Goal: Task Accomplishment & Management: Manage account settings

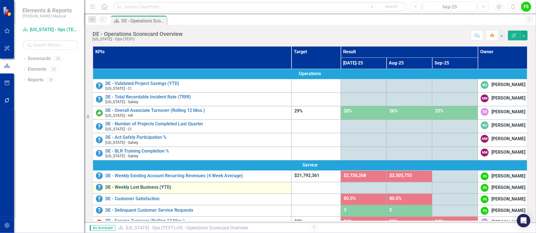
click at [152, 190] on link "DE - Weekly Lost Business (YTD)" at bounding box center [196, 187] width 183 height 5
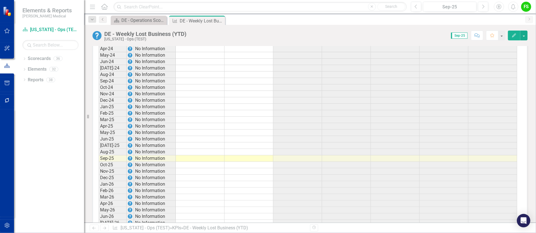
scroll to position [712, 0]
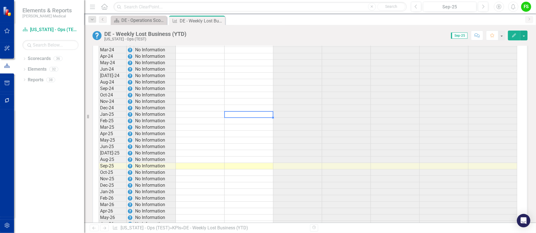
click at [241, 117] on td at bounding box center [249, 114] width 49 height 6
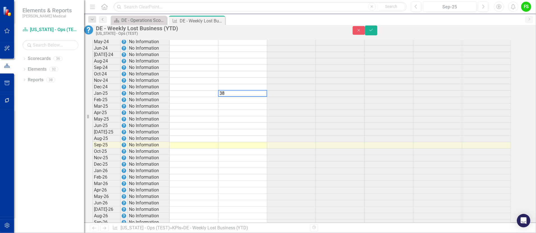
scroll to position [713, 0]
click at [242, 103] on td at bounding box center [243, 99] width 49 height 6
click at [263, 103] on td at bounding box center [243, 99] width 49 height 6
click at [264, 109] on td at bounding box center [243, 106] width 49 height 6
click at [251, 109] on td at bounding box center [243, 106] width 49 height 6
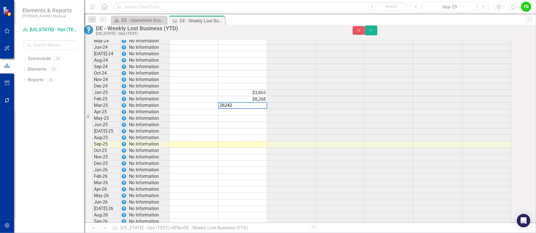
click at [251, 116] on td at bounding box center [243, 112] width 49 height 6
click at [262, 116] on td at bounding box center [243, 112] width 49 height 6
click at [255, 122] on td at bounding box center [243, 119] width 49 height 6
click at [264, 122] on td at bounding box center [243, 119] width 49 height 6
click at [260, 122] on td at bounding box center [243, 119] width 49 height 6
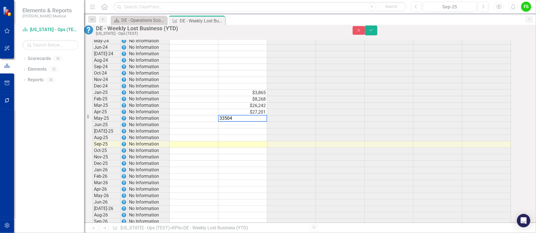
type textarea "33504"
click at [256, 129] on td at bounding box center [243, 125] width 49 height 6
click at [263, 129] on td at bounding box center [243, 125] width 49 height 6
type textarea "34855"
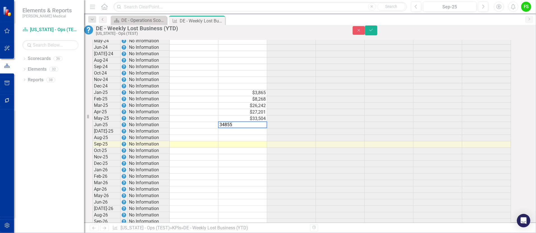
click at [254, 135] on td at bounding box center [243, 132] width 49 height 6
click at [258, 135] on td at bounding box center [243, 132] width 49 height 6
click at [260, 141] on td at bounding box center [243, 138] width 49 height 6
click at [245, 141] on td at bounding box center [243, 138] width 49 height 6
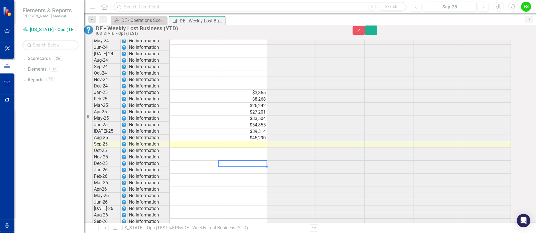
click at [234, 167] on td at bounding box center [243, 164] width 49 height 6
click at [260, 148] on td at bounding box center [243, 144] width 49 height 6
type textarea "53545"
click at [335, 167] on td at bounding box center [340, 164] width 49 height 6
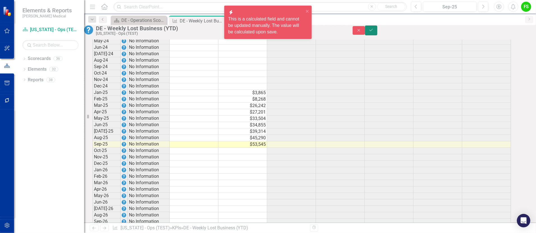
click at [378, 33] on button "Save" at bounding box center [371, 31] width 12 height 10
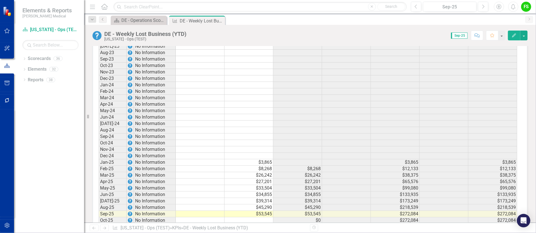
scroll to position [666, 0]
click at [261, 158] on td at bounding box center [249, 155] width 49 height 6
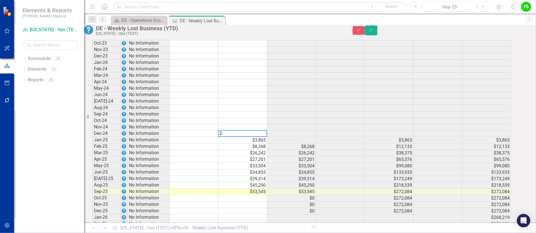
scroll to position [667, 0]
click at [252, 130] on td at bounding box center [243, 126] width 49 height 6
click at [251, 130] on td at bounding box center [243, 126] width 49 height 6
click at [258, 123] on td at bounding box center [243, 120] width 49 height 6
click at [261, 123] on td at bounding box center [243, 120] width 49 height 6
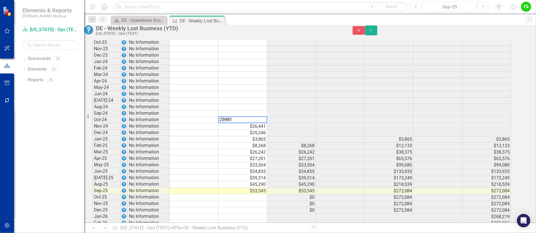
click at [258, 117] on td at bounding box center [243, 114] width 49 height 6
click at [246, 117] on td at bounding box center [243, 114] width 49 height 6
click at [249, 111] on td at bounding box center [243, 107] width 49 height 6
click at [245, 111] on td at bounding box center [243, 107] width 49 height 6
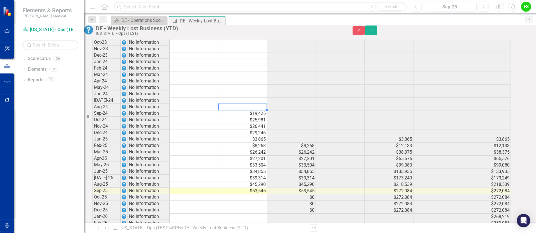
click at [245, 111] on td at bounding box center [243, 107] width 49 height 6
type textarea "13105"
click at [93, 123] on div "Period Status Target (Monthly) Actual (Monthly) Change from Previous Month Targ…" at bounding box center [93, 108] width 0 height 366
click at [254, 104] on td at bounding box center [243, 101] width 49 height 6
click at [256, 104] on td at bounding box center [243, 101] width 49 height 6
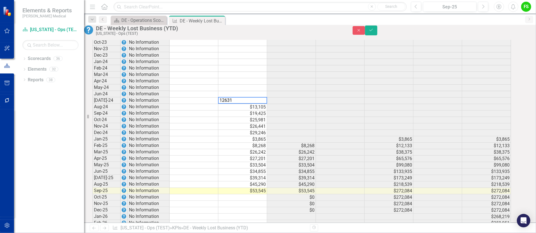
click at [253, 98] on td at bounding box center [243, 94] width 49 height 6
click at [261, 98] on td at bounding box center [243, 94] width 49 height 6
type textarea "9851"
click at [257, 91] on td at bounding box center [243, 88] width 49 height 6
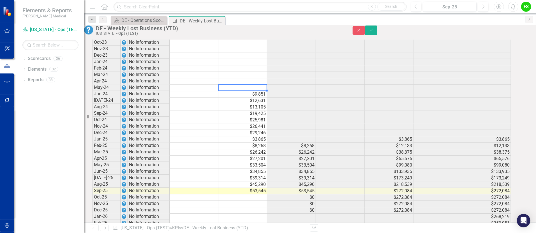
click at [262, 91] on td at bounding box center [243, 88] width 49 height 6
type textarea "9045"
click at [264, 85] on td at bounding box center [243, 81] width 49 height 6
click at [260, 85] on td at bounding box center [243, 81] width 49 height 6
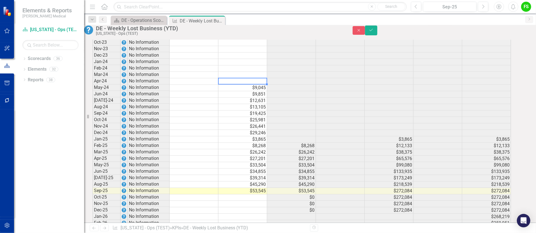
click at [260, 85] on td at bounding box center [243, 81] width 49 height 6
click at [245, 78] on td at bounding box center [243, 75] width 49 height 6
click at [255, 78] on td at bounding box center [243, 75] width 49 height 6
click at [241, 72] on td at bounding box center [243, 68] width 49 height 6
click at [256, 72] on td at bounding box center [243, 68] width 49 height 6
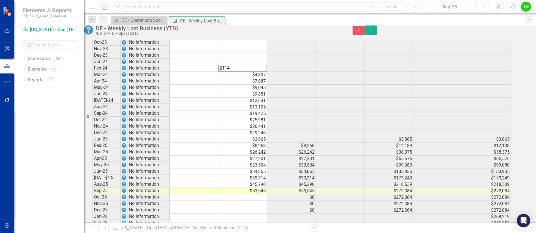
type textarea "2114"
click at [253, 65] on td at bounding box center [243, 62] width 49 height 6
click at [252, 65] on td at bounding box center [243, 62] width 49 height 6
type textarea "848"
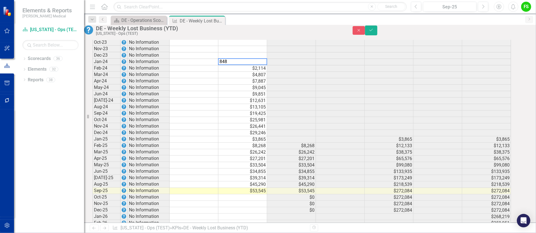
click at [330, 85] on td at bounding box center [340, 81] width 49 height 6
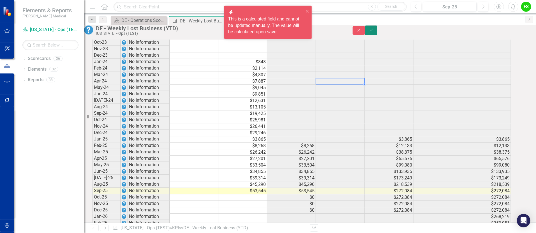
click at [378, 31] on button "Save" at bounding box center [371, 31] width 12 height 10
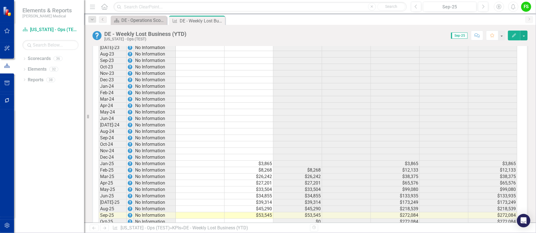
scroll to position [696, 0]
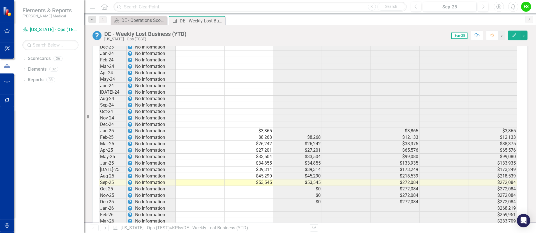
click at [517, 34] on button "Edit" at bounding box center [514, 36] width 12 height 10
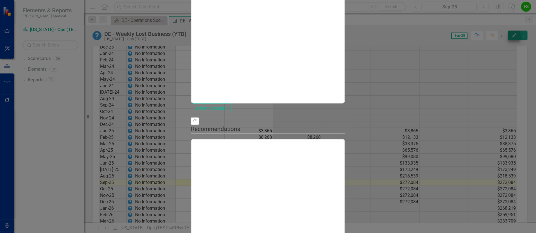
scroll to position [0, 0]
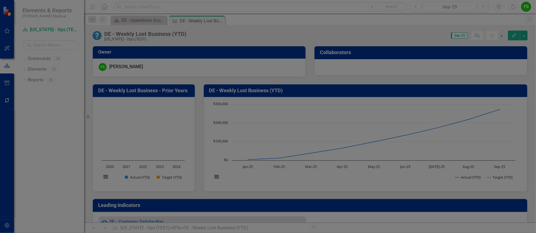
scroll to position [696, 0]
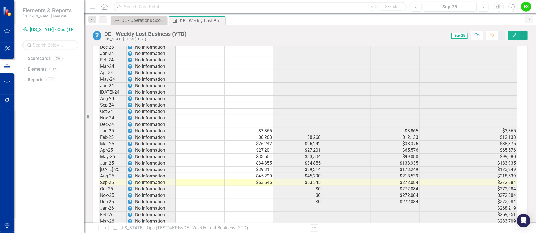
click at [99, 115] on div "Period Status Target (Monthly) Actual (Monthly) Change from Previous Month Targ…" at bounding box center [99, 99] width 0 height 366
drag, startPoint x: 236, startPoint y: 130, endPoint x: 352, endPoint y: 130, distance: 115.6
click at [237, 128] on td at bounding box center [249, 124] width 49 height 6
click at [216, 22] on div "Pin" at bounding box center [213, 20] width 7 height 7
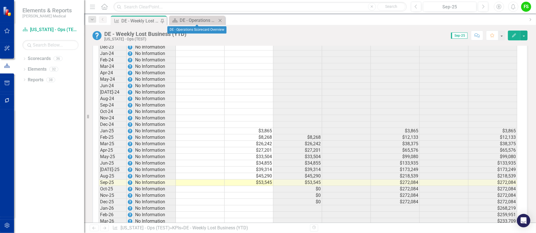
click at [220, 21] on icon "Close" at bounding box center [220, 20] width 6 height 4
click at [142, 20] on div "DE - Weekly Lost Business (YTD)" at bounding box center [140, 20] width 38 height 7
click at [5, 10] on img at bounding box center [8, 11] width 10 height 10
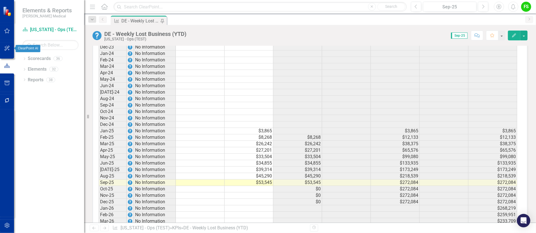
click at [6, 46] on icon "button" at bounding box center [7, 48] width 6 height 4
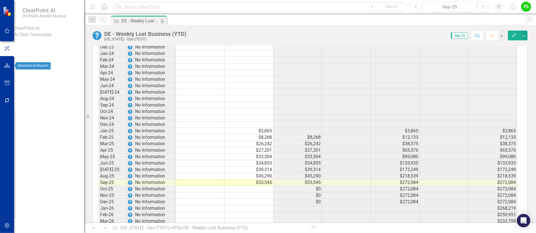
click at [7, 63] on button "button" at bounding box center [7, 66] width 13 height 12
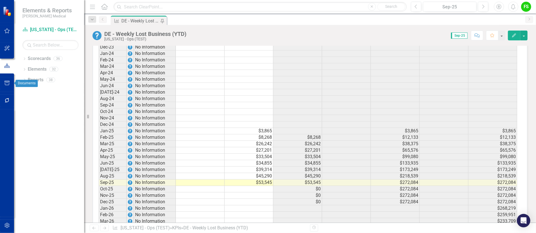
click at [10, 85] on icon "button" at bounding box center [7, 83] width 6 height 4
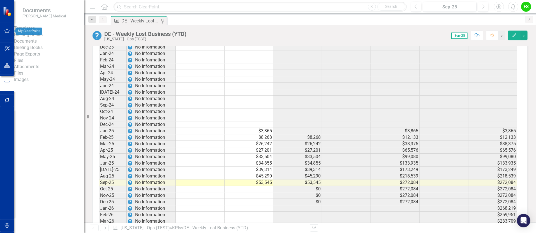
click at [6, 31] on icon "button" at bounding box center [7, 31] width 6 height 4
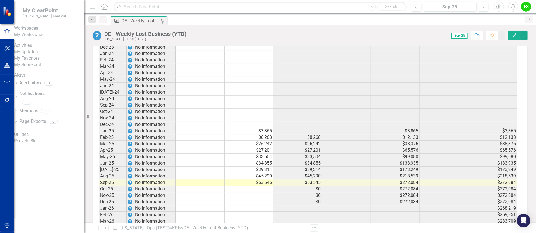
click at [47, 38] on link "My Workspace" at bounding box center [49, 35] width 70 height 6
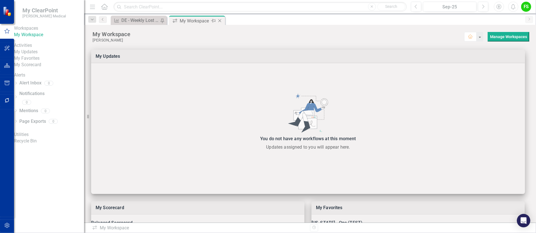
click at [223, 19] on icon "Close" at bounding box center [220, 21] width 6 height 4
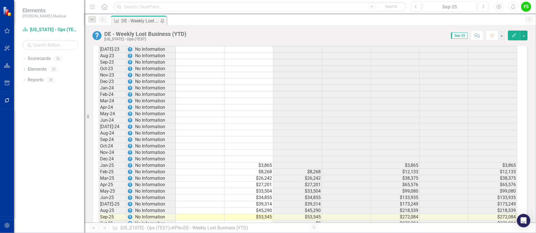
scroll to position [675, 0]
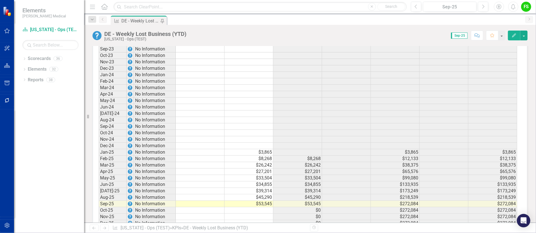
click at [262, 156] on td "$3,865" at bounding box center [249, 152] width 49 height 6
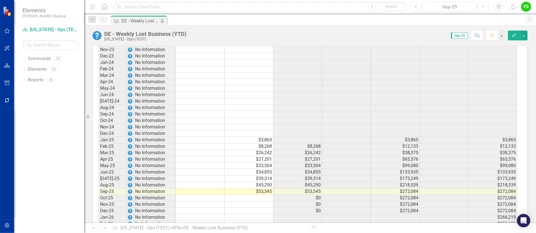
scroll to position [688, 0]
click at [263, 148] on td "$8,268" at bounding box center [249, 145] width 49 height 6
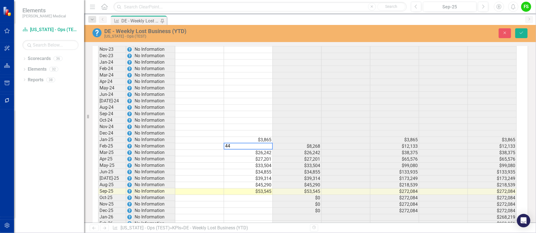
scroll to position [689, 0]
type textarea "4402"
click at [280, 155] on td "$26,242" at bounding box center [297, 152] width 49 height 6
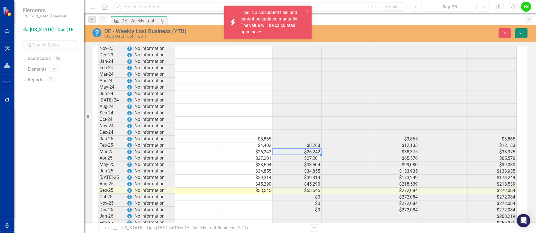
click at [525, 31] on button "Save" at bounding box center [522, 33] width 12 height 10
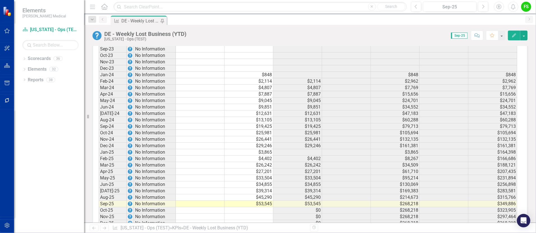
scroll to position [657, 0]
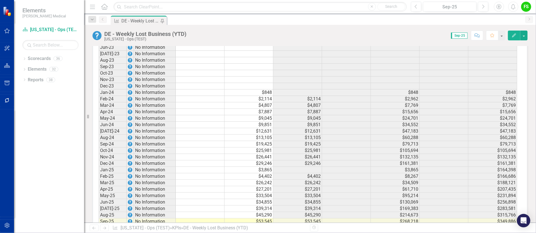
click at [265, 165] on td "$29,246" at bounding box center [249, 163] width 49 height 6
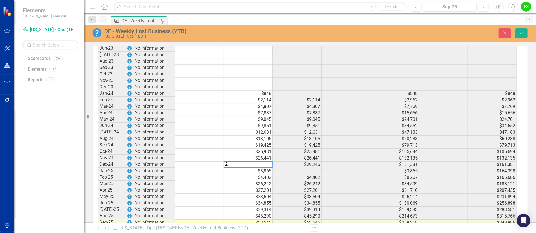
scroll to position [658, 0]
click at [285, 168] on td "$29,246" at bounding box center [297, 164] width 49 height 6
click at [266, 161] on td "$26,441" at bounding box center [248, 158] width 49 height 6
click at [289, 168] on td "$29,246" at bounding box center [297, 164] width 49 height 6
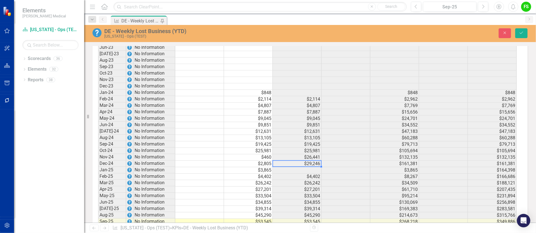
click at [262, 154] on td "$25,981" at bounding box center [248, 151] width 49 height 6
click at [263, 147] on td "$19,425" at bounding box center [248, 145] width 49 height 6
click at [264, 147] on td "$19,425" at bounding box center [248, 145] width 49 height 6
click at [260, 141] on td "$13,105" at bounding box center [248, 138] width 49 height 6
click at [267, 141] on td "$13,105" at bounding box center [248, 138] width 49 height 6
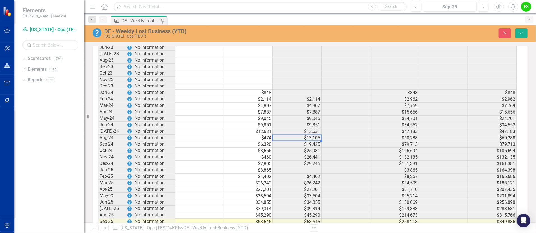
click at [289, 142] on td "$13,105" at bounding box center [297, 138] width 49 height 6
click at [266, 134] on td "$12,631" at bounding box center [248, 132] width 49 height 6
click at [338, 152] on td at bounding box center [346, 151] width 49 height 6
click at [270, 128] on td "$9,851" at bounding box center [248, 125] width 49 height 6
click at [292, 148] on td "$19,425" at bounding box center [297, 145] width 49 height 6
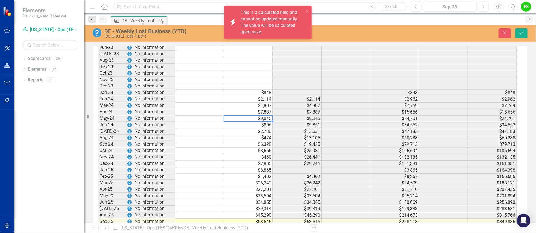
click at [269, 122] on td "$9,045" at bounding box center [248, 119] width 49 height 6
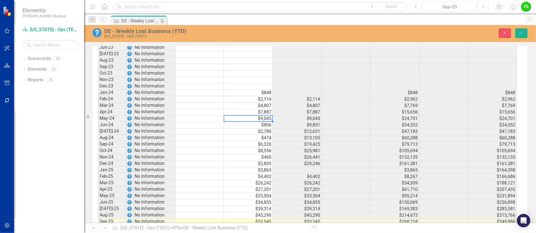
click at [261, 114] on td "$7,887" at bounding box center [248, 112] width 49 height 6
click at [266, 121] on td "$9,045" at bounding box center [248, 119] width 49 height 6
click at [264, 116] on td "$7,887" at bounding box center [248, 112] width 49 height 6
click at [263, 114] on td "$7,887" at bounding box center [248, 112] width 49 height 6
click at [268, 107] on td "$4,807" at bounding box center [248, 106] width 49 height 6
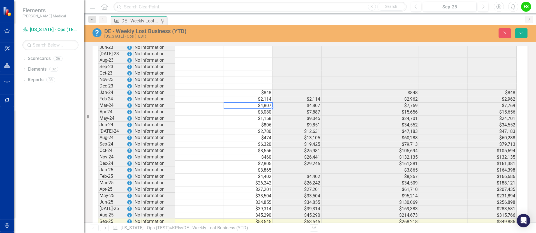
click at [254, 109] on td "$4,807" at bounding box center [248, 106] width 49 height 6
click at [98, 145] on div "Period Status Target (Monthly) Actual (Monthly) Change from Previous Month Targ…" at bounding box center [98, 139] width 0 height 366
click at [267, 102] on td "$2,114" at bounding box center [248, 100] width 49 height 6
type textarea "1266"
click at [296, 152] on td "$25,981" at bounding box center [297, 151] width 49 height 6
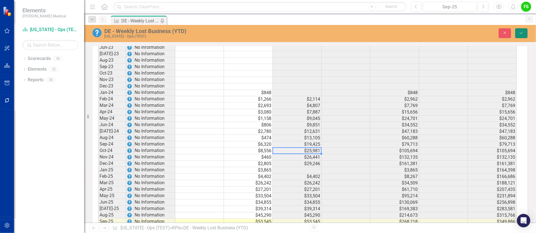
click at [524, 31] on button "Save" at bounding box center [522, 33] width 12 height 10
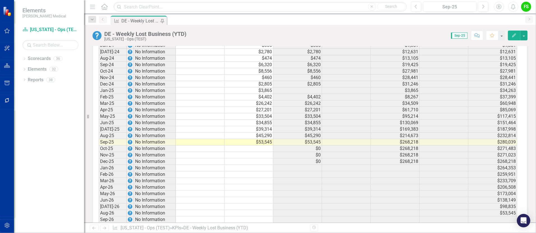
scroll to position [697, 0]
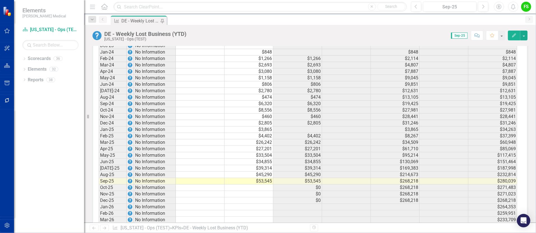
click at [264, 133] on td "$3,865" at bounding box center [249, 130] width 49 height 6
click at [265, 185] on td "$53,545" at bounding box center [249, 181] width 49 height 6
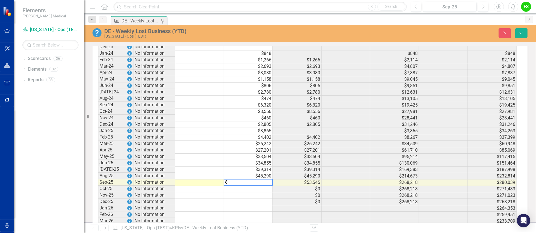
scroll to position [698, 0]
click at [300, 192] on td "$0" at bounding box center [297, 188] width 49 height 6
click at [264, 179] on td "$45,290" at bounding box center [248, 175] width 49 height 6
type textarea "39314"
click at [261, 172] on td "$39,314" at bounding box center [248, 169] width 49 height 6
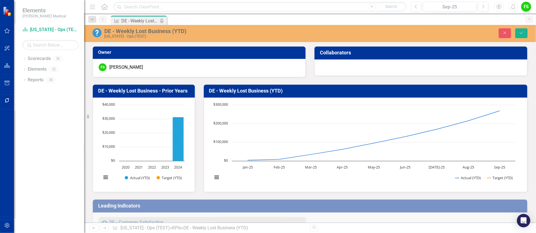
scroll to position [698, 0]
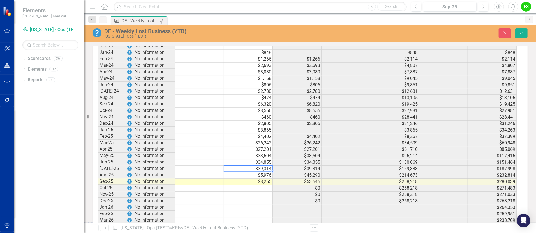
click at [268, 172] on td "$39,314" at bounding box center [248, 169] width 49 height 6
click at [264, 164] on td "$34,855" at bounding box center [248, 162] width 49 height 6
click at [259, 164] on td "$34,855" at bounding box center [248, 162] width 49 height 6
click at [260, 159] on td "$33,504" at bounding box center [248, 156] width 49 height 6
click at [257, 159] on td "$33,504" at bounding box center [248, 156] width 49 height 6
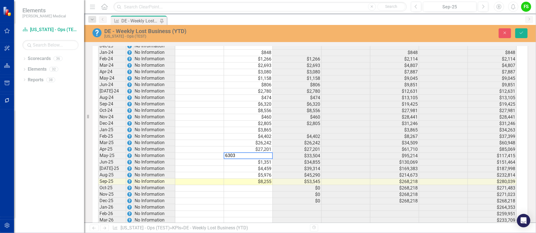
click at [98, 150] on div "Period Status Target (Monthly) Actual (Monthly) Change from Previous Month Targ…" at bounding box center [98, 98] width 0 height 366
click at [267, 151] on td "$27,201" at bounding box center [248, 149] width 49 height 6
drag, startPoint x: 267, startPoint y: 144, endPoint x: 300, endPoint y: 148, distance: 32.8
click at [267, 144] on td "$26,242" at bounding box center [248, 143] width 49 height 6
click at [263, 146] on td "$26,242" at bounding box center [248, 143] width 49 height 6
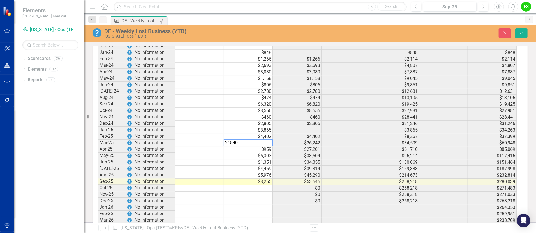
click at [294, 159] on td "$33,504" at bounding box center [297, 156] width 49 height 6
click at [270, 139] on td "$4,402" at bounding box center [248, 137] width 49 height 6
type textarea "537"
click at [373, 164] on td "$130,069" at bounding box center [395, 162] width 49 height 6
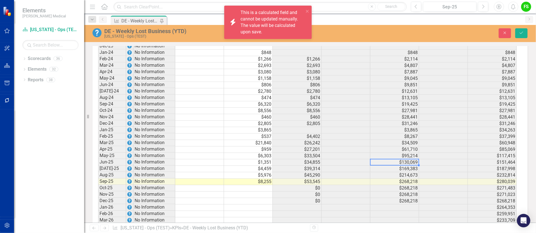
click at [268, 133] on td "$3,865" at bounding box center [248, 130] width 49 height 6
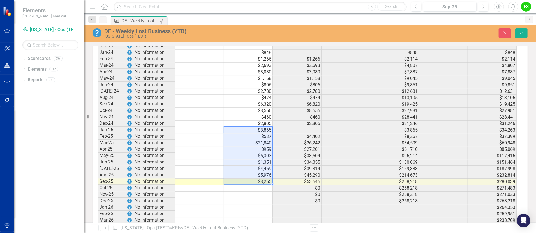
drag, startPoint x: 268, startPoint y: 133, endPoint x: 266, endPoint y: 187, distance: 53.9
click at [266, 187] on tbody "Jun-22 No Information Jul-22 No Information Aug-22 No Information Sep-22 No Inf…" at bounding box center [307, 104] width 419 height 355
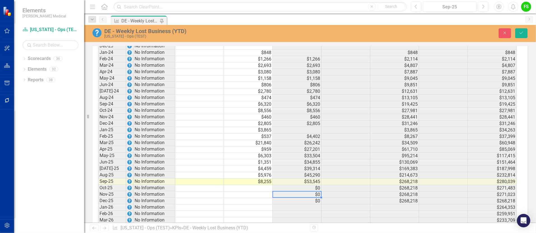
click at [285, 198] on td "$0" at bounding box center [297, 195] width 49 height 6
click at [98, 214] on div "Period Status Target (Monthly) Actual (Monthly) Change from Previous Month Targ…" at bounding box center [98, 98] width 0 height 366
click at [520, 31] on icon "Save" at bounding box center [521, 33] width 5 height 4
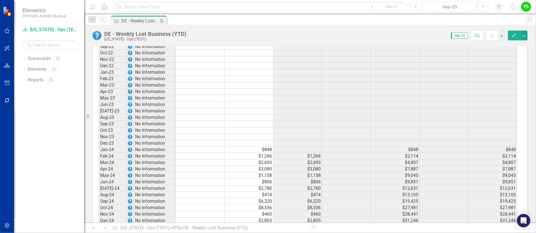
scroll to position [589, 0]
click at [247, 85] on td at bounding box center [249, 83] width 49 height 6
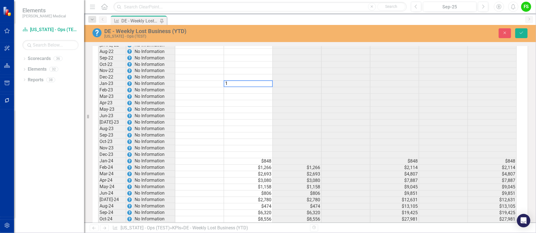
scroll to position [590, 0]
type textarea "1486"
click at [249, 92] on td at bounding box center [248, 90] width 49 height 6
click at [264, 92] on td at bounding box center [248, 90] width 49 height 6
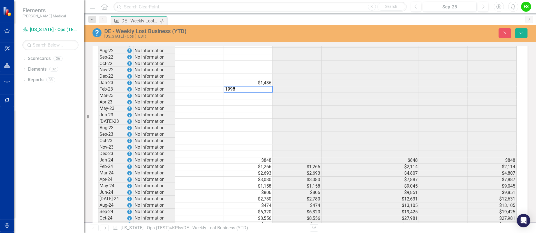
type textarea "1998"
click at [260, 100] on td at bounding box center [248, 96] width 49 height 6
click at [255, 99] on td at bounding box center [248, 96] width 49 height 6
type textarea "6630"
click at [249, 106] on td at bounding box center [248, 103] width 49 height 6
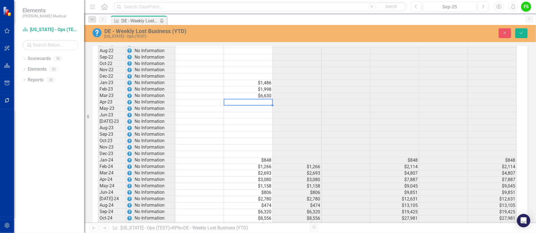
click at [248, 105] on td at bounding box center [248, 103] width 49 height 6
type textarea "3164"
click at [260, 113] on td at bounding box center [248, 109] width 49 height 6
click at [263, 111] on td at bounding box center [248, 109] width 49 height 6
type textarea "1183"
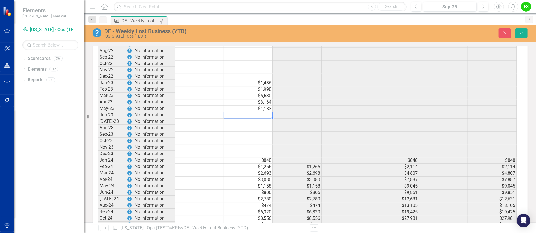
click at [262, 119] on td at bounding box center [248, 116] width 49 height 6
click at [262, 118] on td at bounding box center [248, 116] width 49 height 6
type textarea "1996"
click at [253, 125] on td at bounding box center [248, 122] width 49 height 6
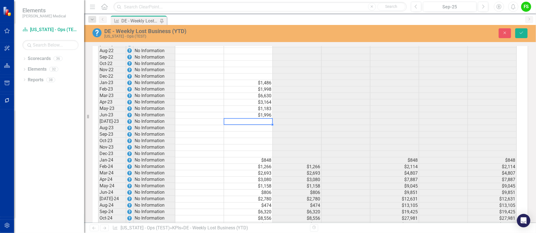
click at [259, 123] on td at bounding box center [248, 122] width 49 height 6
type textarea "899"
click at [252, 132] on td at bounding box center [248, 128] width 49 height 6
click at [262, 132] on td at bounding box center [248, 128] width 49 height 6
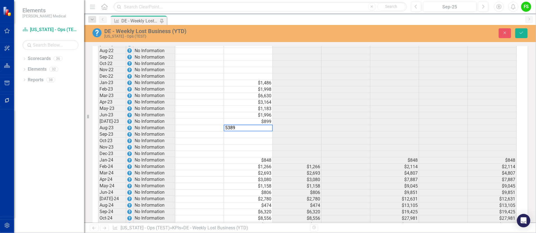
type textarea "5389"
click at [250, 136] on td at bounding box center [248, 135] width 49 height 6
click at [260, 137] on td at bounding box center [248, 135] width 49 height 6
type textarea "1862"
click at [250, 143] on td at bounding box center [248, 141] width 49 height 6
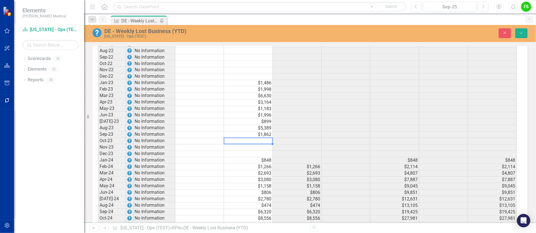
click at [257, 144] on td at bounding box center [248, 141] width 49 height 6
type textarea "1600"
click at [253, 151] on td at bounding box center [248, 148] width 49 height 6
click at [262, 151] on td at bounding box center [248, 148] width 49 height 6
click at [296, 163] on td at bounding box center [297, 161] width 49 height 6
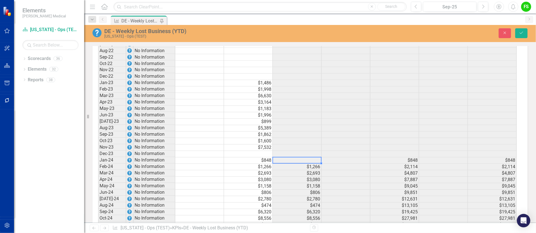
click at [265, 157] on td at bounding box center [248, 154] width 49 height 6
type textarea "2369"
click at [292, 168] on td "$1,266" at bounding box center [297, 167] width 49 height 6
click at [524, 29] on button "Save" at bounding box center [522, 33] width 12 height 10
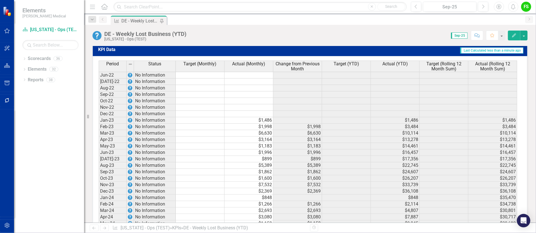
scroll to position [536, 0]
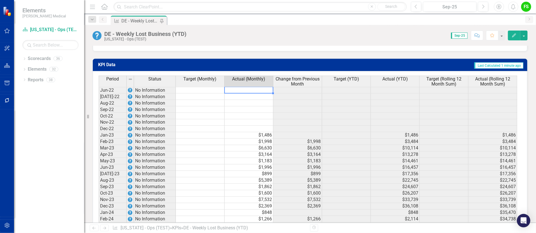
click at [249, 94] on td at bounding box center [249, 90] width 49 height 7
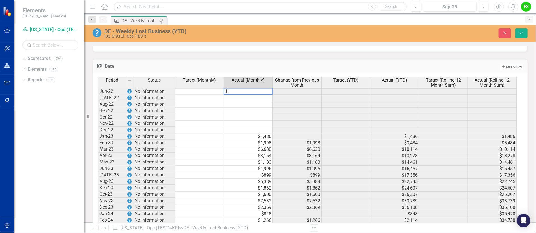
type textarea "1"
click at [243, 102] on td at bounding box center [248, 98] width 49 height 6
click at [255, 101] on td at bounding box center [248, 98] width 49 height 6
type textarea "390"
click at [255, 108] on td at bounding box center [248, 105] width 49 height 6
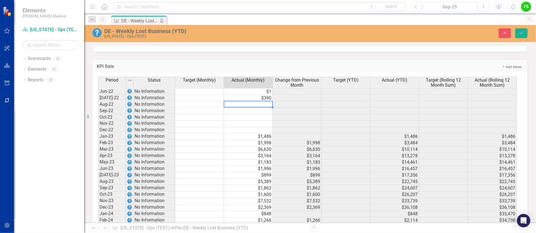
click at [265, 106] on td at bounding box center [248, 105] width 49 height 6
type textarea "292"
click at [255, 114] on td at bounding box center [248, 111] width 49 height 6
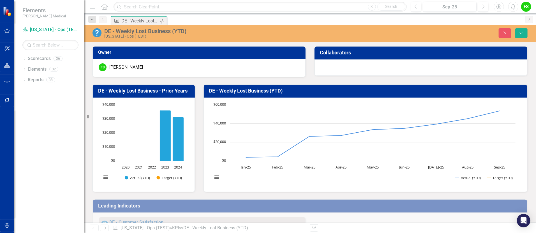
scroll to position [536, 0]
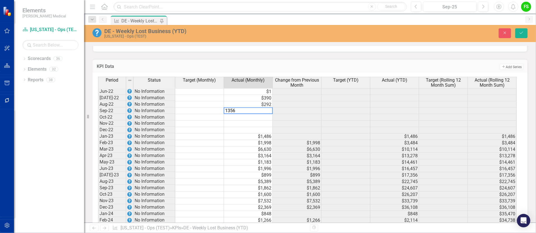
type textarea "1356"
click at [254, 121] on td at bounding box center [248, 117] width 49 height 6
click at [256, 119] on td at bounding box center [248, 117] width 49 height 6
type textarea "1964"
click at [254, 127] on td at bounding box center [248, 124] width 49 height 6
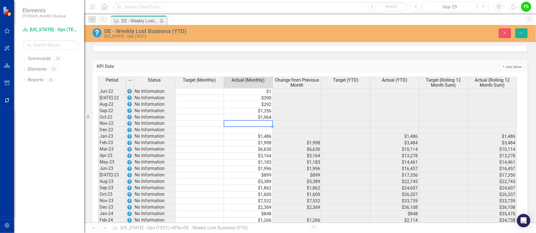
click at [258, 121] on div at bounding box center [248, 120] width 49 height 1
type textarea "462"
click at [259, 134] on td at bounding box center [248, 130] width 49 height 6
click at [265, 134] on td at bounding box center [248, 130] width 49 height 6
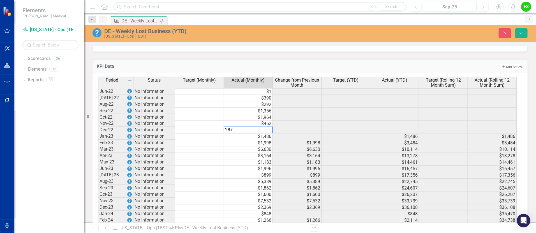
type textarea "287"
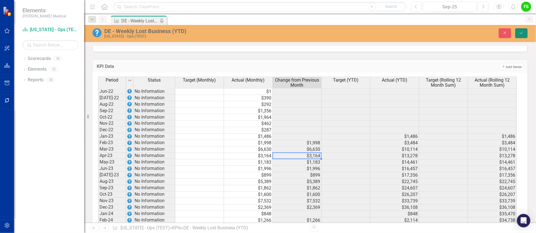
click at [519, 31] on icon "Save" at bounding box center [521, 33] width 5 height 4
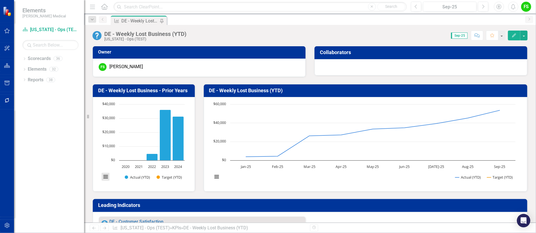
click at [107, 177] on button "View chart menu, Chart" at bounding box center [106, 177] width 8 height 8
click at [188, 173] on div "Chart Bar chart with 2 data series. DE - Weekly Lost Business - Prior Years (Ch…" at bounding box center [144, 144] width 102 height 95
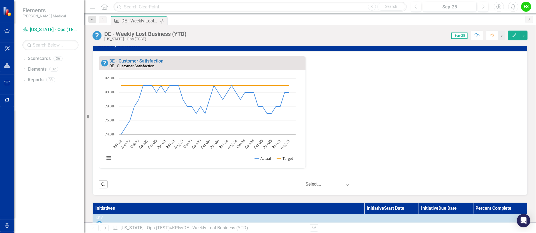
scroll to position [162, 0]
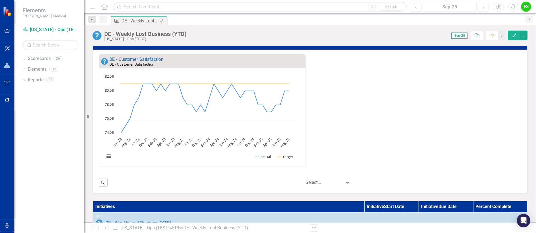
click at [369, 102] on div "DE - Customer Satisfaction DE - Customer Satisfaction Loading... Chart Line cha…" at bounding box center [311, 114] width 432 height 120
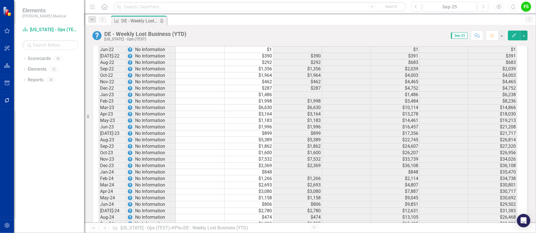
scroll to position [523, 0]
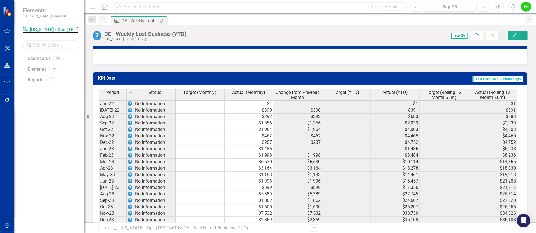
drag, startPoint x: 48, startPoint y: 28, endPoint x: 64, endPoint y: 34, distance: 17.6
click at [48, 28] on link "Scorecard [US_STATE] - Ops (TEST)" at bounding box center [50, 30] width 56 height 6
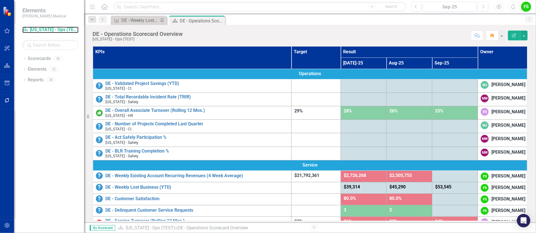
scroll to position [17, 0]
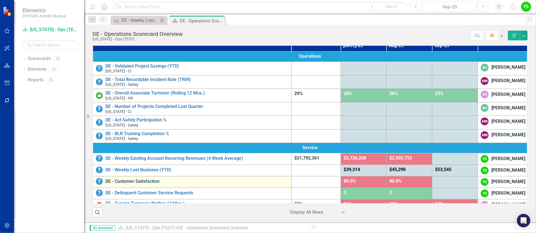
click at [140, 184] on link "DE - Customer Satisfaction" at bounding box center [196, 181] width 183 height 5
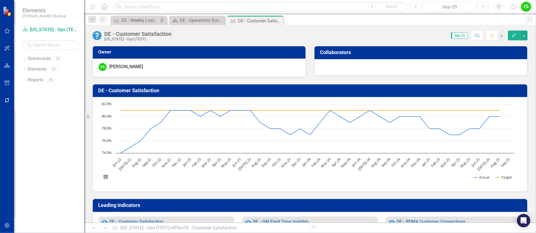
drag, startPoint x: 280, startPoint y: 19, endPoint x: 273, endPoint y: 19, distance: 7.0
click at [0, 0] on icon "Close" at bounding box center [0, 0] width 0 height 0
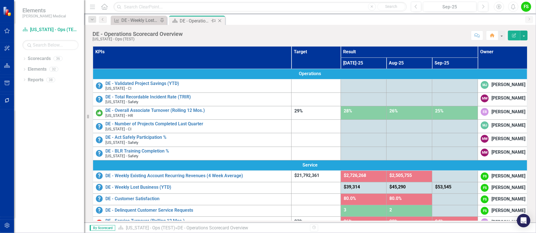
click at [187, 19] on div "DE - Operations Scorecard Overview" at bounding box center [195, 20] width 30 height 7
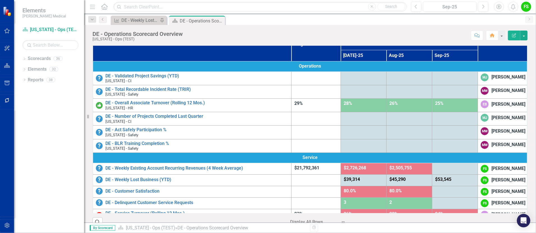
scroll to position [11, 0]
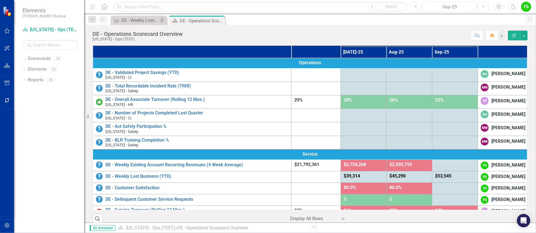
click at [494, 71] on div "[PERSON_NAME]" at bounding box center [509, 74] width 34 height 6
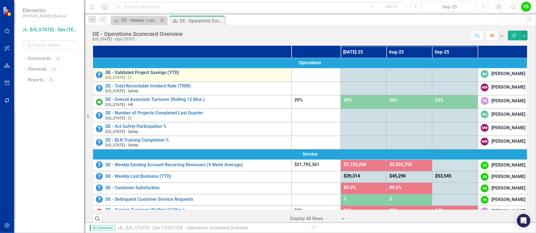
click at [152, 70] on link "DE - Validated Project Savings (YTD)" at bounding box center [196, 72] width 183 height 5
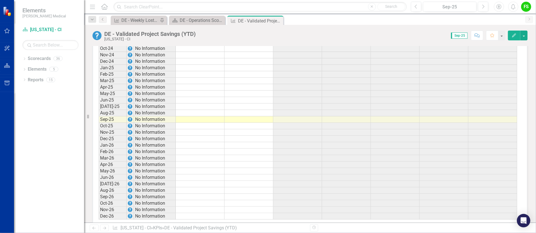
scroll to position [774, 0]
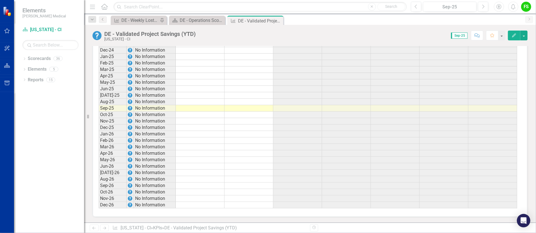
click at [206, 55] on td at bounding box center [200, 57] width 49 height 6
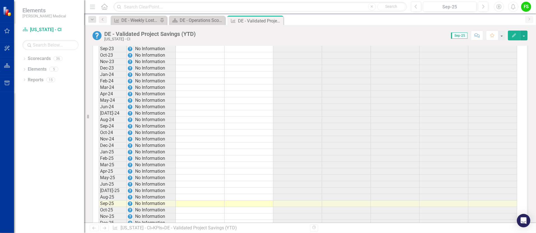
scroll to position [712, 0]
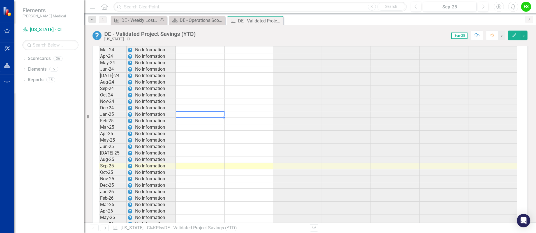
click at [189, 118] on td at bounding box center [200, 114] width 49 height 6
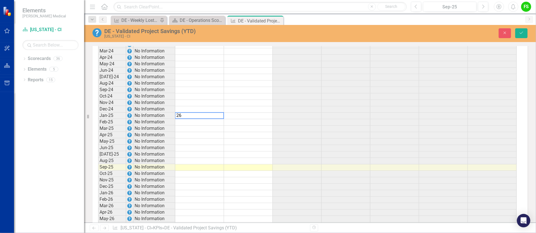
scroll to position [713, 0]
type textarea "26863"
click at [98, 141] on div "Period Status Target (Monthly) Actual (Monthly) Target (YTD) Actual (YTD) Targe…" at bounding box center [98, 83] width 0 height 366
click at [215, 117] on td "$26,863" at bounding box center [199, 115] width 49 height 6
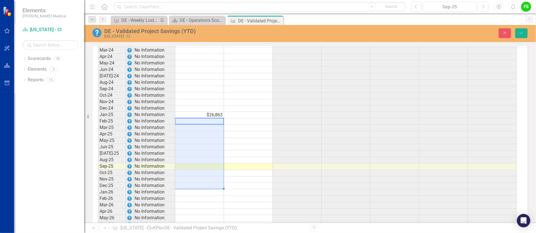
drag, startPoint x: 212, startPoint y: 123, endPoint x: 210, endPoint y: 187, distance: 64.0
click at [210, 187] on tbody "Jun-22 No Information [DATE]-22 No Information Aug-22 No Information Sep-22 No …" at bounding box center [307, 89] width 419 height 355
click at [247, 116] on td at bounding box center [248, 115] width 49 height 6
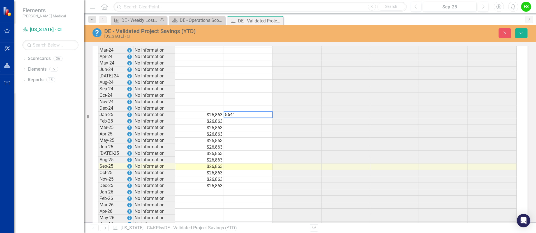
type textarea "8641"
click at [244, 123] on td at bounding box center [248, 121] width 49 height 6
click at [263, 125] on td at bounding box center [248, 121] width 49 height 6
type textarea "21659"
click at [261, 130] on td at bounding box center [248, 128] width 49 height 6
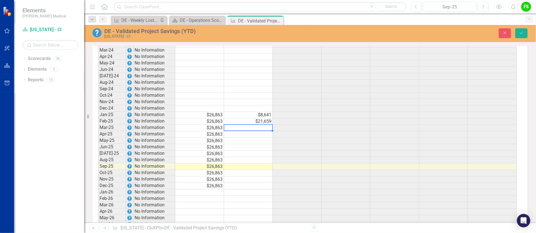
click at [260, 130] on td at bounding box center [248, 128] width 49 height 6
type textarea "27521"
click at [257, 138] on td at bounding box center [248, 134] width 49 height 6
click at [262, 138] on td at bounding box center [248, 134] width 49 height 6
type textarea "21560"
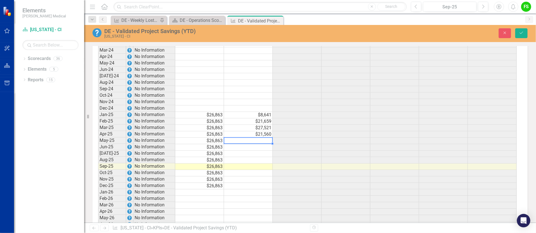
click at [252, 144] on td at bounding box center [248, 141] width 49 height 6
click at [264, 144] on td at bounding box center [248, 141] width 49 height 6
type textarea "0"
click at [266, 151] on td at bounding box center [248, 147] width 49 height 6
click at [254, 149] on td at bounding box center [248, 147] width 49 height 6
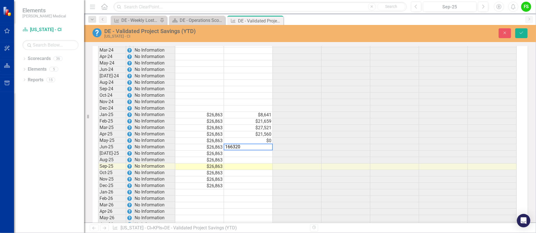
type textarea "166320"
click at [259, 156] on td at bounding box center [248, 154] width 49 height 6
click at [267, 157] on td at bounding box center [248, 154] width 49 height 6
type textarea "6339"
click at [260, 163] on td at bounding box center [248, 160] width 49 height 6
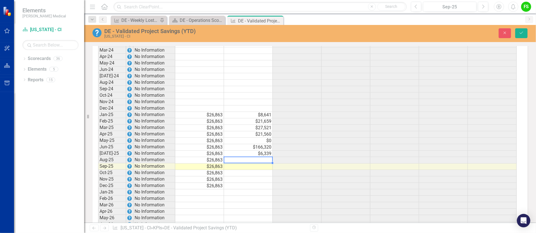
click at [253, 157] on div at bounding box center [248, 157] width 49 height 1
type textarea "0"
click at [264, 170] on td at bounding box center [248, 167] width 49 height 6
click at [257, 170] on td at bounding box center [248, 167] width 49 height 6
type textarea "49261"
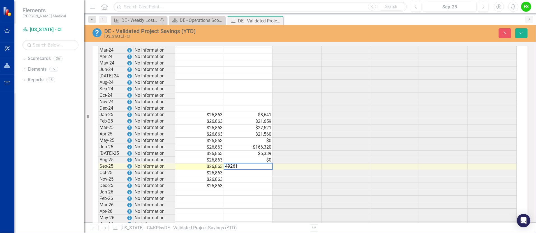
click at [292, 168] on td at bounding box center [297, 167] width 49 height 6
drag, startPoint x: 522, startPoint y: 31, endPoint x: 526, endPoint y: 72, distance: 41.1
click at [522, 30] on button "Save" at bounding box center [522, 33] width 12 height 10
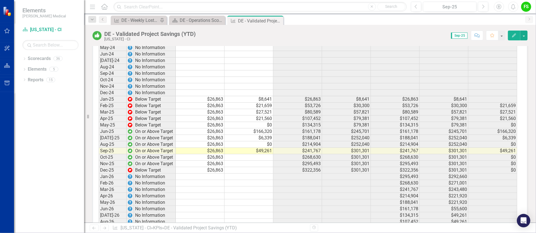
scroll to position [740, 0]
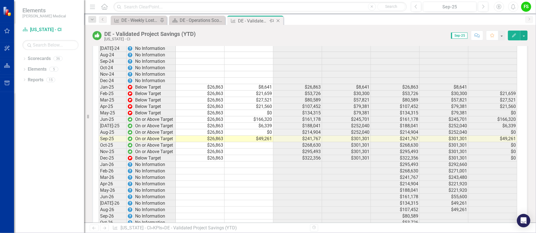
click at [279, 19] on icon "Close" at bounding box center [279, 21] width 6 height 4
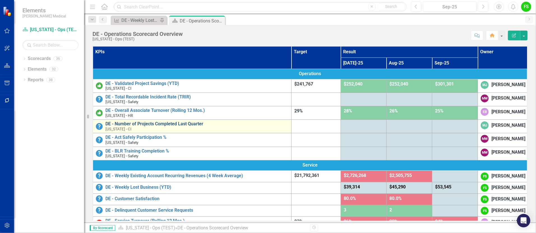
click at [177, 122] on link "DE - Number of Projects Completed Last Quarter" at bounding box center [196, 123] width 183 height 5
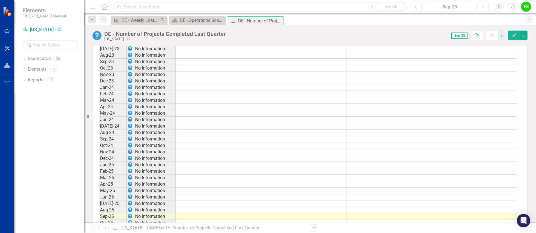
scroll to position [514, 0]
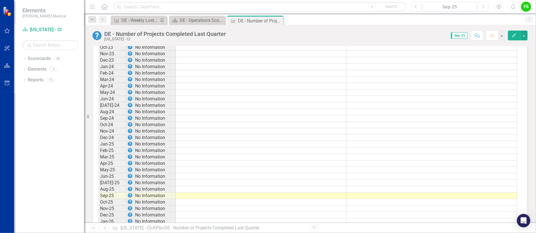
click at [302, 146] on td at bounding box center [261, 144] width 171 height 6
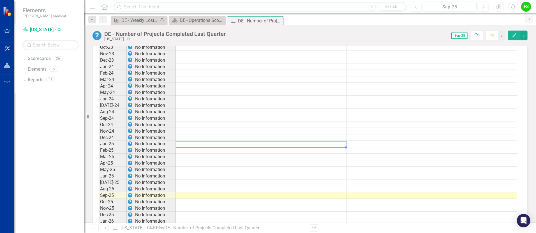
click at [316, 148] on td at bounding box center [261, 144] width 171 height 6
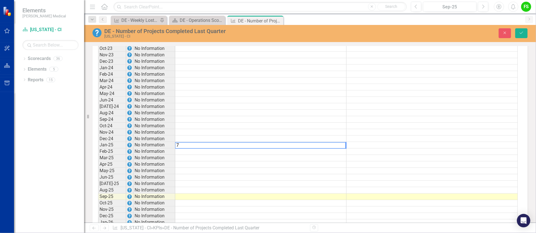
scroll to position [515, 0]
type textarea "7"
drag, startPoint x: 326, startPoint y: 172, endPoint x: 325, endPoint y: 169, distance: 2.9
click at [325, 172] on td at bounding box center [260, 170] width 171 height 6
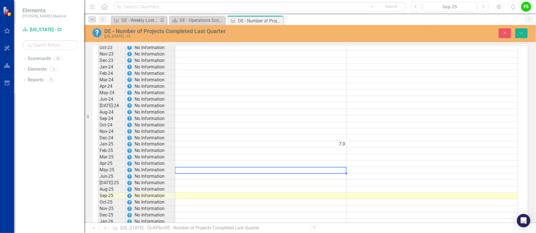
click at [343, 146] on td "7.0" at bounding box center [260, 144] width 171 height 6
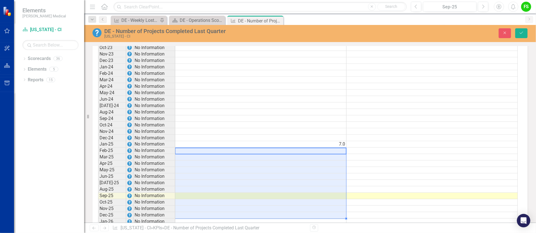
drag, startPoint x: 339, startPoint y: 152, endPoint x: 337, endPoint y: 218, distance: 65.7
click at [337, 218] on tbody "Jun-22 No Information Jul-22 No Information Aug-22 No Information Sep-22 No Inf…" at bounding box center [308, 118] width 420 height 355
type textarea "7"
click at [507, 148] on td at bounding box center [432, 144] width 171 height 6
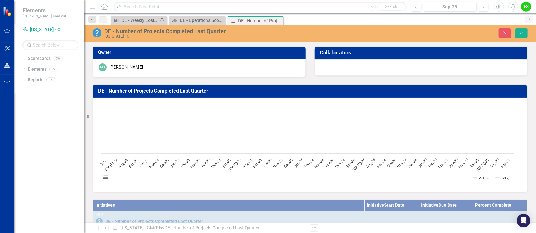
scroll to position [515, 0]
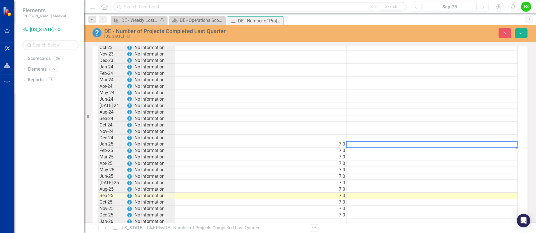
click at [506, 146] on td at bounding box center [432, 144] width 171 height 6
type textarea "0"
click at [502, 154] on td at bounding box center [432, 151] width 171 height 6
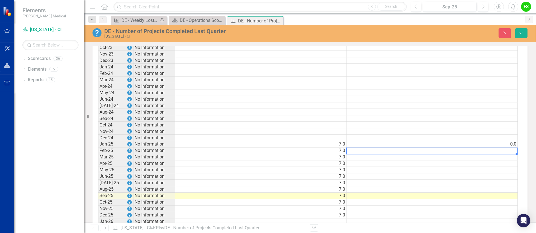
click at [510, 148] on div at bounding box center [432, 148] width 171 height 1
type textarea "1"
click at [511, 161] on td at bounding box center [432, 157] width 171 height 6
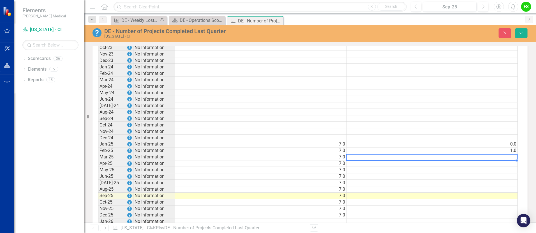
click at [512, 161] on td at bounding box center [432, 157] width 171 height 6
type textarea "11"
click at [509, 167] on td at bounding box center [432, 164] width 171 height 6
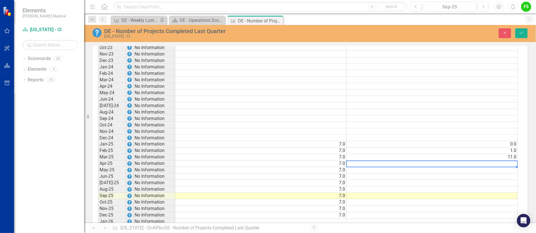
click at [510, 167] on td at bounding box center [432, 164] width 171 height 6
type textarea "3"
click at [508, 174] on td at bounding box center [432, 170] width 171 height 6
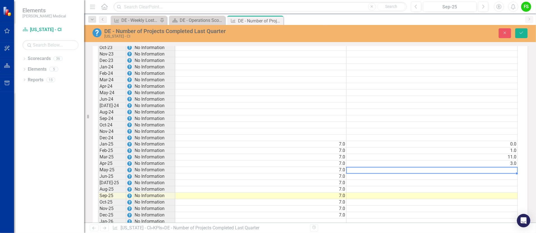
click at [511, 173] on td at bounding box center [432, 170] width 171 height 6
type textarea "5"
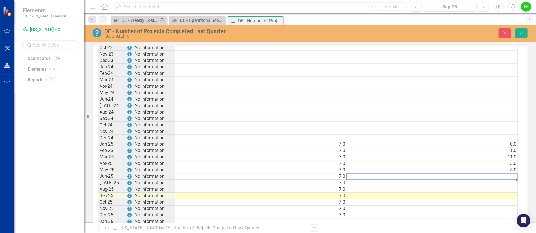
click at [512, 180] on td at bounding box center [432, 177] width 171 height 6
click at [514, 180] on td at bounding box center [432, 177] width 171 height 6
type textarea "6"
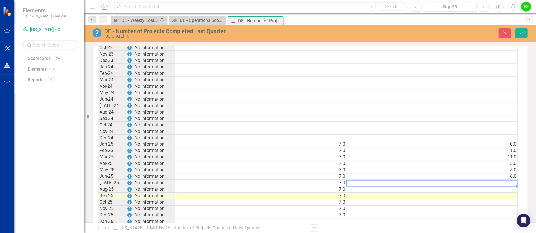
click at [509, 186] on td at bounding box center [432, 183] width 171 height 6
click at [516, 187] on td at bounding box center [432, 183] width 171 height 6
click at [513, 187] on textarea "3" at bounding box center [433, 183] width 172 height 7
type textarea "3"
click at [515, 192] on td at bounding box center [432, 190] width 171 height 6
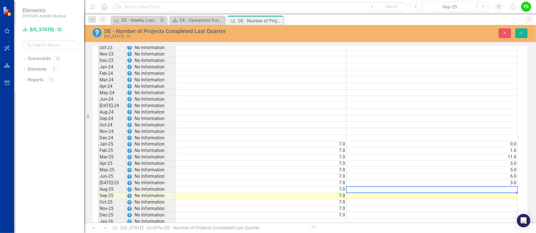
click at [510, 187] on div at bounding box center [432, 187] width 171 height 1
type textarea "2"
click at [510, 199] on td at bounding box center [432, 196] width 171 height 6
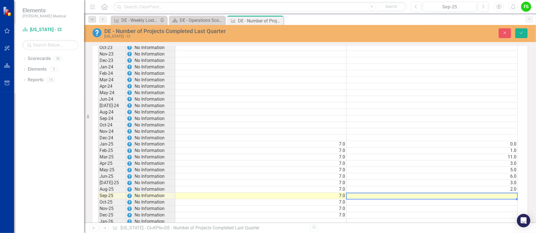
click at [513, 199] on td at bounding box center [432, 196] width 171 height 6
type textarea "13"
click at [506, 212] on td at bounding box center [432, 209] width 171 height 6
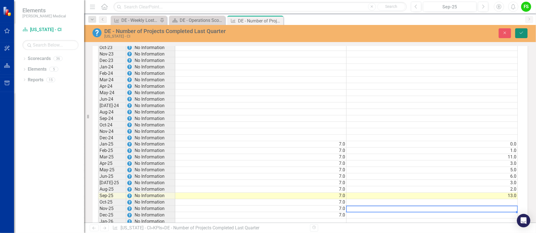
click at [522, 32] on icon "Save" at bounding box center [521, 33] width 5 height 4
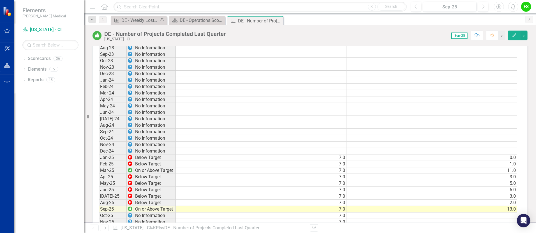
scroll to position [498, 0]
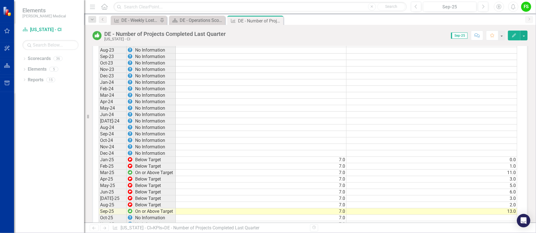
drag, startPoint x: 329, startPoint y: 161, endPoint x: 332, endPoint y: 163, distance: 3.8
click at [99, 161] on div "Period Status Target Actual Jun-22 No Information Jul-22 No Information Aug-22 …" at bounding box center [99, 131] width 0 height 362
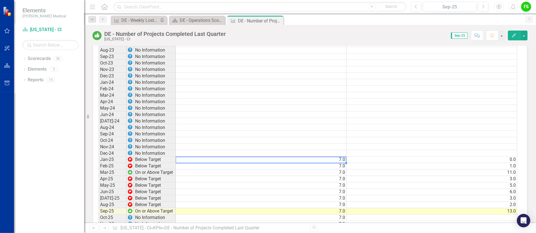
click at [332, 163] on td "7.0" at bounding box center [261, 160] width 171 height 6
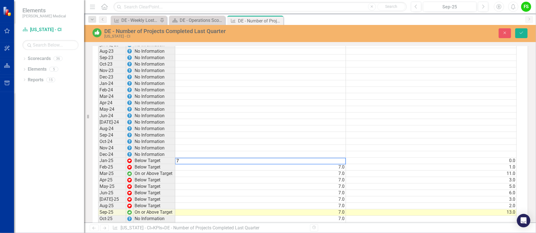
scroll to position [499, 0]
drag, startPoint x: 331, startPoint y: 165, endPoint x: 268, endPoint y: 172, distance: 64.0
click at [267, 170] on td "7.0" at bounding box center [260, 167] width 171 height 6
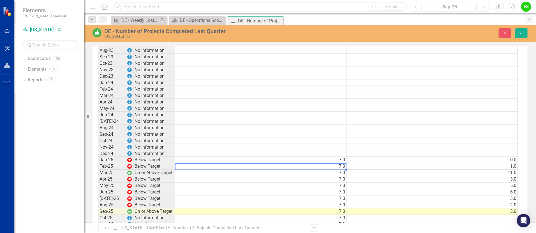
click at [329, 162] on td "7.0" at bounding box center [260, 160] width 171 height 6
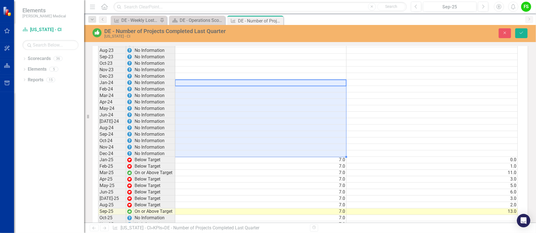
drag, startPoint x: 334, startPoint y: 86, endPoint x: 334, endPoint y: 156, distance: 70.7
click at [334, 156] on tbody "Jun-22 No Information Jul-22 No Information Aug-22 No Information Sep-22 No Inf…" at bounding box center [308, 134] width 420 height 355
click at [254, 168] on td "7.0" at bounding box center [260, 167] width 171 height 6
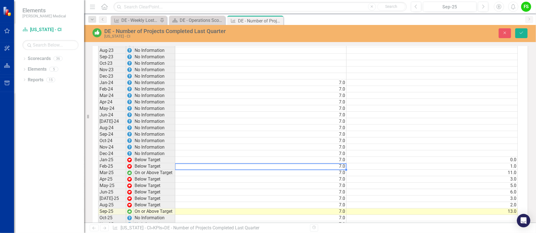
click at [98, 83] on div "Period Status Target Actual Jun-22 No Information Jul-22 No Information Aug-22 …" at bounding box center [98, 131] width 0 height 362
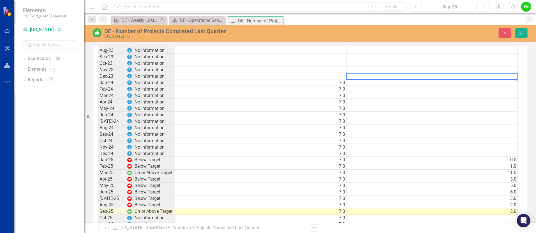
click at [510, 85] on td at bounding box center [432, 83] width 171 height 6
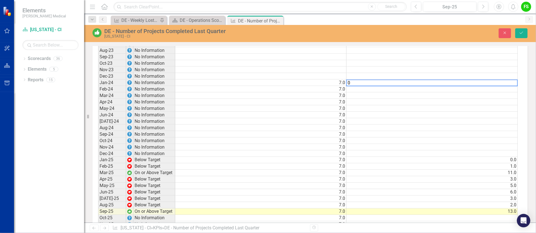
type textarea "0"
click at [504, 91] on td at bounding box center [432, 89] width 171 height 6
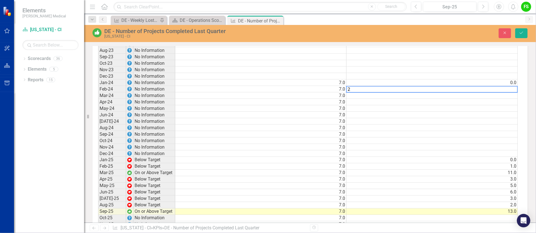
type textarea "2"
click at [492, 99] on td at bounding box center [432, 96] width 171 height 6
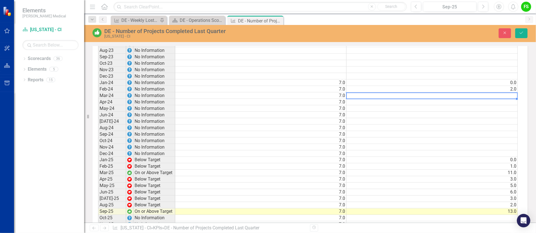
drag, startPoint x: 513, startPoint y: 99, endPoint x: 512, endPoint y: 107, distance: 8.2
click at [514, 99] on td at bounding box center [432, 96] width 171 height 6
type textarea "0"
click at [512, 105] on td at bounding box center [432, 102] width 171 height 6
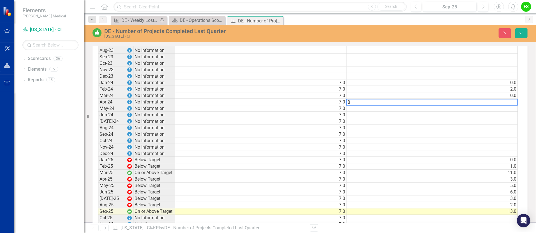
type textarea "0"
click at [512, 112] on td at bounding box center [432, 108] width 171 height 6
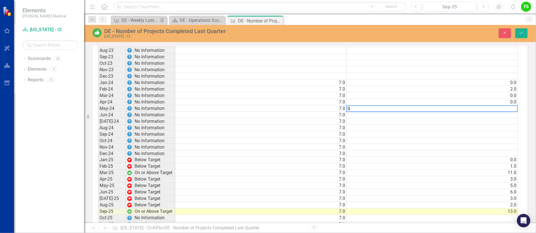
type textarea "0"
click at [512, 118] on td at bounding box center [432, 115] width 171 height 6
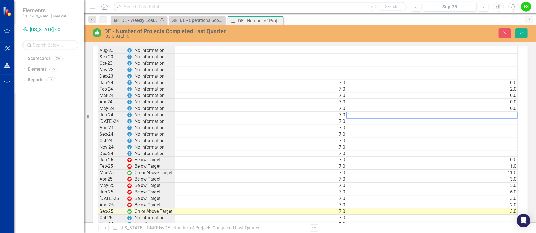
type textarea "1"
click at [513, 125] on td at bounding box center [432, 121] width 171 height 6
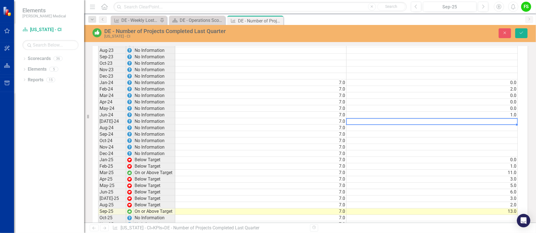
click at [512, 125] on td at bounding box center [432, 121] width 171 height 6
type textarea "0"
click at [511, 131] on td at bounding box center [432, 128] width 171 height 6
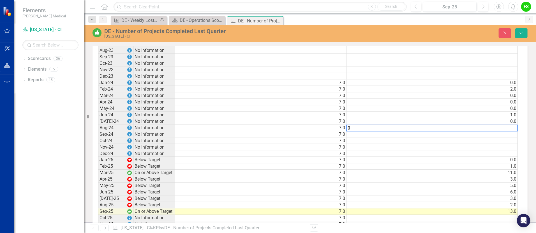
type textarea "0"
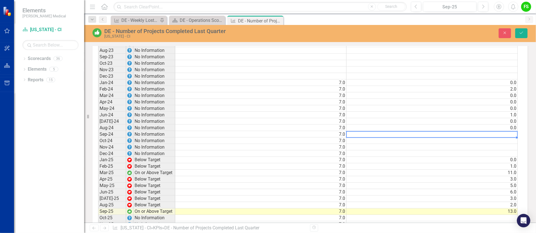
click at [514, 138] on td at bounding box center [432, 134] width 171 height 6
type textarea "1"
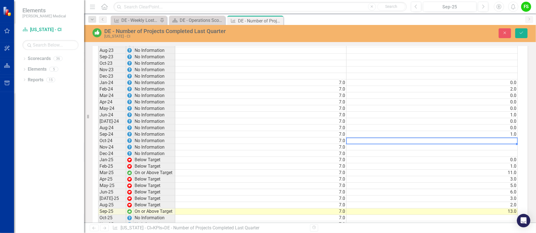
click at [514, 144] on td at bounding box center [432, 141] width 171 height 6
drag, startPoint x: 511, startPoint y: 142, endPoint x: 515, endPoint y: 157, distance: 15.3
click at [511, 138] on div at bounding box center [432, 138] width 171 height 1
type textarea "0"
click at [514, 151] on td at bounding box center [432, 147] width 171 height 6
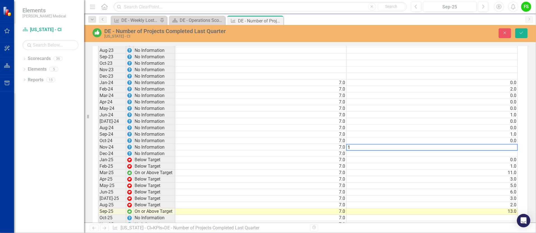
type textarea "1"
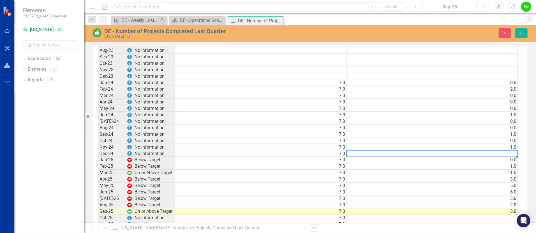
click at [511, 156] on td at bounding box center [432, 154] width 171 height 6
click at [509, 157] on td at bounding box center [432, 154] width 171 height 6
drag, startPoint x: 491, startPoint y: 176, endPoint x: 481, endPoint y: 179, distance: 10.0
click at [491, 176] on td "11.0" at bounding box center [432, 173] width 171 height 6
type textarea "11"
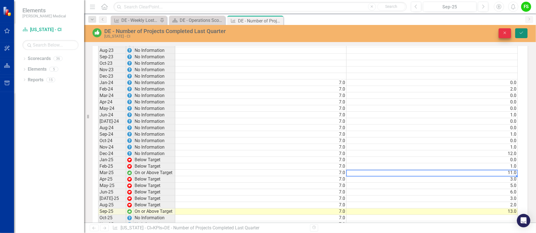
drag, startPoint x: 520, startPoint y: 33, endPoint x: 493, endPoint y: 32, distance: 26.4
click at [520, 33] on icon "Save" at bounding box center [521, 33] width 5 height 4
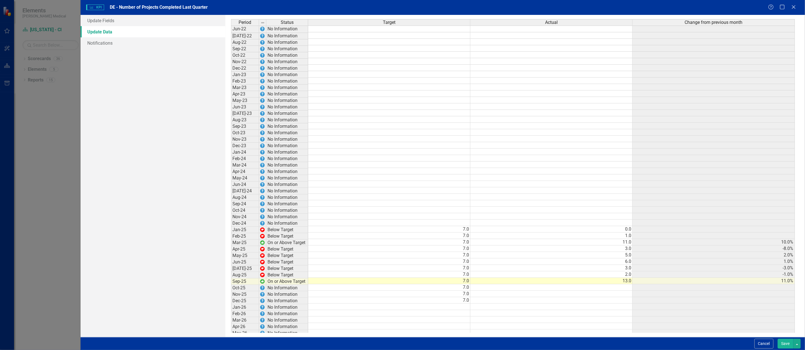
drag, startPoint x: 799, startPoint y: 54, endPoint x: 798, endPoint y: 25, distance: 29.8
click at [798, 25] on div "Period Status Target Actual Change from previous month Jun-22 No Information [D…" at bounding box center [514, 176] width 579 height 322
click at [797, 5] on div "Help Maximize Close" at bounding box center [783, 7] width 31 height 6
click at [797, 0] on div "KPI KPI DE - Number of Projects Completed Last Quarter Help Maximize Close" at bounding box center [443, 7] width 724 height 15
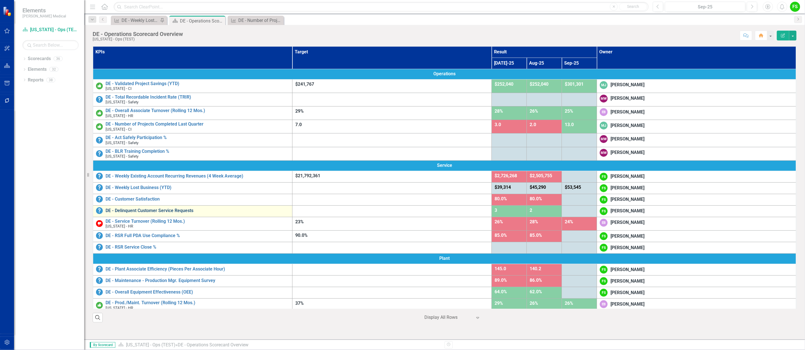
click at [176, 212] on link "DE - Delinquent Customer Service Requests" at bounding box center [197, 210] width 184 height 5
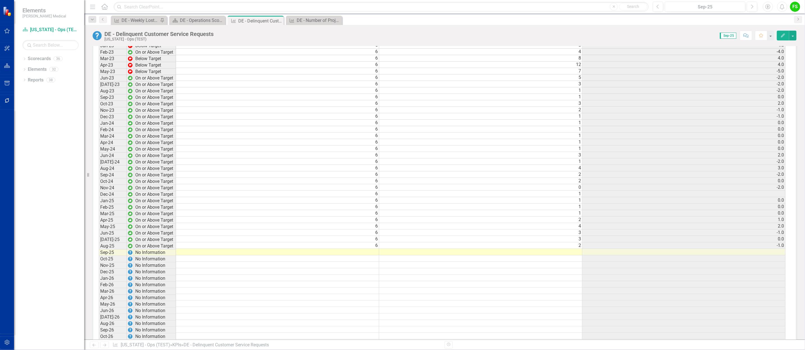
scroll to position [598, 0]
click at [574, 254] on td at bounding box center [480, 250] width 203 height 6
click at [577, 254] on td at bounding box center [480, 250] width 203 height 6
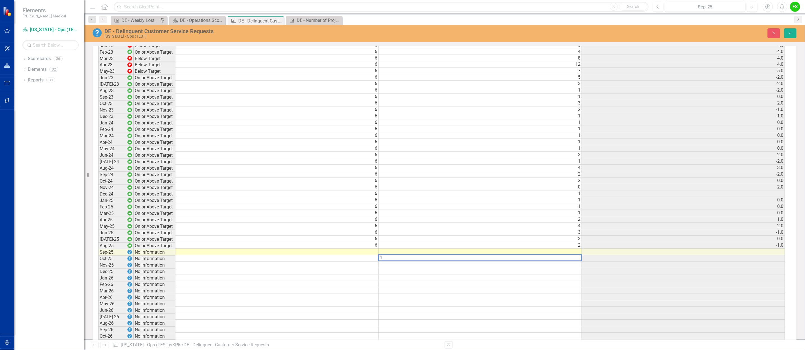
scroll to position [599, 0]
type textarea "1"
click at [371, 254] on td at bounding box center [277, 251] width 204 height 6
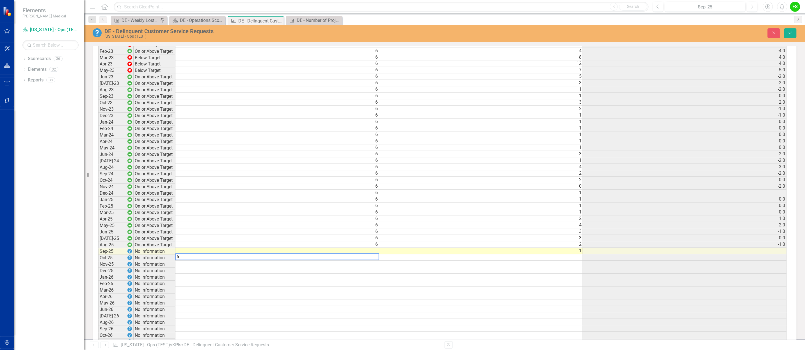
type textarea "6"
click at [421, 274] on td at bounding box center [481, 270] width 204 height 6
click at [793, 29] on button "Save" at bounding box center [790, 33] width 12 height 10
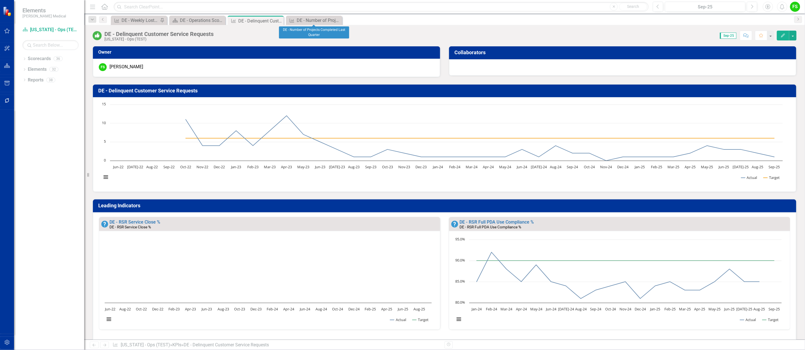
drag, startPoint x: 336, startPoint y: 17, endPoint x: 356, endPoint y: 30, distance: 23.8
click at [0, 0] on div "Close" at bounding box center [0, 0] width 0 height 0
click at [280, 20] on icon "Close" at bounding box center [279, 21] width 6 height 4
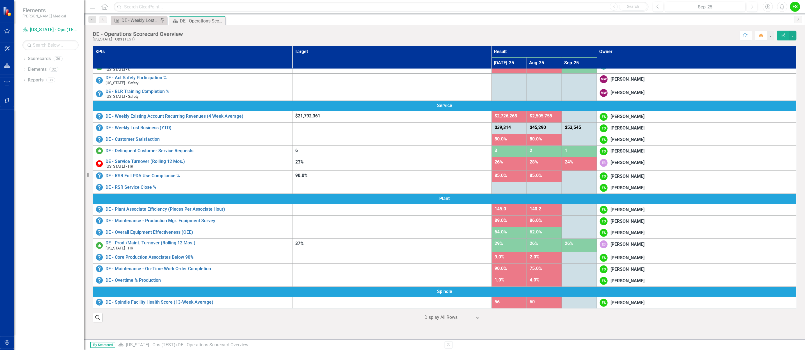
scroll to position [63, 0]
click at [150, 230] on link "DE - Overall Equipment Effectiveness (OEE)" at bounding box center [197, 231] width 184 height 5
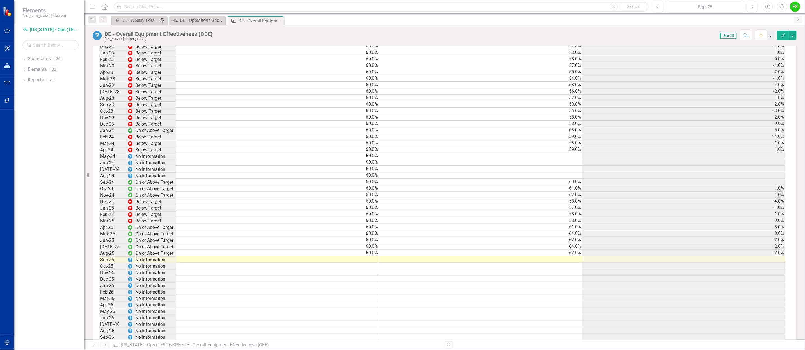
scroll to position [630, 0]
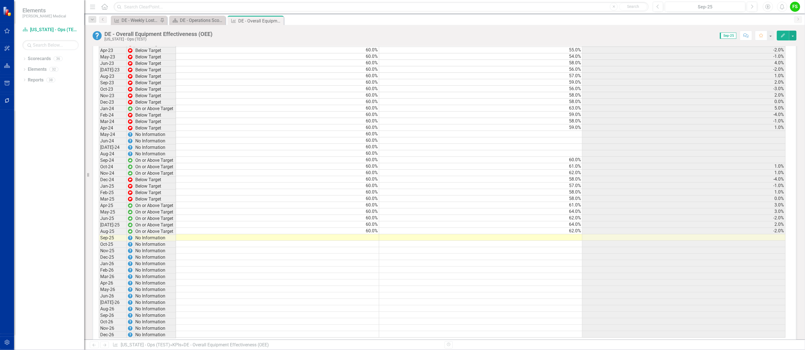
click at [374, 240] on td at bounding box center [277, 237] width 203 height 6
click at [372, 234] on td "60.0%" at bounding box center [277, 231] width 203 height 6
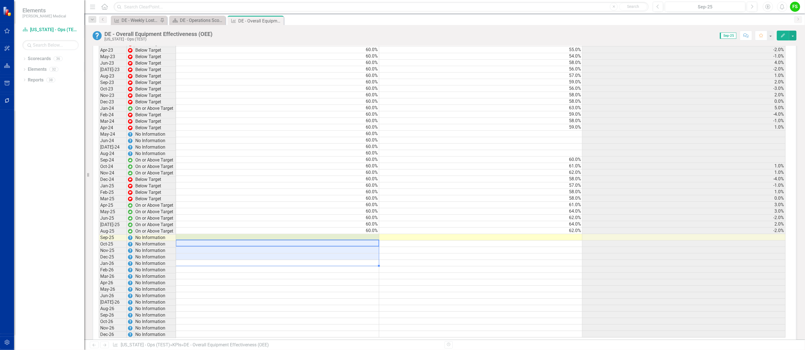
drag, startPoint x: 368, startPoint y: 242, endPoint x: 363, endPoint y: 262, distance: 20.8
click at [363, 262] on tbody "Jun-22 Below Target 60.0% 53.0% Jul-22 Below Target 60.0% 58.0% 5.0% Aug-22 Bel…" at bounding box center [442, 159] width 687 height 355
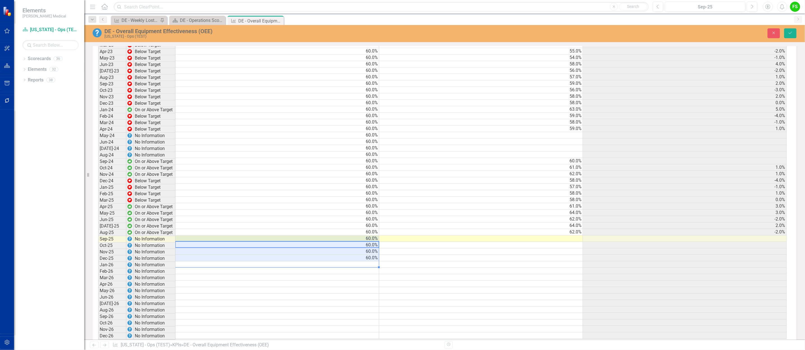
scroll to position [631, 0]
click at [571, 241] on td at bounding box center [481, 238] width 204 height 6
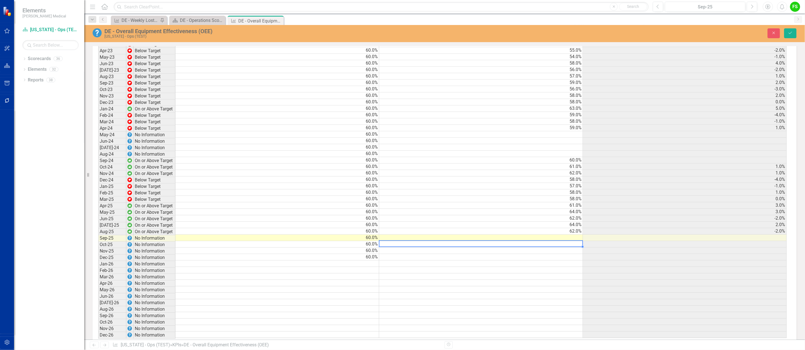
click at [575, 241] on td at bounding box center [481, 238] width 204 height 6
type textarea "62"
click at [558, 273] on td at bounding box center [481, 270] width 204 height 6
click at [790, 30] on button "Save" at bounding box center [790, 33] width 12 height 10
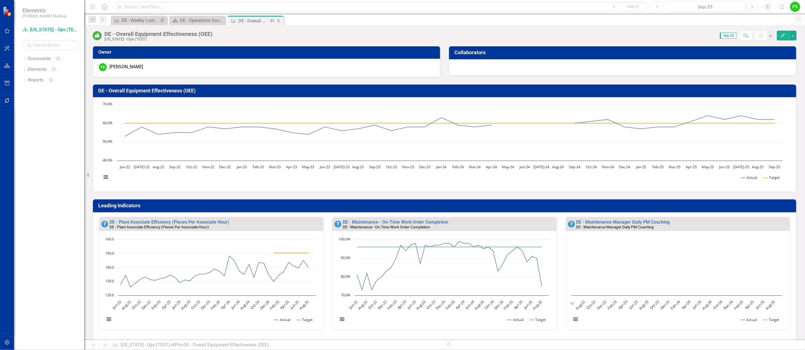
click at [277, 20] on icon "Close" at bounding box center [279, 21] width 6 height 4
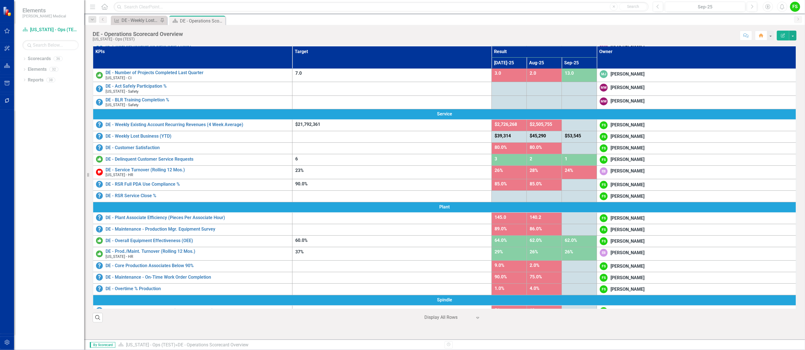
scroll to position [53, 0]
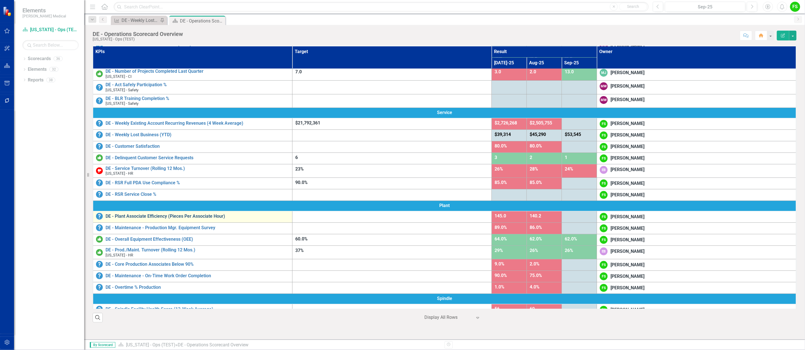
click at [195, 216] on link "DE - Plant Associate Efficiency (Pieces Per Associate Hour)" at bounding box center [197, 216] width 184 height 5
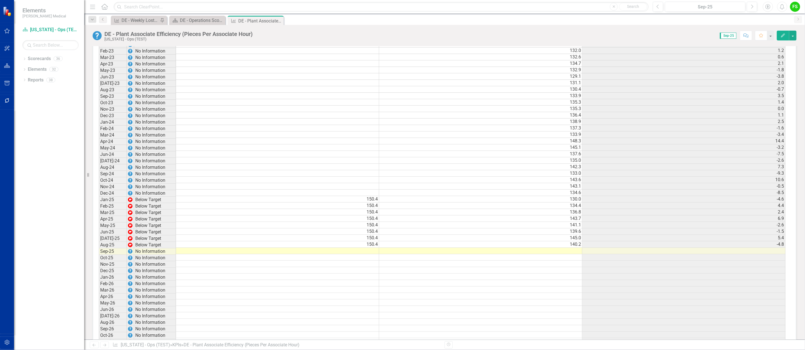
scroll to position [615, 0]
click at [363, 256] on td at bounding box center [277, 252] width 203 height 6
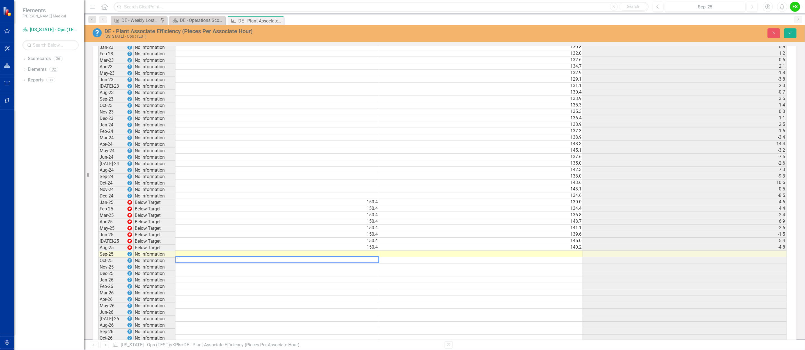
scroll to position [616, 0]
type textarea "152.3"
click at [553, 256] on td at bounding box center [481, 253] width 204 height 6
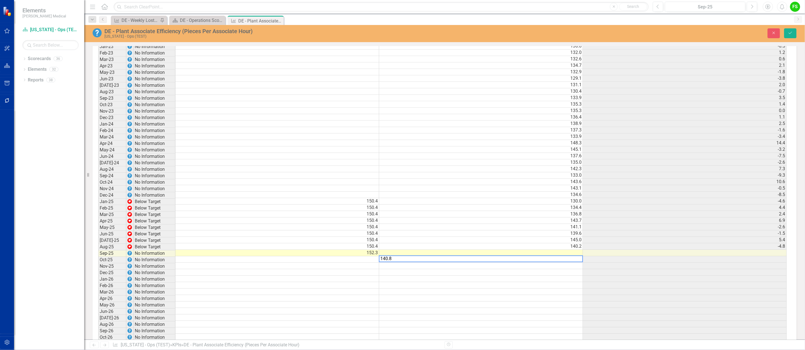
type textarea "140.8"
click at [98, 283] on div "Period Status Target Actual Change from Previous Month Jun-22 No Information 12…" at bounding box center [98, 172] width 0 height 362
click at [792, 33] on icon "Save" at bounding box center [790, 33] width 5 height 4
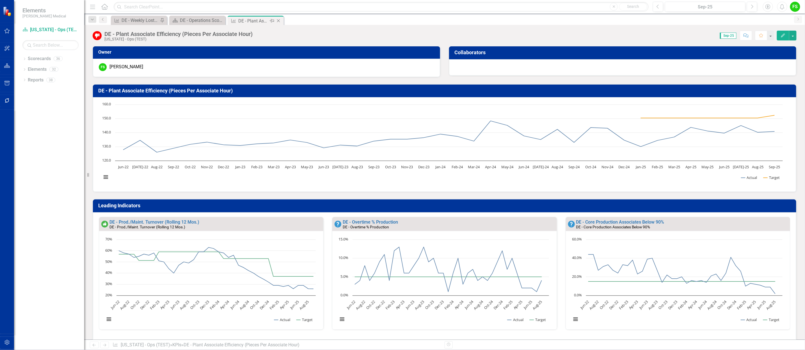
click at [279, 21] on icon "Close" at bounding box center [279, 21] width 6 height 4
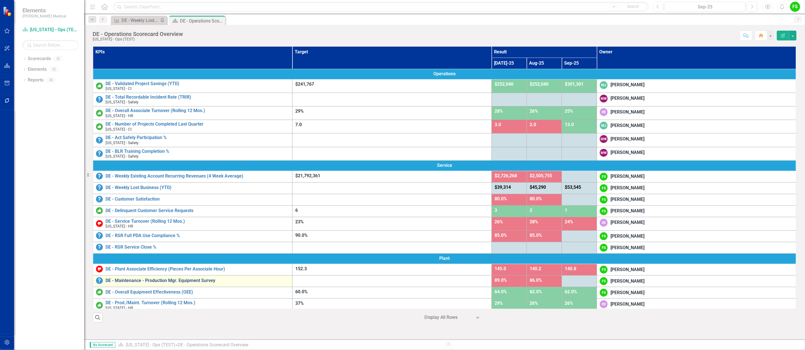
click at [185, 281] on link "DE - Maintenance - Production Mgr. Equipment Survey" at bounding box center [197, 280] width 184 height 5
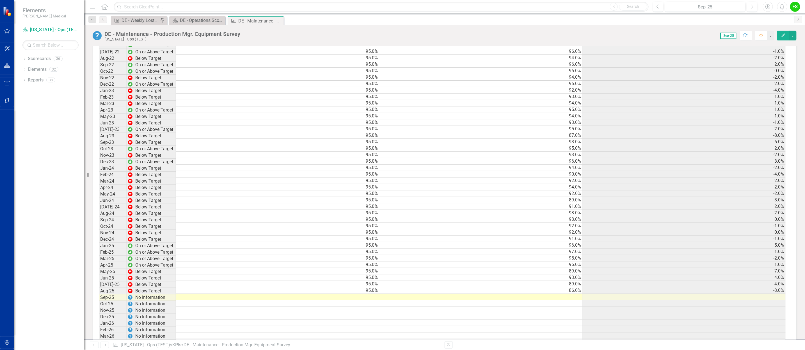
scroll to position [568, 0]
click at [363, 302] on td at bounding box center [277, 299] width 203 height 6
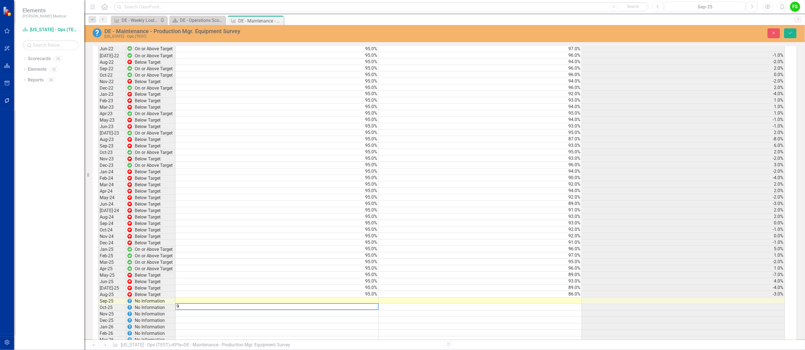
scroll to position [569, 0]
type textarea "95"
click at [562, 303] on td at bounding box center [481, 300] width 204 height 6
type textarea "90"
click at [571, 316] on td at bounding box center [481, 312] width 204 height 6
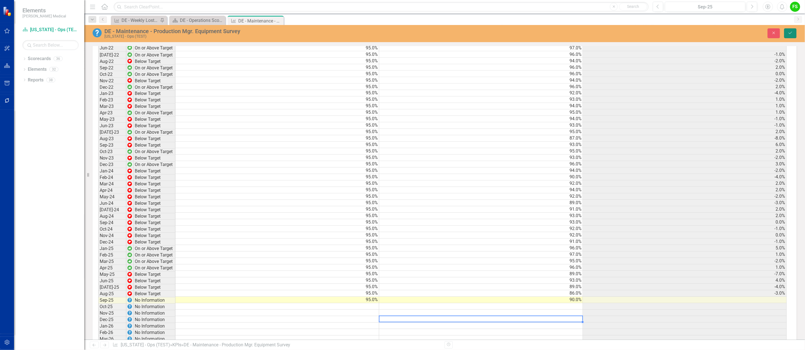
click at [794, 29] on button "Save" at bounding box center [790, 33] width 12 height 10
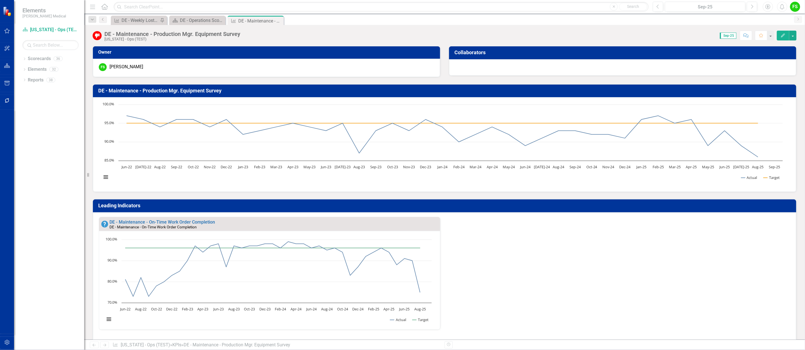
click at [0, 0] on icon "Close" at bounding box center [0, 0] width 0 height 0
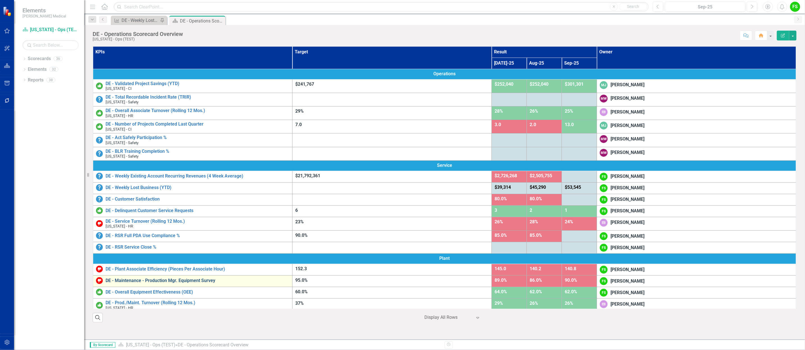
click at [192, 280] on link "DE - Maintenance - Production Mgr. Equipment Survey" at bounding box center [197, 280] width 184 height 5
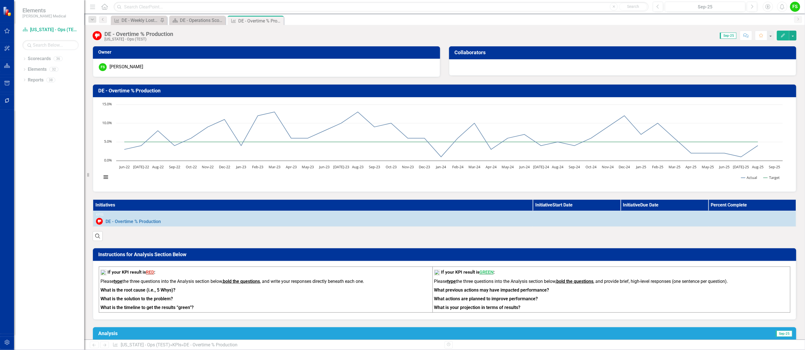
click at [0, 0] on icon "Close" at bounding box center [0, 0] width 0 height 0
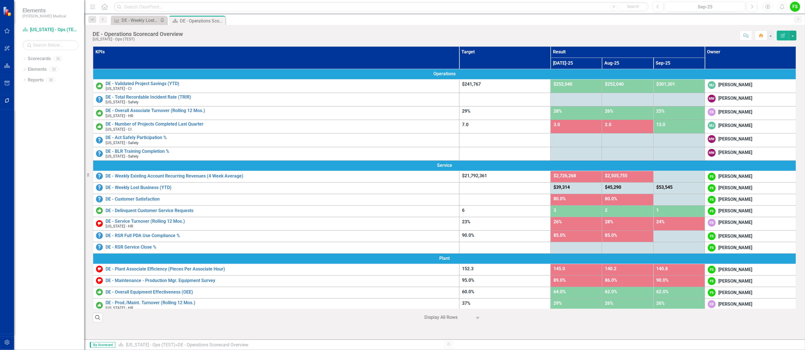
scroll to position [63, 0]
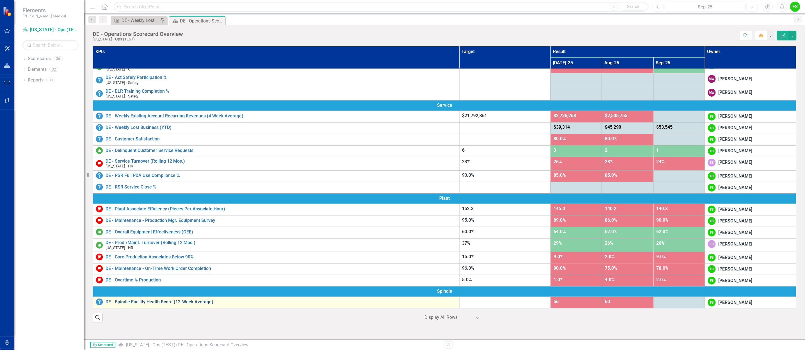
click at [190, 299] on link "DE - Spindle Facility Health Score (13-Week Average)" at bounding box center [280, 301] width 351 height 5
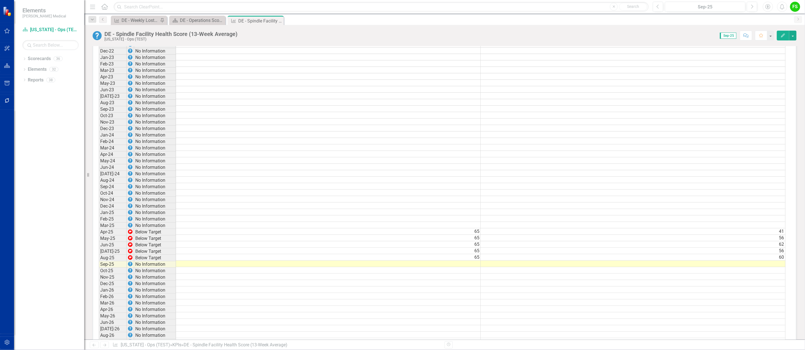
scroll to position [480, 0]
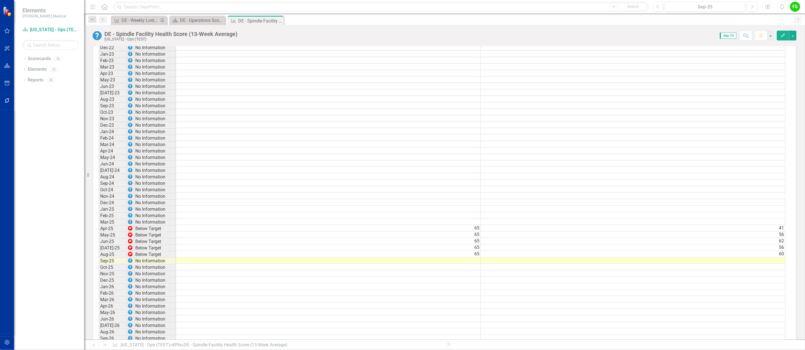
click at [461, 263] on td at bounding box center [328, 260] width 305 height 6
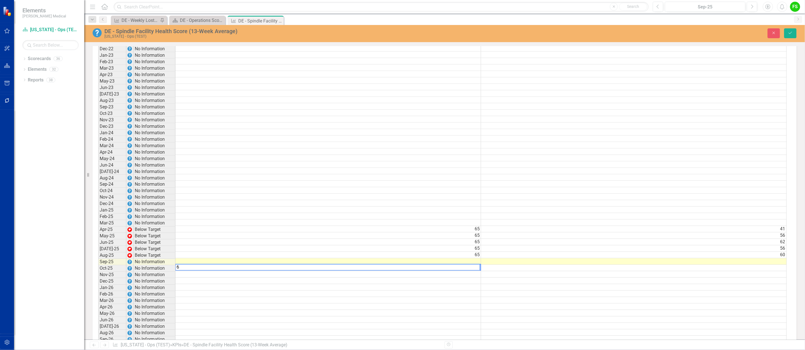
scroll to position [480, 0]
type textarea "65"
click at [770, 264] on td at bounding box center [634, 261] width 306 height 6
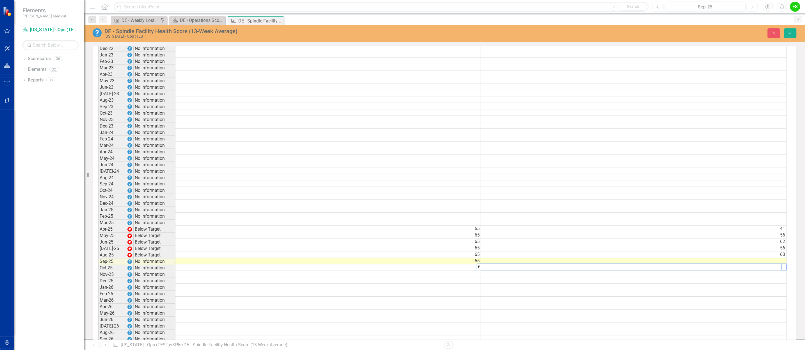
scroll to position [0, 4]
type textarea "64"
click at [763, 290] on td at bounding box center [634, 287] width 306 height 6
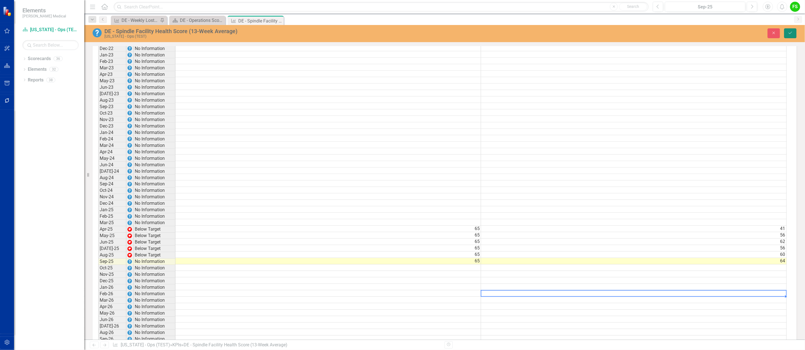
click at [789, 33] on icon "Save" at bounding box center [790, 33] width 5 height 4
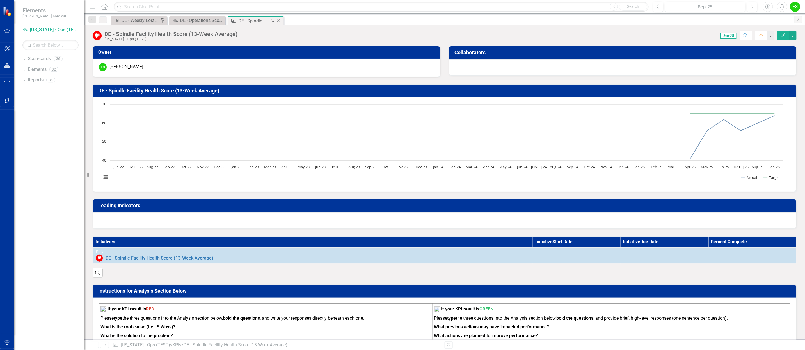
click at [277, 19] on icon "Close" at bounding box center [279, 21] width 6 height 4
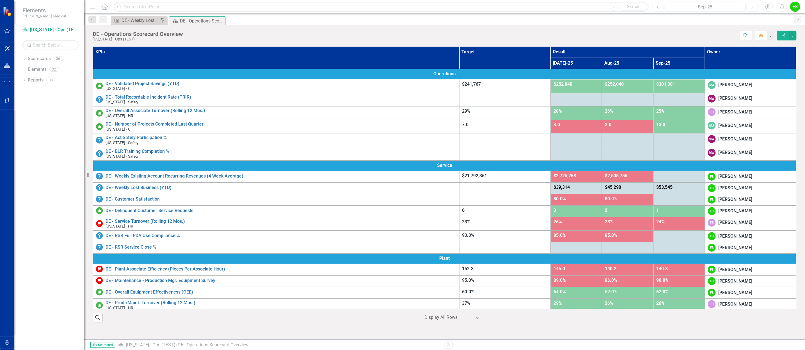
drag, startPoint x: 798, startPoint y: 134, endPoint x: 804, endPoint y: 192, distance: 58.1
click at [804, 193] on div "KPIs Target Result Owner Jul-25 Aug-25 Sep-25 Operations DE - Validated Project…" at bounding box center [444, 183] width 721 height 289
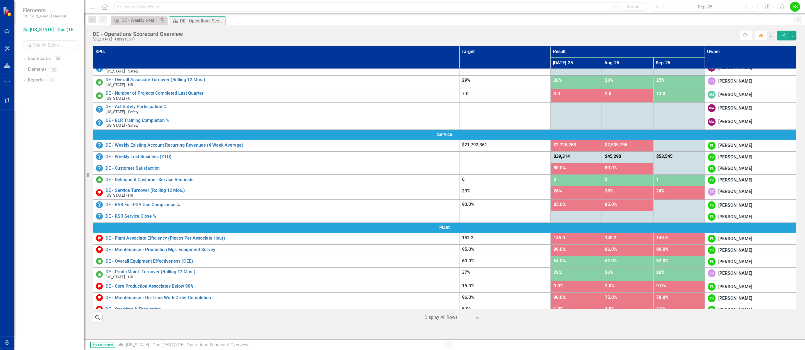
scroll to position [27, 0]
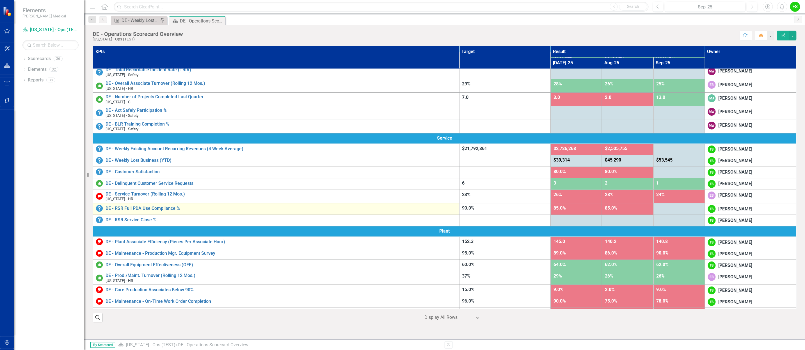
click at [136, 207] on div "DE - RSR Full PDA Use Compliance %" at bounding box center [276, 208] width 360 height 7
click at [151, 207] on link "DE - RSR Full PDA Use Compliance %" at bounding box center [280, 208] width 351 height 5
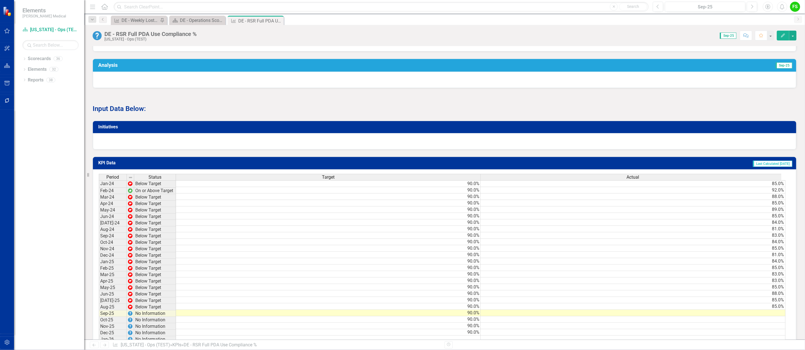
scroll to position [363, 0]
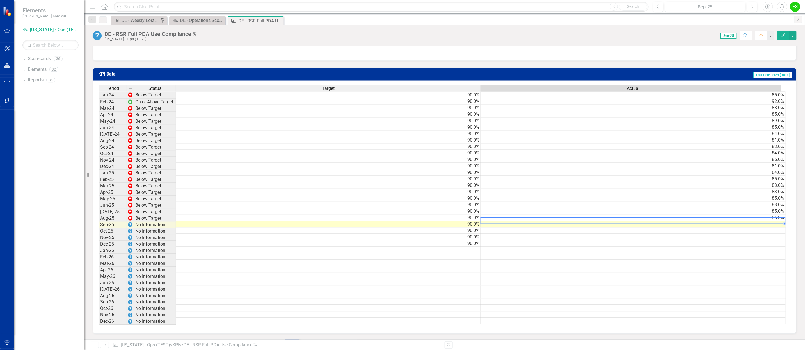
click at [99, 219] on div "Period Status Target Actual Jan-24 Below Target 90.0% 85.0% Feb-24 On or Above …" at bounding box center [99, 204] width 0 height 239
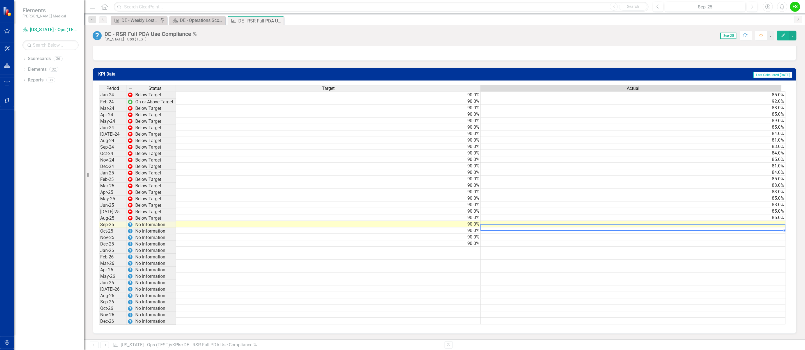
click at [773, 222] on td at bounding box center [633, 224] width 305 height 6
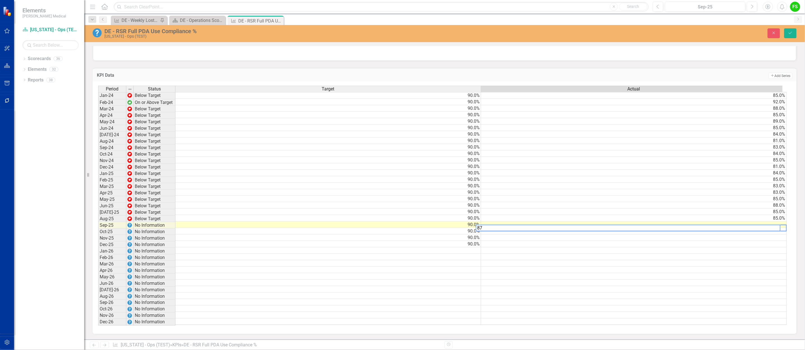
scroll to position [0, 2]
type textarea "87"
click at [751, 276] on td at bounding box center [634, 276] width 306 height 6
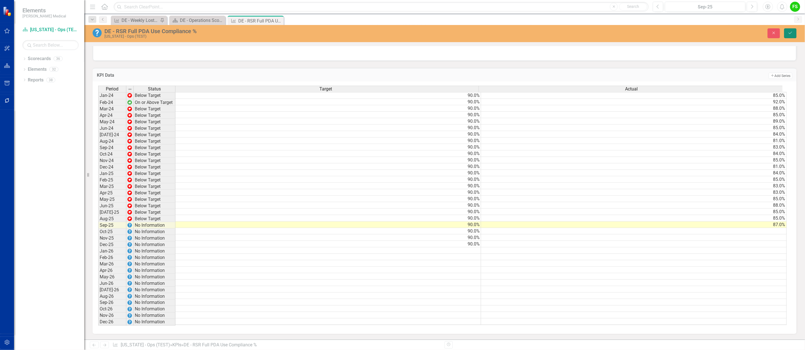
click at [788, 32] on icon "Save" at bounding box center [790, 33] width 5 height 4
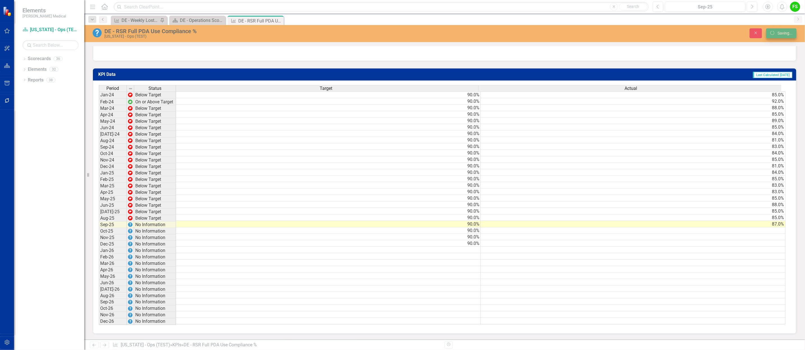
scroll to position [0, 4]
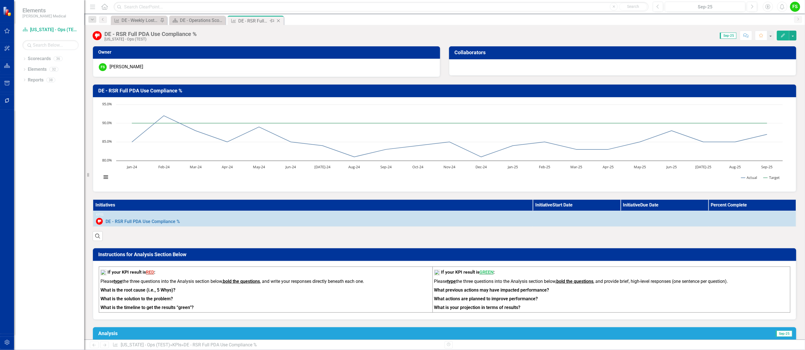
click at [280, 17] on div "Close" at bounding box center [278, 20] width 7 height 7
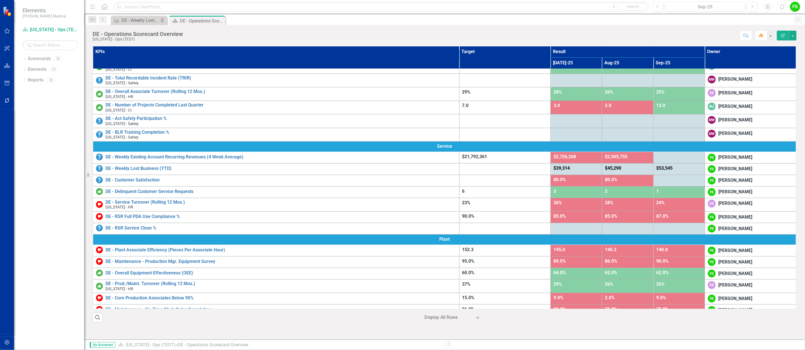
scroll to position [18, 0]
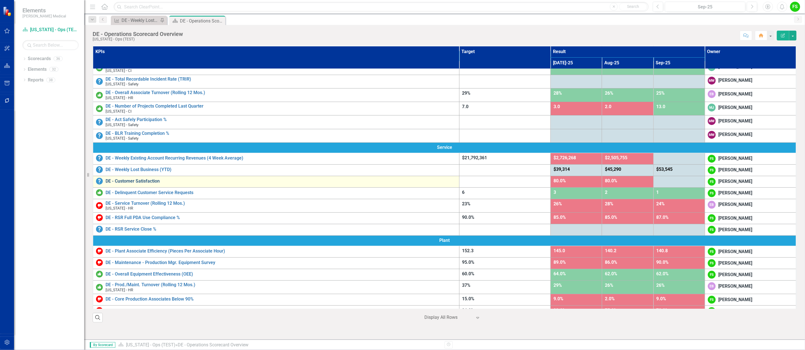
click at [145, 181] on link "DE - Customer Satisfaction" at bounding box center [280, 180] width 351 height 5
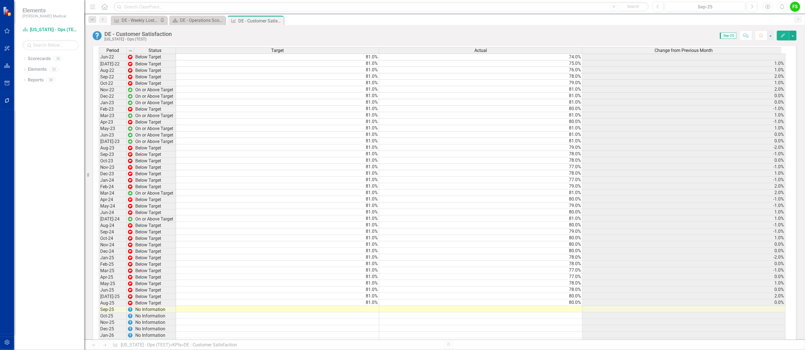
scroll to position [631, 0]
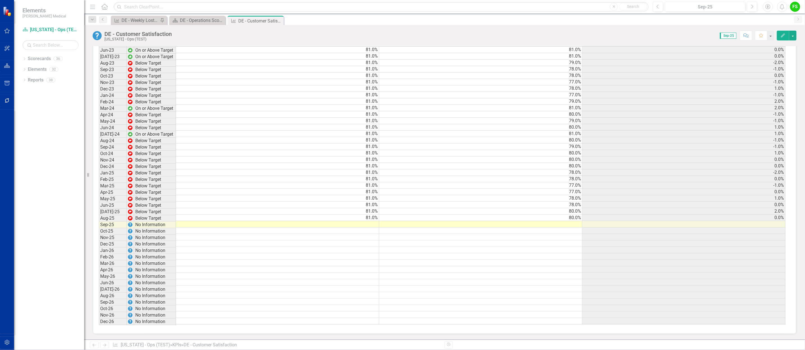
click at [364, 226] on td at bounding box center [277, 224] width 203 height 6
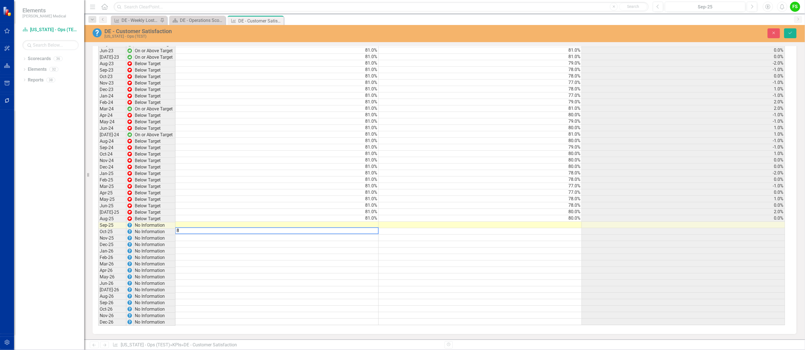
scroll to position [631, 0]
type textarea "81"
click at [568, 226] on td at bounding box center [481, 225] width 204 height 6
type textarea "79"
click at [575, 264] on td at bounding box center [481, 263] width 204 height 6
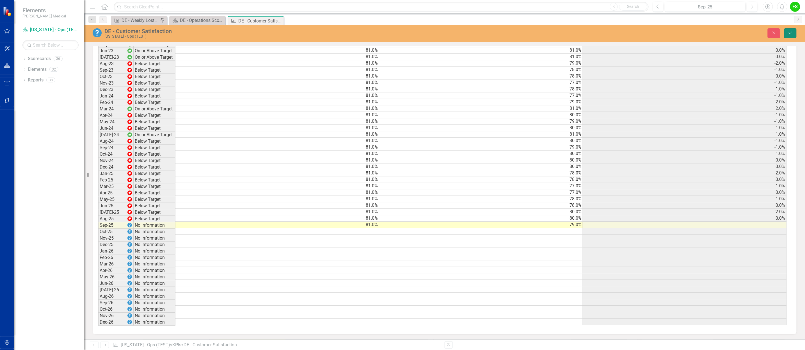
click at [788, 30] on button "Save" at bounding box center [790, 33] width 12 height 10
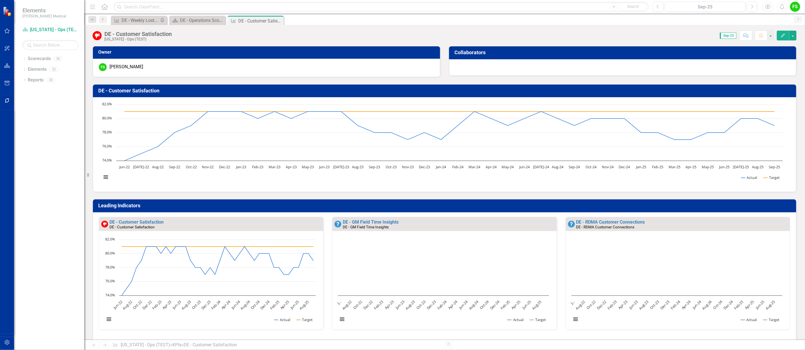
drag, startPoint x: 278, startPoint y: 20, endPoint x: 281, endPoint y: 23, distance: 4.6
click at [0, 0] on icon "Close" at bounding box center [0, 0] width 0 height 0
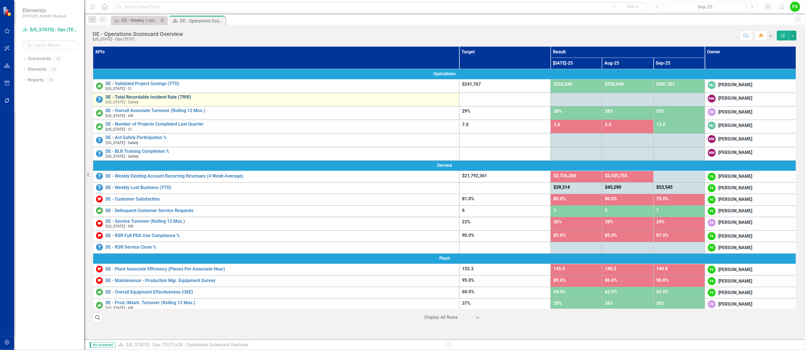
click at [172, 96] on link "DE - Total Recordable Incident Rate (TRIR)" at bounding box center [280, 97] width 351 height 5
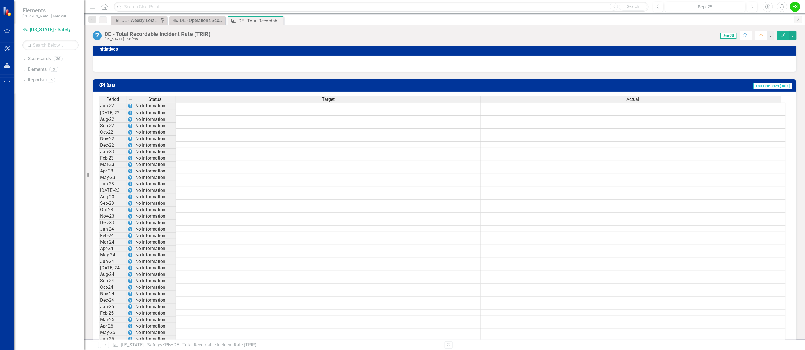
scroll to position [530, 0]
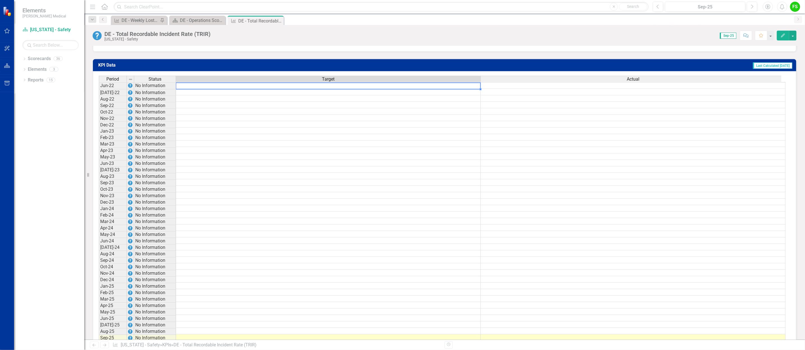
click at [426, 89] on td at bounding box center [328, 85] width 305 height 7
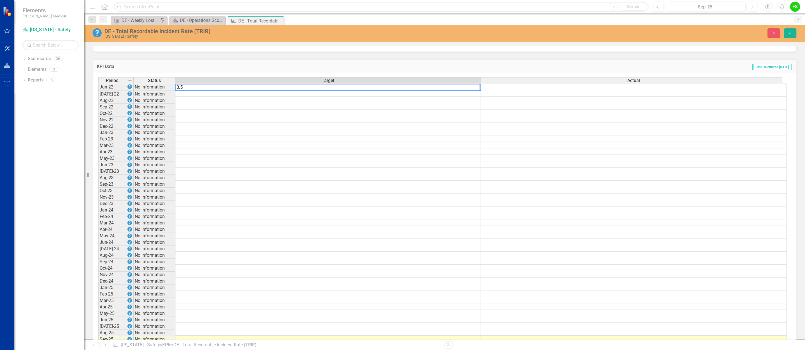
type textarea "3.5"
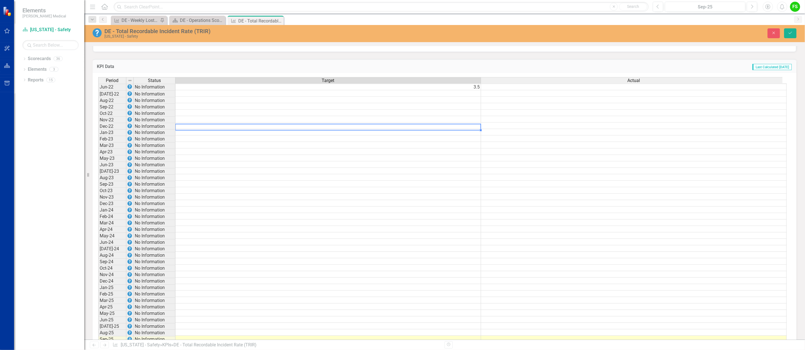
click at [427, 126] on td at bounding box center [328, 126] width 306 height 6
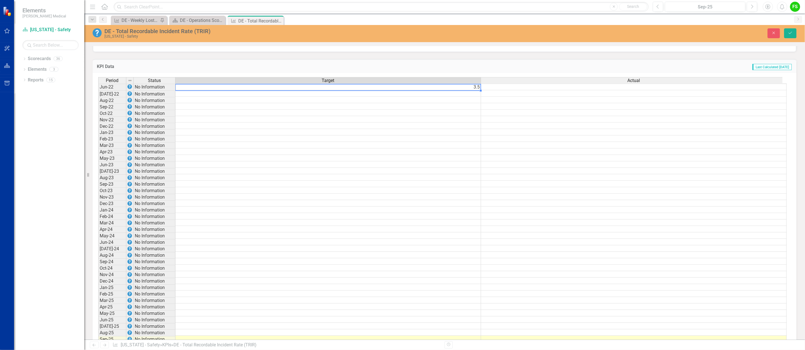
click at [460, 88] on td "3.5" at bounding box center [328, 87] width 306 height 7
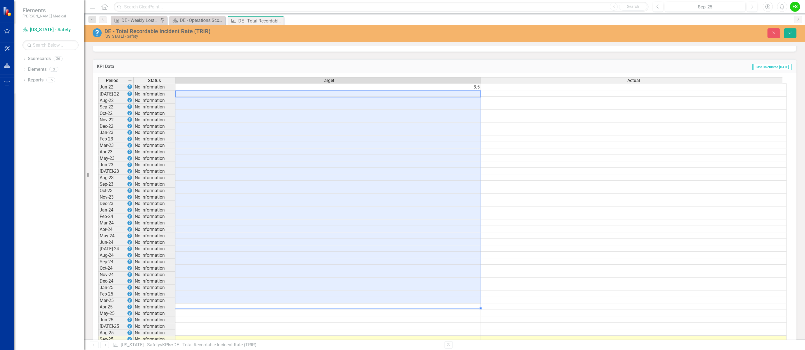
drag, startPoint x: 463, startPoint y: 93, endPoint x: 455, endPoint y: 306, distance: 213.7
click at [455, 306] on tbody "Jun-22 No Information 3.5 Jul-22 No Information Aug-22 No Information Sep-22 No…" at bounding box center [442, 261] width 688 height 355
type textarea "3.5"
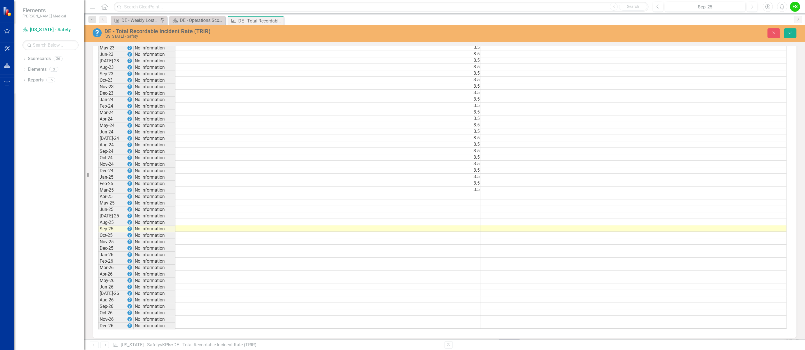
scroll to position [651, 0]
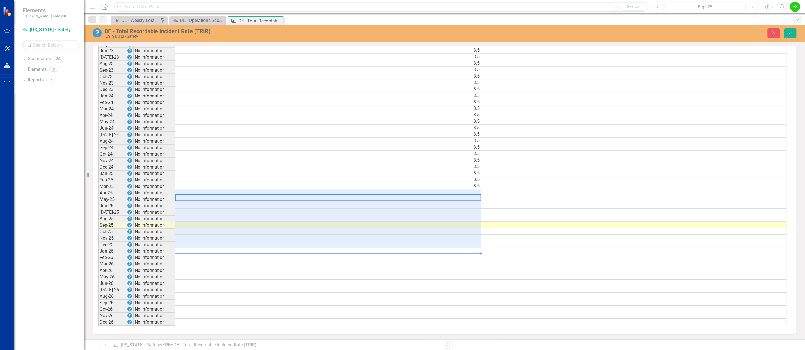
drag, startPoint x: 471, startPoint y: 190, endPoint x: 468, endPoint y: 246, distance: 56.2
click at [468, 246] on tbody "Jun-22 No Information 3.5 Jul-22 No Information 3.5 Aug-22 No Information 3.5 S…" at bounding box center [442, 147] width 688 height 355
click at [560, 273] on td at bounding box center [634, 270] width 306 height 6
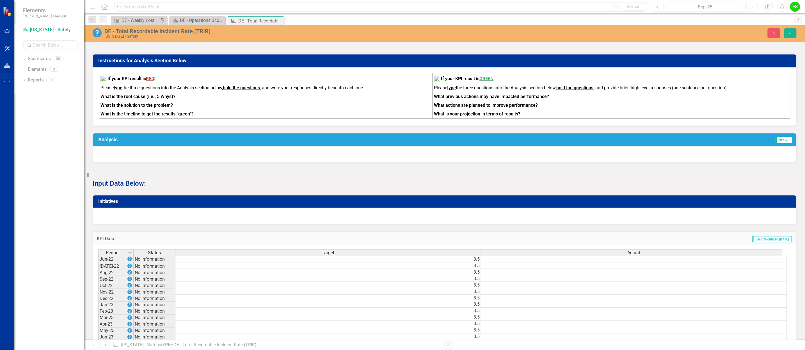
scroll to position [503, 0]
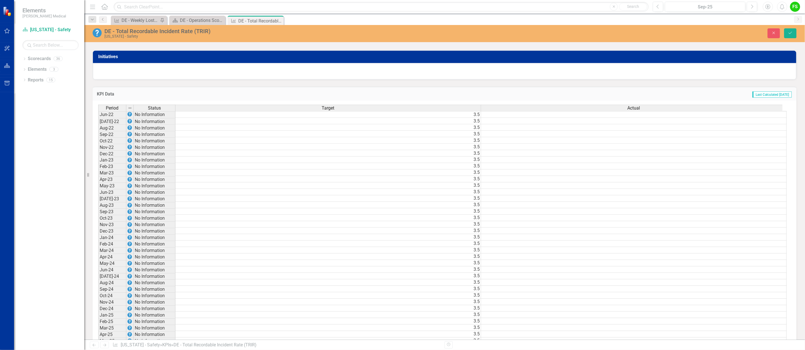
click at [749, 114] on td at bounding box center [634, 114] width 306 height 7
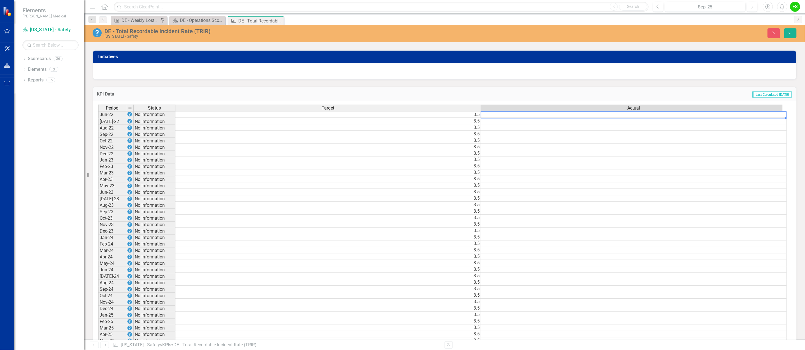
click at [749, 114] on td at bounding box center [634, 114] width 306 height 7
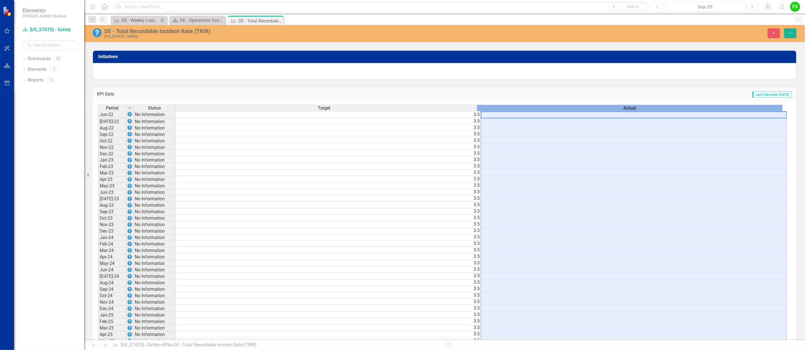
drag, startPoint x: 749, startPoint y: 114, endPoint x: 540, endPoint y: 114, distance: 209.0
click at [540, 112] on div "Period Status Target Actual" at bounding box center [440, 109] width 684 height 8
drag, startPoint x: 540, startPoint y: 114, endPoint x: 765, endPoint y: 117, distance: 225.0
click at [765, 117] on td at bounding box center [634, 114] width 306 height 7
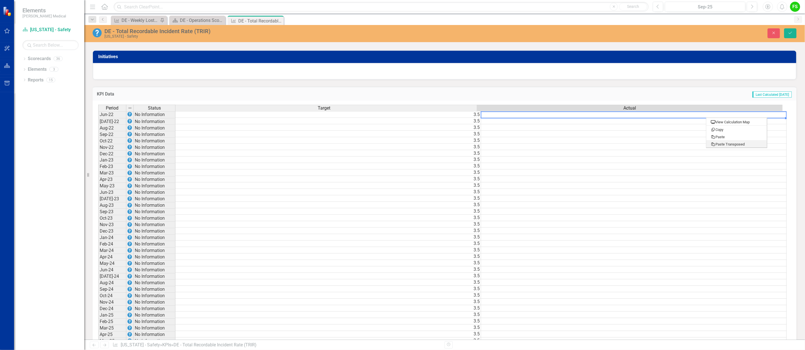
type textarea "3.97"
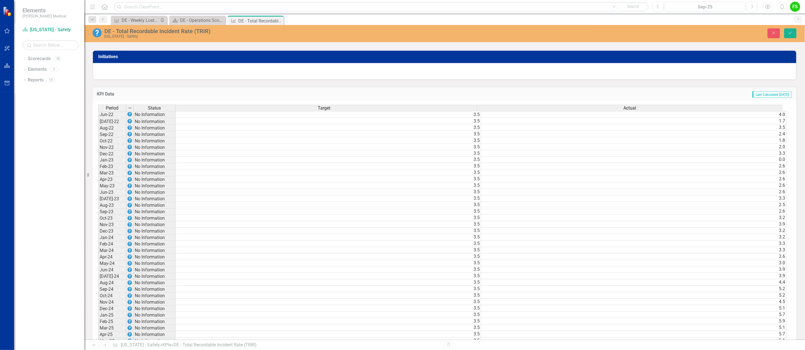
scroll to position [651, 0]
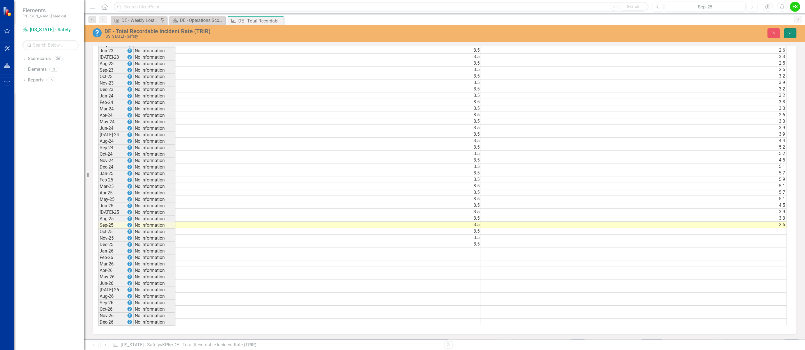
click at [790, 30] on button "Save" at bounding box center [790, 33] width 12 height 10
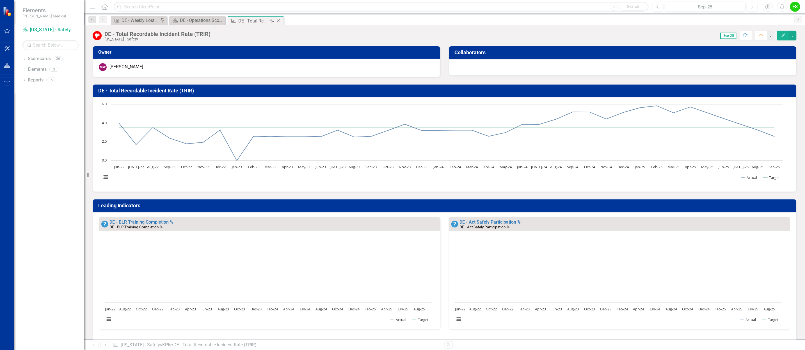
click at [278, 18] on div "Close" at bounding box center [278, 20] width 7 height 7
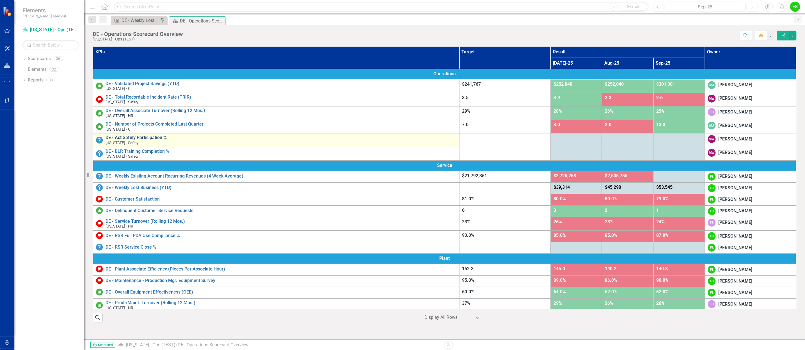
click at [152, 137] on link "DE - Act Safely Participation %" at bounding box center [280, 137] width 351 height 5
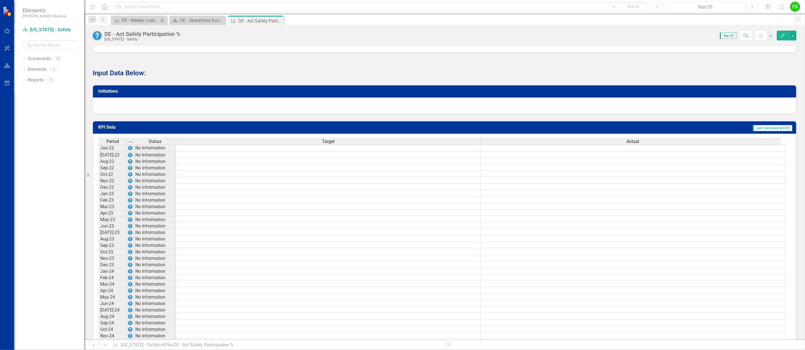
scroll to position [313, 0]
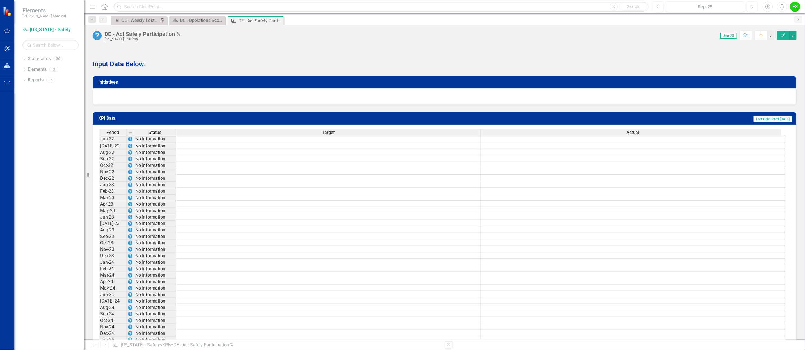
click at [464, 141] on td at bounding box center [328, 139] width 305 height 7
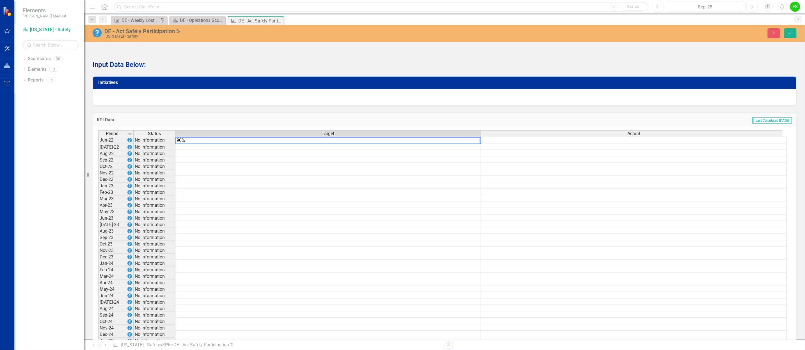
click at [423, 178] on td at bounding box center [328, 179] width 306 height 6
click at [189, 140] on textarea "90%" at bounding box center [328, 140] width 306 height 7
type textarea "90"
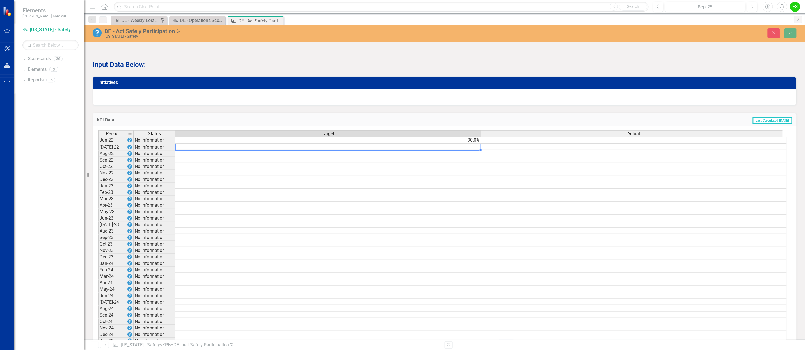
click at [404, 178] on td at bounding box center [328, 179] width 306 height 6
click at [468, 139] on td "90.0%" at bounding box center [328, 140] width 306 height 7
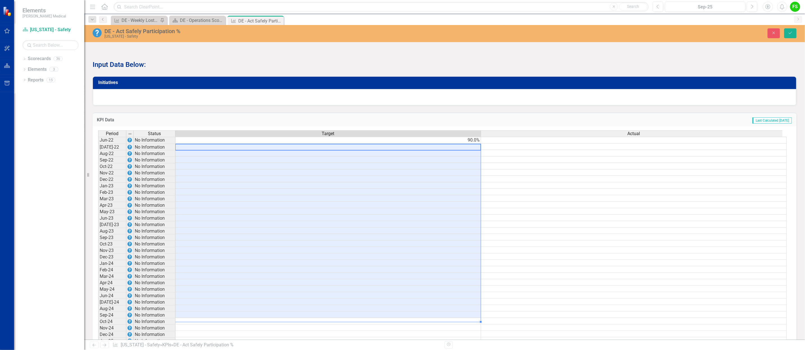
drag, startPoint x: 466, startPoint y: 146, endPoint x: 458, endPoint y: 318, distance: 171.9
click at [458, 318] on tbody "Jun-22 No Information 90.0% Jul-22 No Information Aug-22 No Information Sep-22 …" at bounding box center [442, 314] width 688 height 355
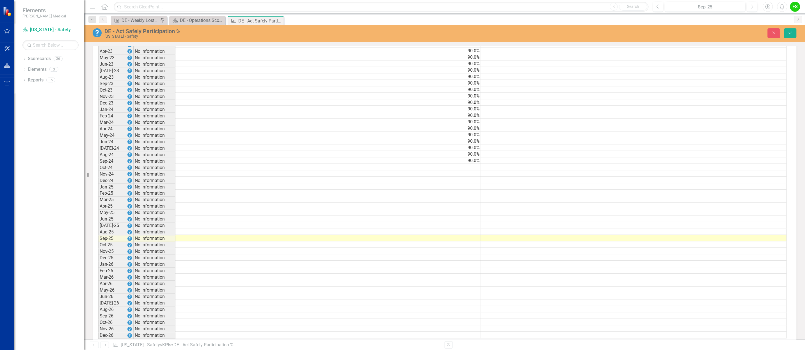
scroll to position [485, 0]
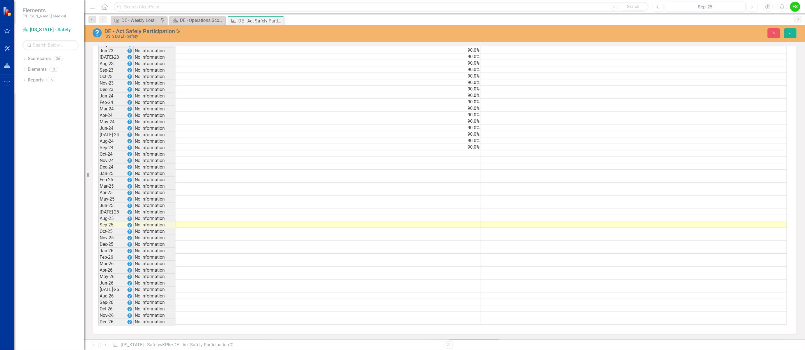
click at [464, 146] on td "90.0%" at bounding box center [328, 147] width 306 height 6
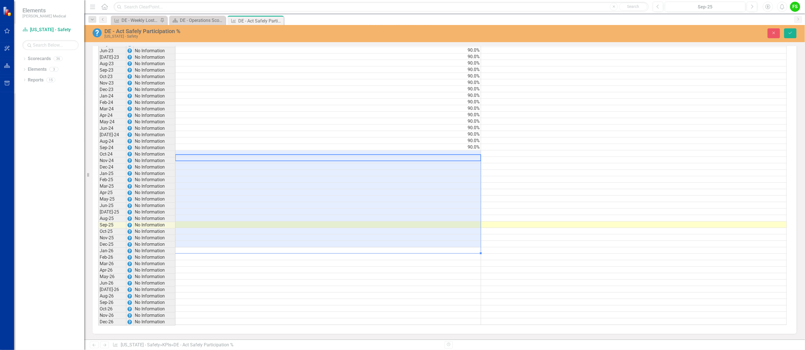
drag, startPoint x: 467, startPoint y: 153, endPoint x: 472, endPoint y: 243, distance: 90.8
click at [472, 243] on tbody "Jun-22 No Information 90.0% Jul-22 No Information 90.0% Aug-22 No Information 9…" at bounding box center [442, 146] width 688 height 355
click at [598, 286] on td at bounding box center [634, 282] width 306 height 6
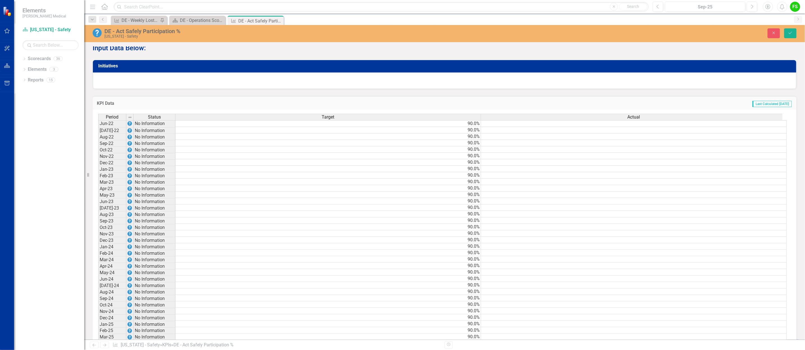
scroll to position [324, 0]
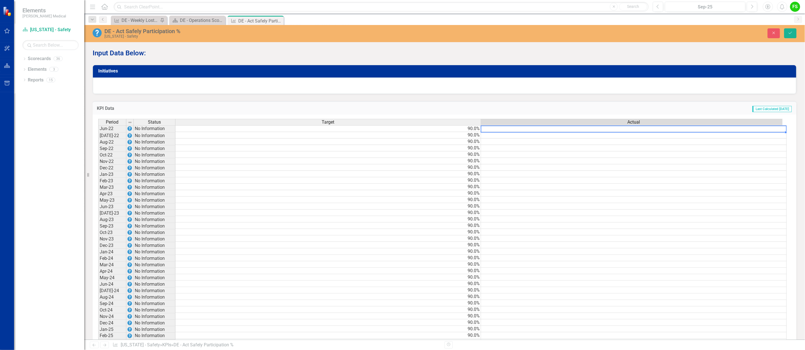
click at [766, 129] on td at bounding box center [634, 128] width 306 height 7
type textarea "60"
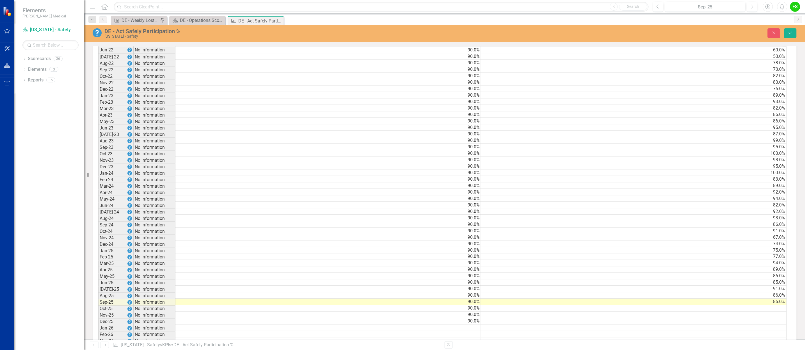
scroll to position [485, 0]
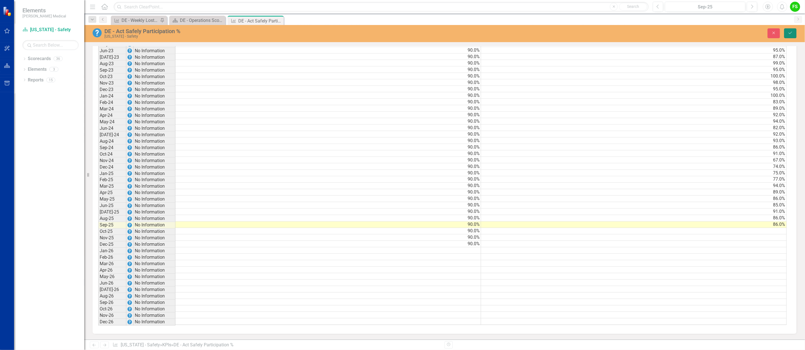
click at [791, 32] on icon "Save" at bounding box center [790, 33] width 5 height 4
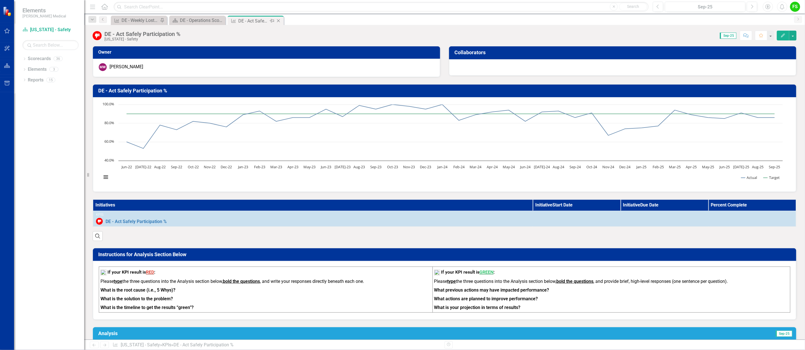
click at [279, 18] on div "Close" at bounding box center [278, 20] width 7 height 7
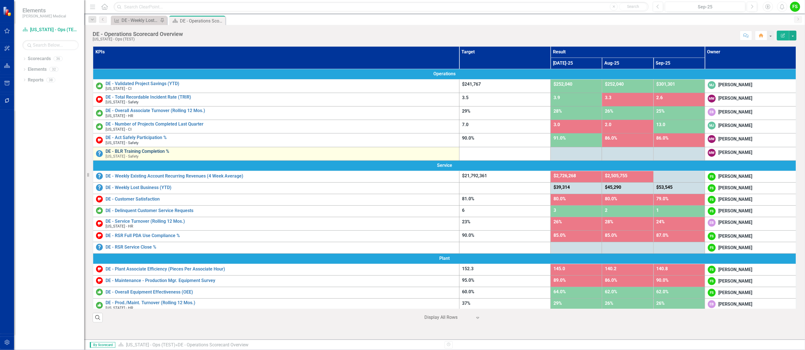
click at [145, 150] on link "DE - BLR Training Completion %" at bounding box center [280, 151] width 351 height 5
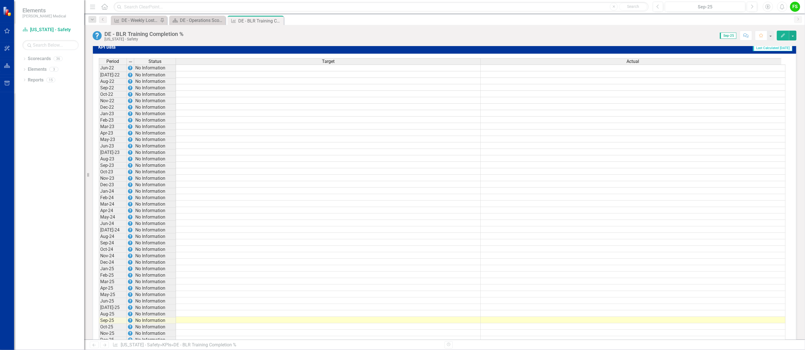
scroll to position [381, 0]
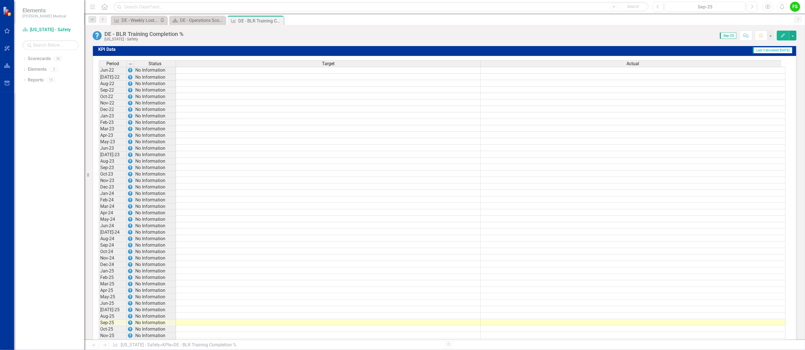
click at [469, 72] on td at bounding box center [328, 70] width 305 height 7
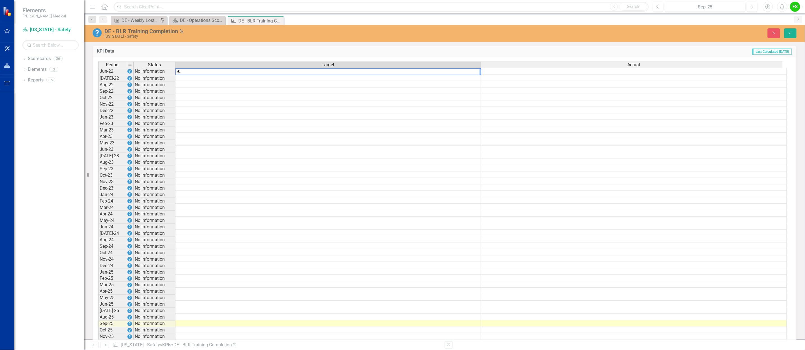
type textarea "95"
click at [432, 113] on td at bounding box center [328, 110] width 306 height 6
click at [470, 72] on td "95.0%" at bounding box center [328, 71] width 306 height 7
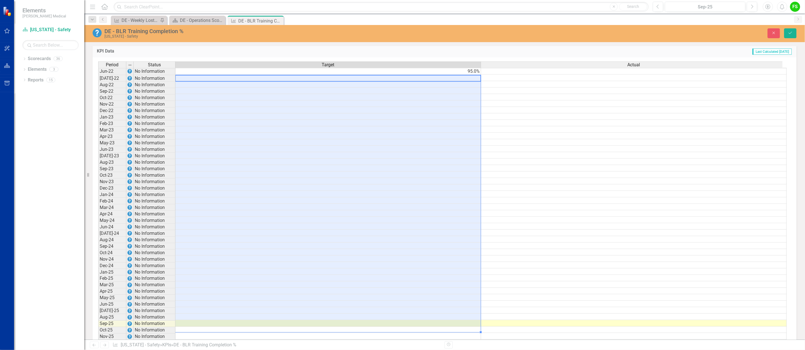
drag, startPoint x: 464, startPoint y: 78, endPoint x: 459, endPoint y: 327, distance: 249.2
click at [459, 327] on tbody "Jun-22 No Information 95.0% [DATE]-22 No Information Aug-22 No Information Sep-…" at bounding box center [442, 245] width 688 height 355
click at [621, 236] on td at bounding box center [634, 233] width 306 height 6
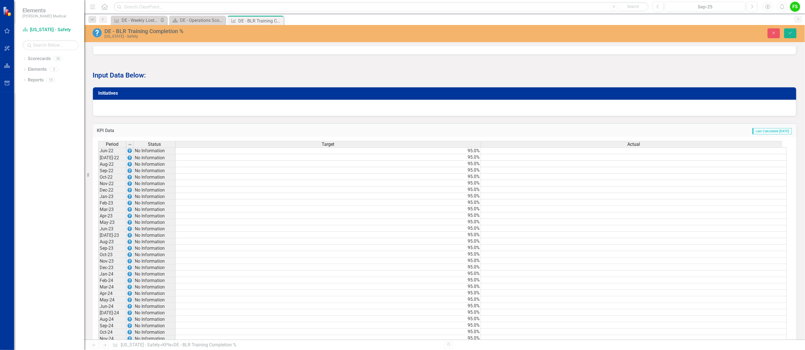
scroll to position [325, 0]
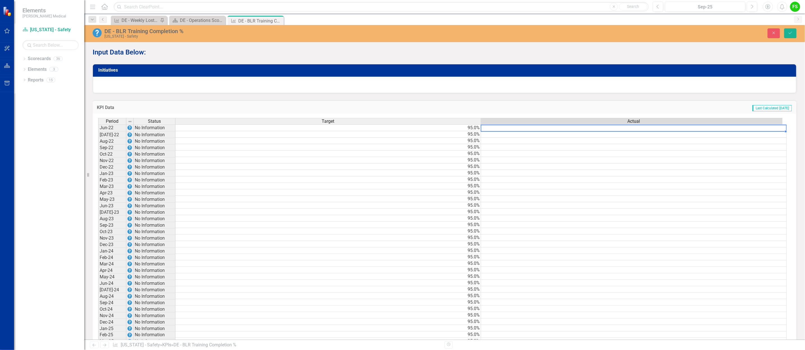
click at [749, 128] on td at bounding box center [634, 127] width 306 height 7
type textarea "87"
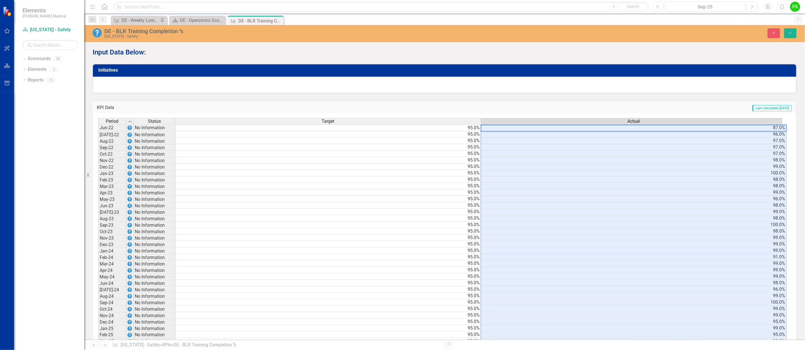
click at [98, 205] on div "Period Status Target Actual Jun-22 No Information 95.0% 87.0% [DATE]-22 No Info…" at bounding box center [98, 299] width 0 height 362
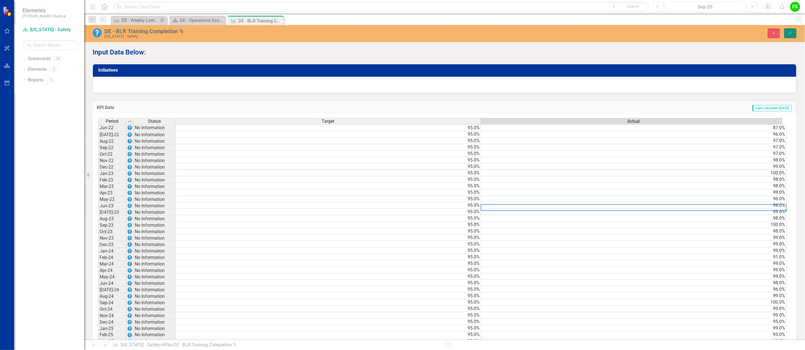
click at [790, 28] on button "Save" at bounding box center [790, 33] width 12 height 10
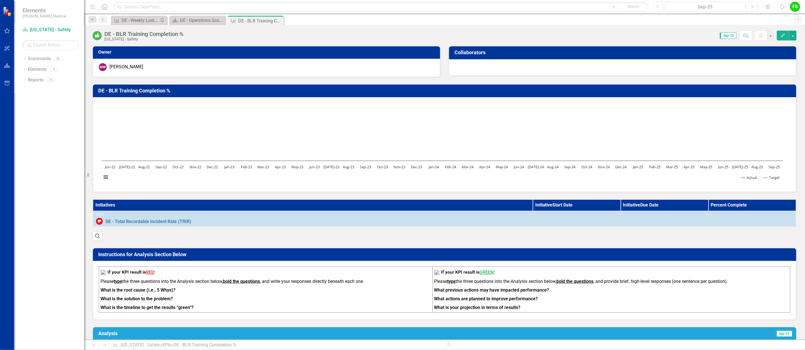
drag, startPoint x: 280, startPoint y: 19, endPoint x: 294, endPoint y: 21, distance: 13.9
click at [0, 0] on icon "Close" at bounding box center [0, 0] width 0 height 0
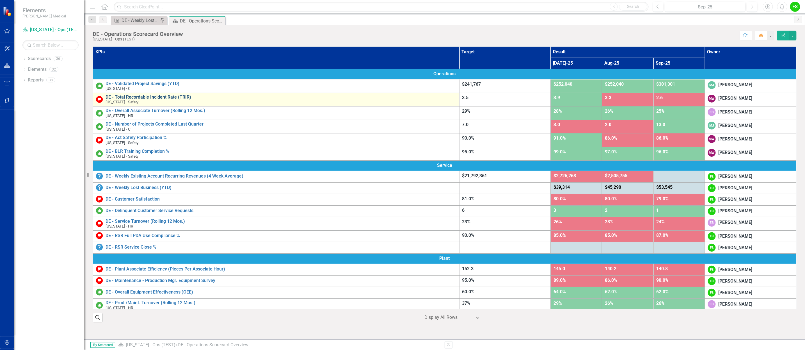
click at [157, 96] on link "DE - Total Recordable Incident Rate (TRIR)" at bounding box center [280, 97] width 351 height 5
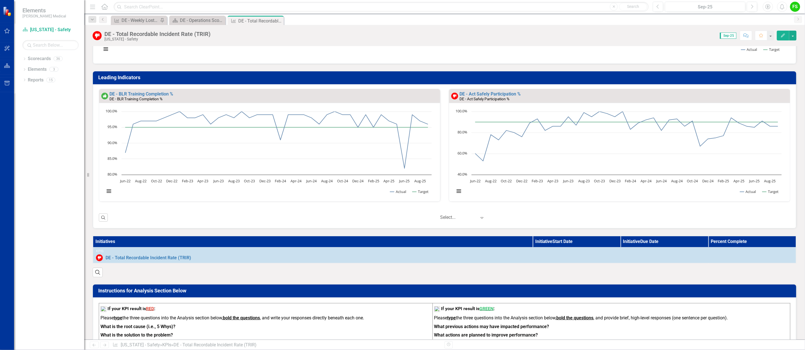
scroll to position [124, 0]
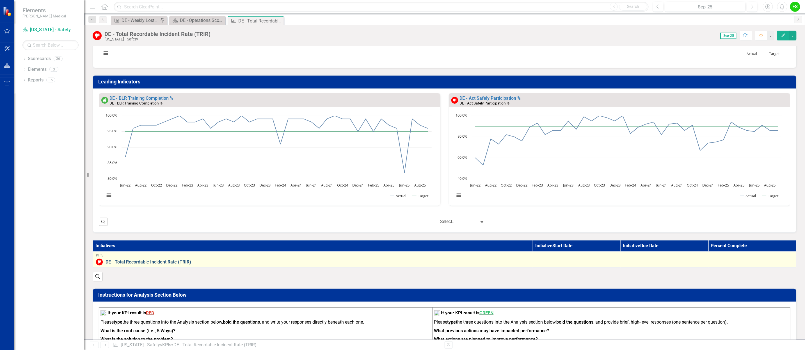
click at [135, 261] on link "DE - Total Recordable Incident Rate (TRIR)" at bounding box center [448, 261] width 687 height 5
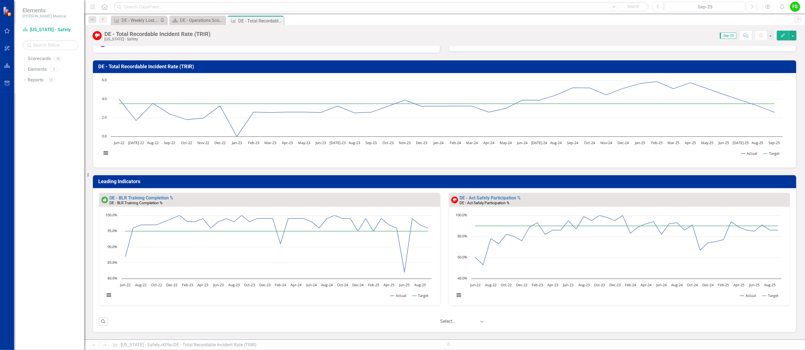
scroll to position [0, 0]
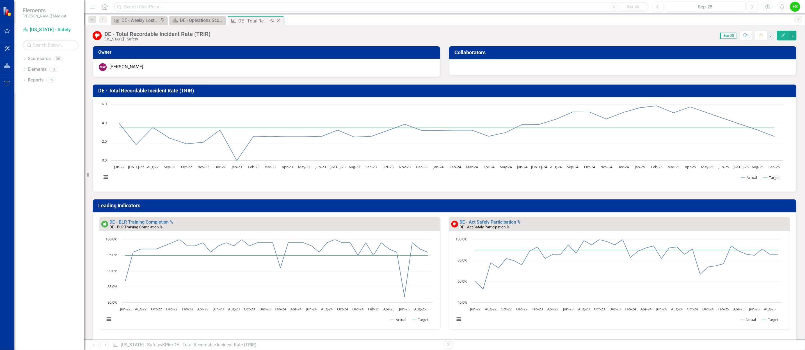
click at [279, 20] on icon "Close" at bounding box center [279, 21] width 6 height 4
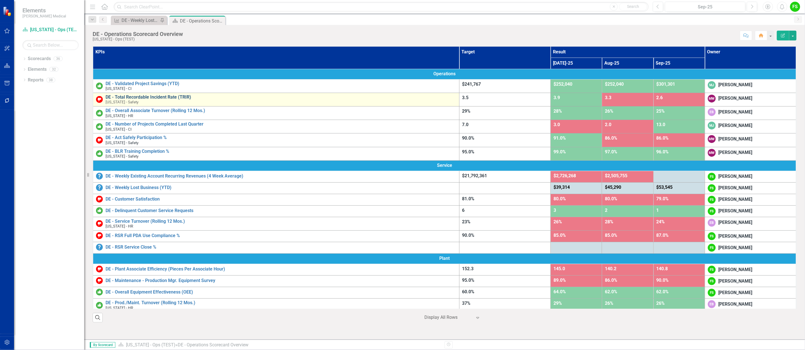
click at [164, 97] on link "DE - Total Recordable Incident Rate (TRIR)" at bounding box center [280, 97] width 351 height 5
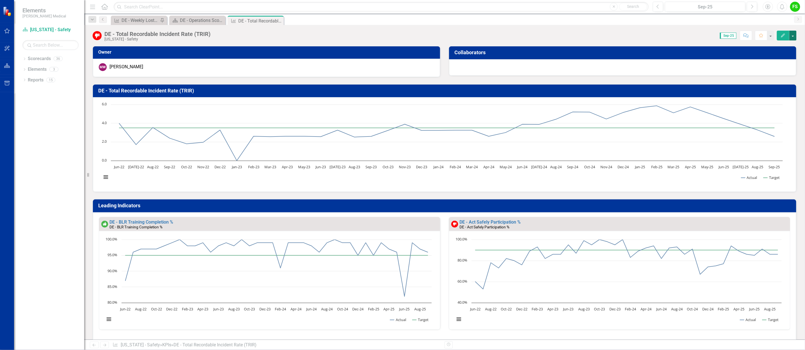
click at [793, 34] on button "button" at bounding box center [792, 36] width 7 height 10
click at [769, 43] on link "Edit Edit KPI" at bounding box center [773, 46] width 45 height 10
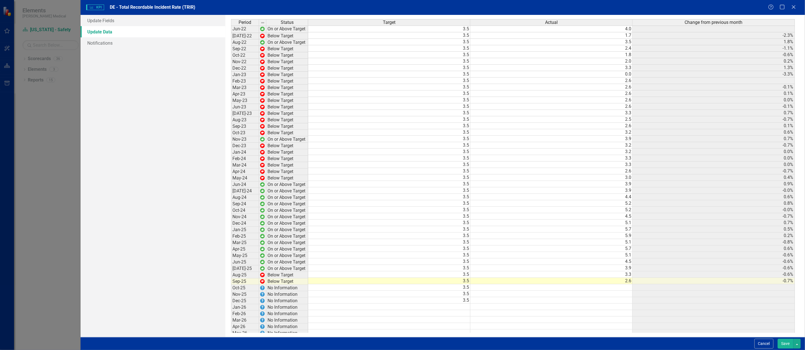
click at [169, 97] on div "Update Fields Update Data Notifications" at bounding box center [153, 176] width 145 height 322
click at [793, 2] on div "KPI KPI DE - Total Recordable Incident Rate (TRIR) Help Maximize Close" at bounding box center [443, 7] width 724 height 15
click at [79, 107] on div "KPI KPI DE - Total Recordable Incident Rate (TRIR) Help Maximize Close Update F…" at bounding box center [402, 175] width 805 height 350
click at [77, 113] on div "KPI KPI DE - Total Recordable Incident Rate (TRIR) Help Maximize Close Update F…" at bounding box center [402, 175] width 805 height 350
drag, startPoint x: 597, startPoint y: 40, endPoint x: 580, endPoint y: 38, distance: 16.4
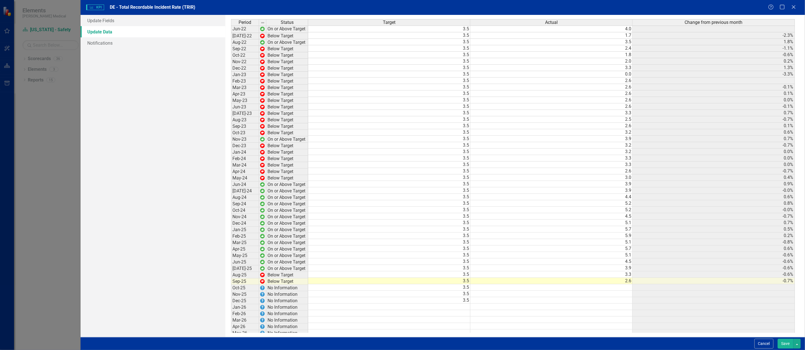
click at [596, 41] on td "3.5" at bounding box center [551, 42] width 162 height 6
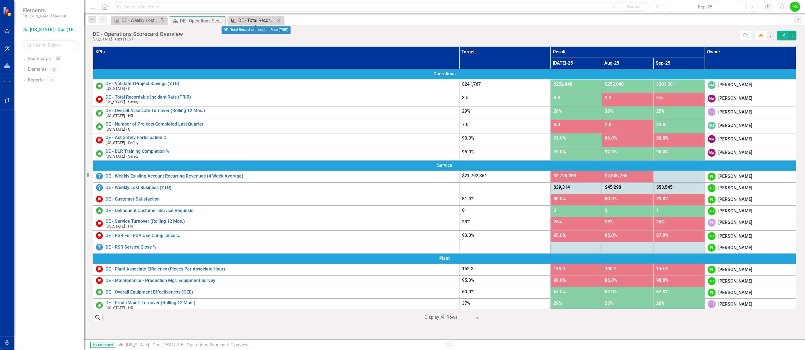
click at [251, 21] on div "DE - Total Recordable Incident Rate (TRIR)" at bounding box center [256, 20] width 37 height 7
click at [278, 19] on icon "Close" at bounding box center [279, 20] width 6 height 4
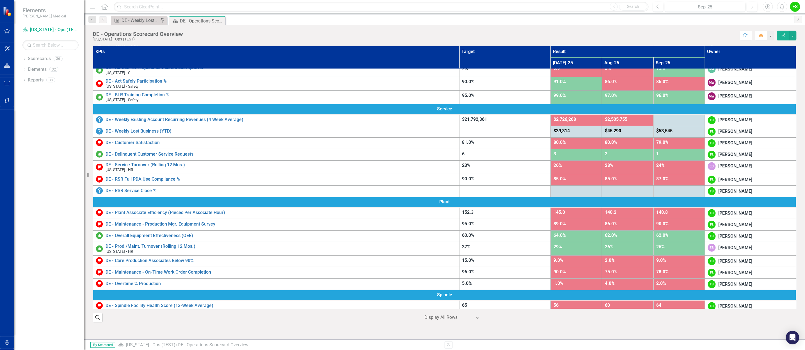
scroll to position [63, 0]
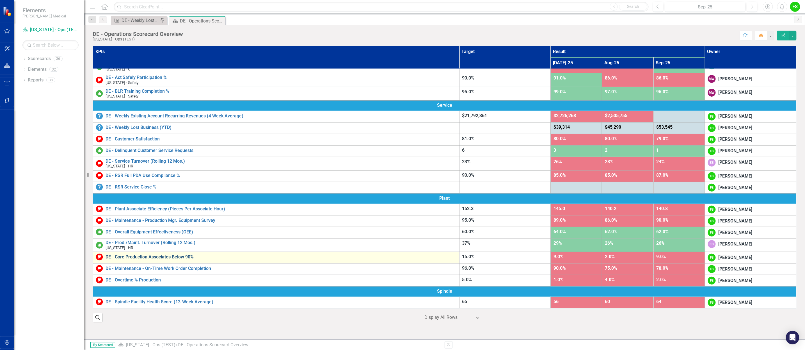
click at [145, 255] on link "DE - Core Production Associates Below 90%" at bounding box center [280, 256] width 351 height 5
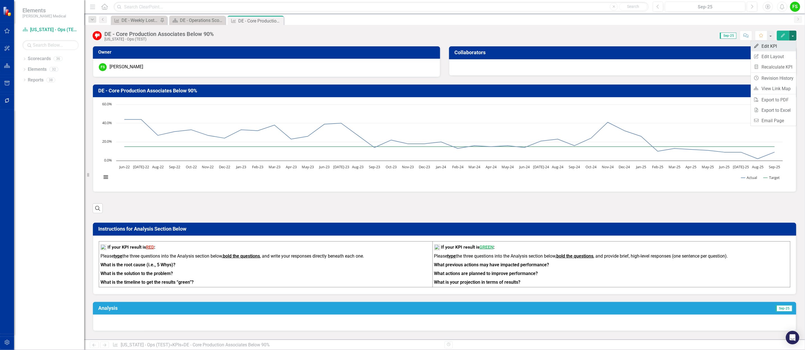
click at [766, 43] on link "Edit Edit KPI" at bounding box center [773, 46] width 45 height 10
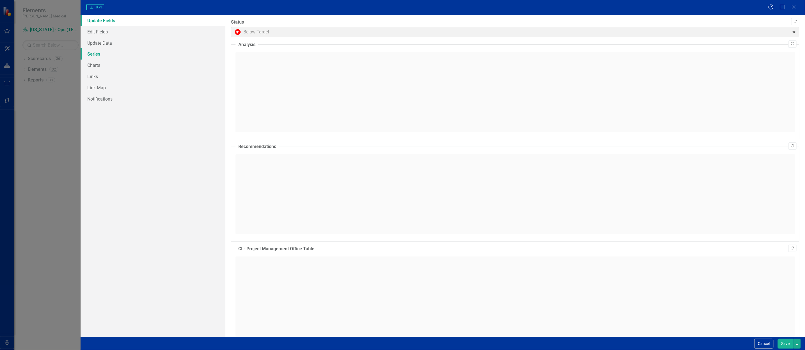
click at [94, 52] on link "Series" at bounding box center [153, 53] width 145 height 11
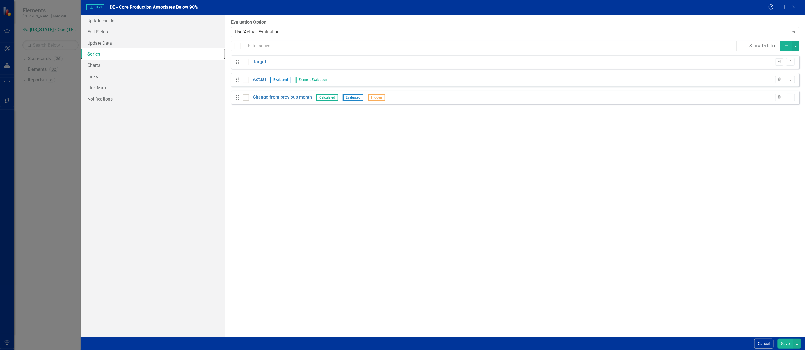
checkbox input "false"
click at [313, 80] on span "Element Evaluation" at bounding box center [312, 80] width 35 height 6
click at [791, 80] on icon "Dropdown Menu" at bounding box center [790, 79] width 5 height 4
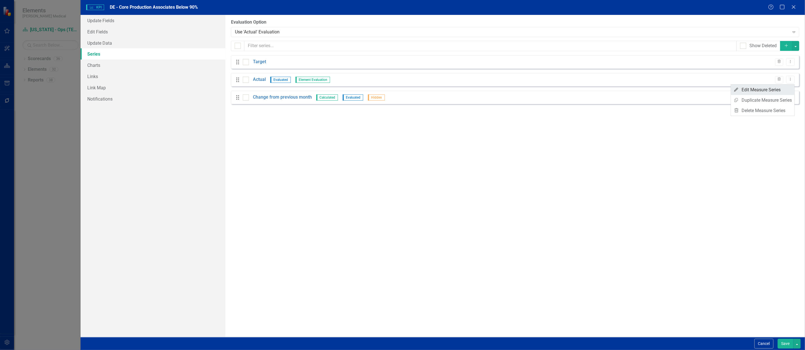
click at [756, 88] on link "Edit Edit Measure Series" at bounding box center [763, 89] width 64 height 10
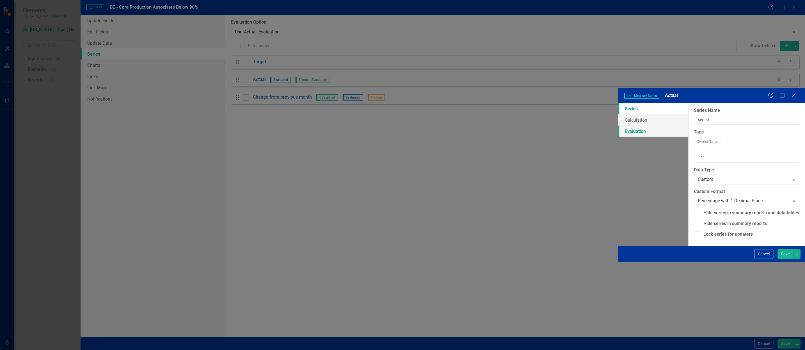
click at [618, 125] on link "Evaluation" at bounding box center [653, 130] width 70 height 11
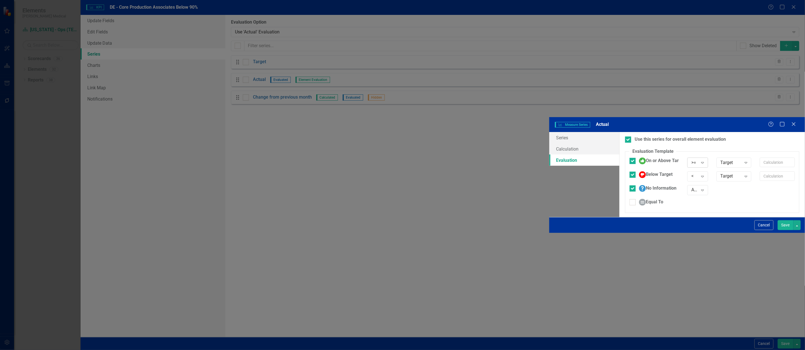
click at [699, 160] on icon "Expand" at bounding box center [702, 162] width 6 height 4
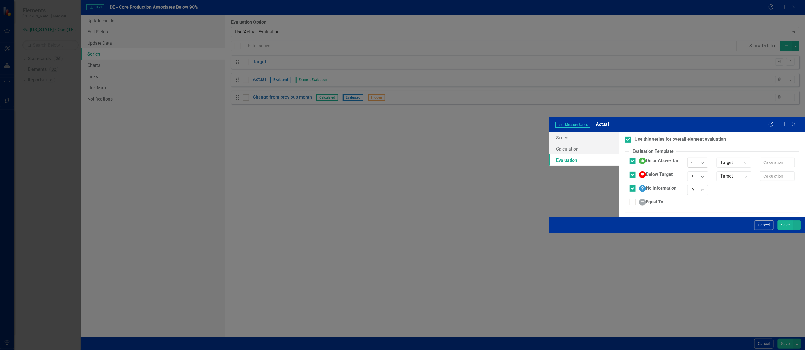
click at [699, 160] on icon "Expand" at bounding box center [702, 162] width 6 height 4
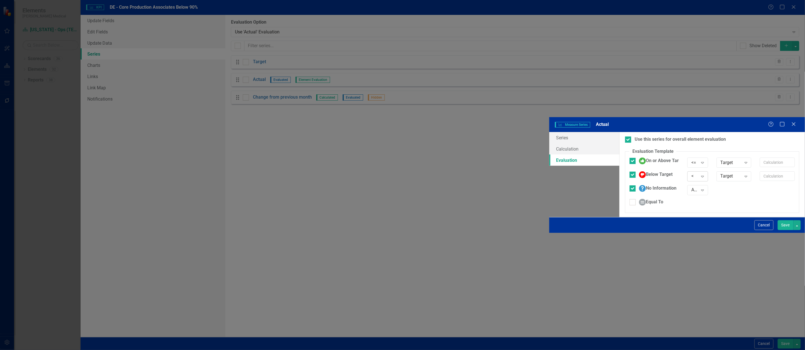
click at [699, 174] on icon "Expand" at bounding box center [702, 176] width 6 height 4
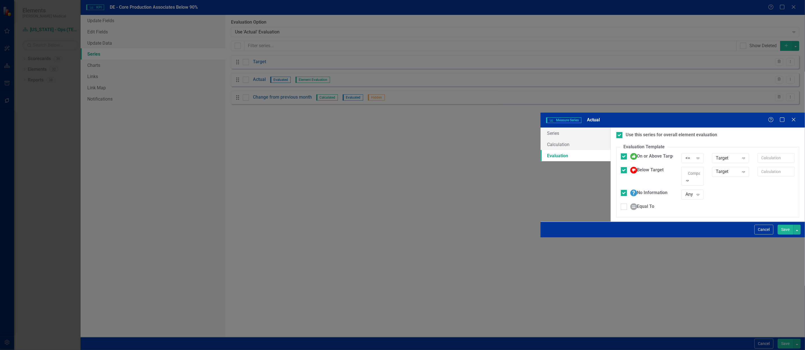
click at [521, 349] on div ">" at bounding box center [402, 353] width 805 height 6
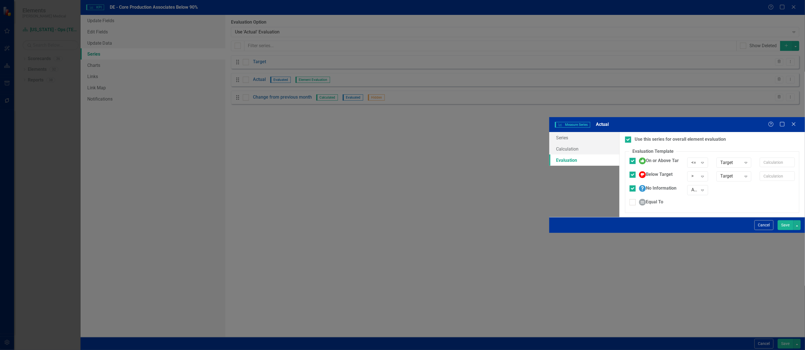
click at [639, 167] on div "Use this series for overall element evaluation Evaluation Template You can defi…" at bounding box center [711, 174] width 185 height 85
click at [783, 230] on button "Save" at bounding box center [785, 225] width 16 height 10
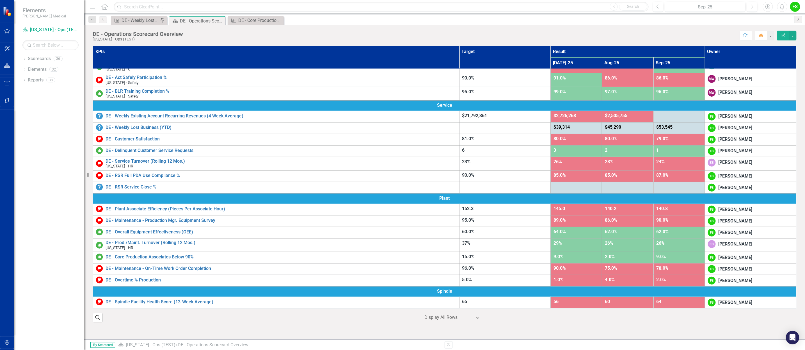
scroll to position [63, 0]
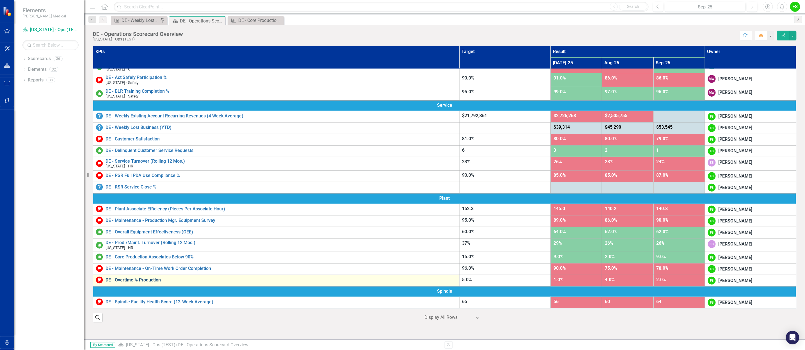
click at [147, 279] on link "DE - Overtime % Production" at bounding box center [280, 279] width 351 height 5
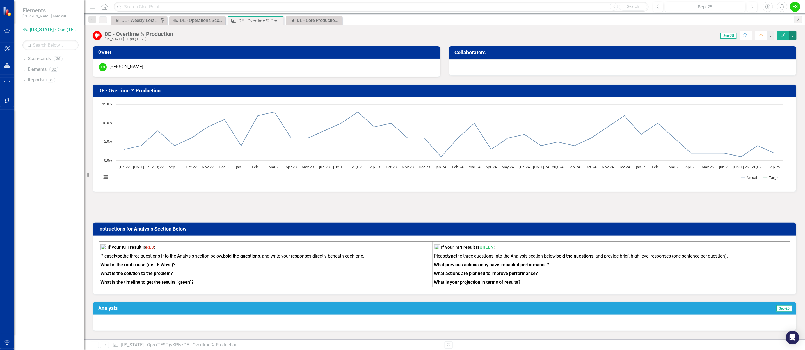
click at [792, 33] on button "button" at bounding box center [792, 36] width 7 height 10
click at [760, 44] on link "Edit Edit KPI" at bounding box center [773, 46] width 45 height 10
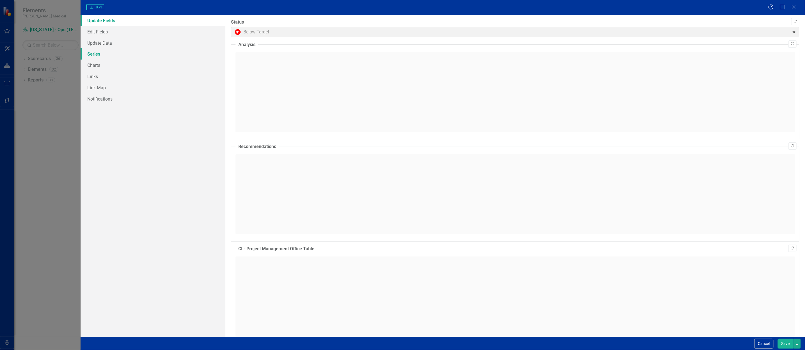
click at [96, 53] on link "Series" at bounding box center [153, 53] width 145 height 11
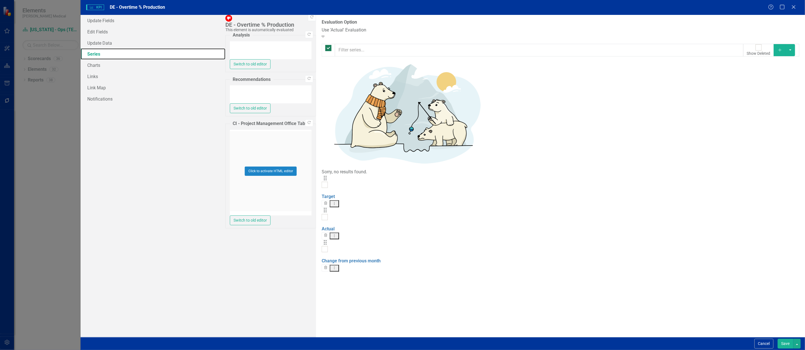
checkbox input "false"
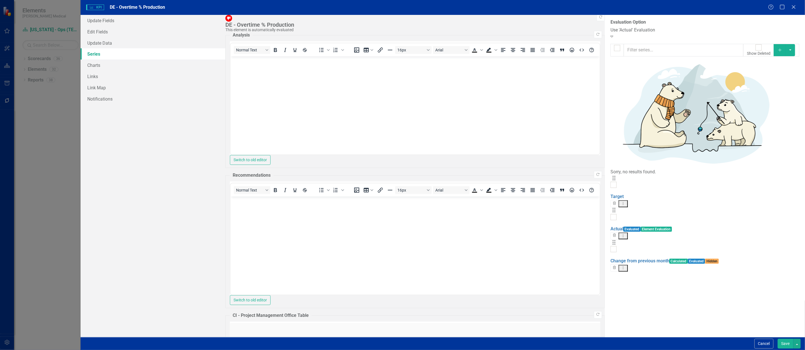
click at [641, 226] on span "Element Evaluation" at bounding box center [656, 228] width 31 height 5
click at [628, 232] on button "Dropdown Menu" at bounding box center [622, 235] width 9 height 7
click at [762, 88] on link "Edit Edit Measure Series" at bounding box center [763, 89] width 64 height 10
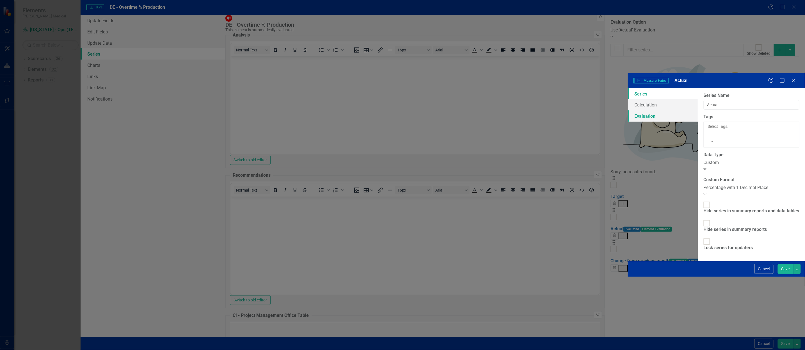
click at [628, 110] on link "Evaluation" at bounding box center [663, 115] width 70 height 11
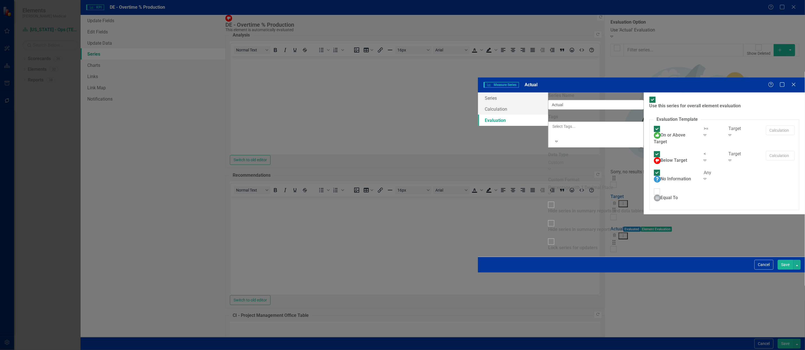
click at [703, 132] on icon "Expand" at bounding box center [704, 134] width 3 height 4
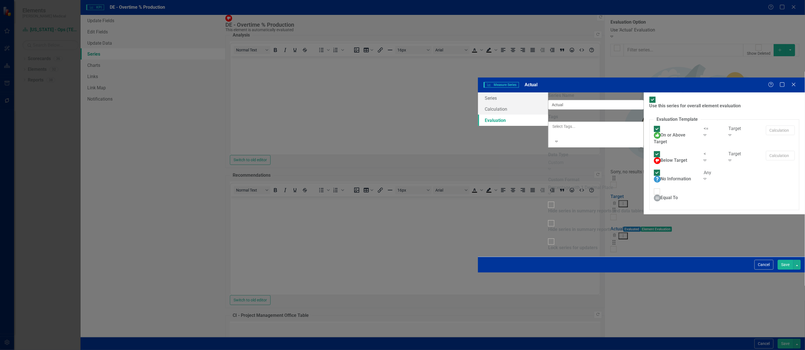
click at [703, 158] on icon "Expand" at bounding box center [704, 160] width 3 height 4
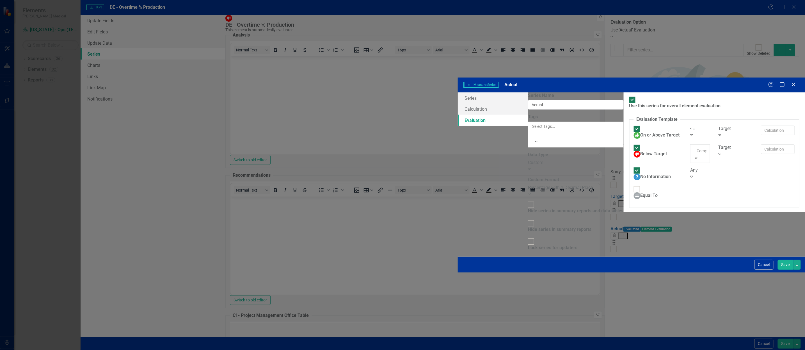
click at [507, 349] on div ">" at bounding box center [402, 353] width 805 height 6
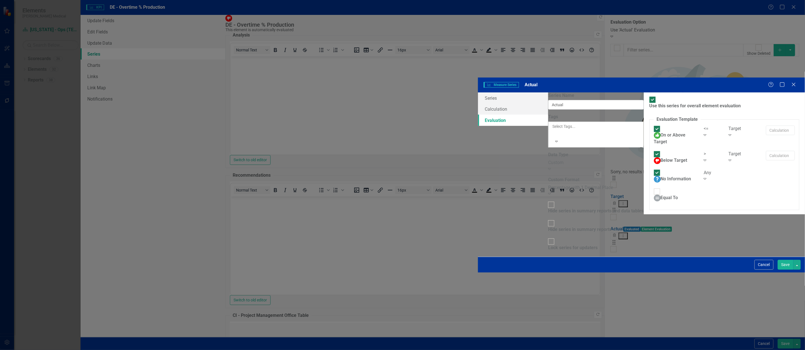
click at [784, 269] on button "Save" at bounding box center [785, 265] width 16 height 10
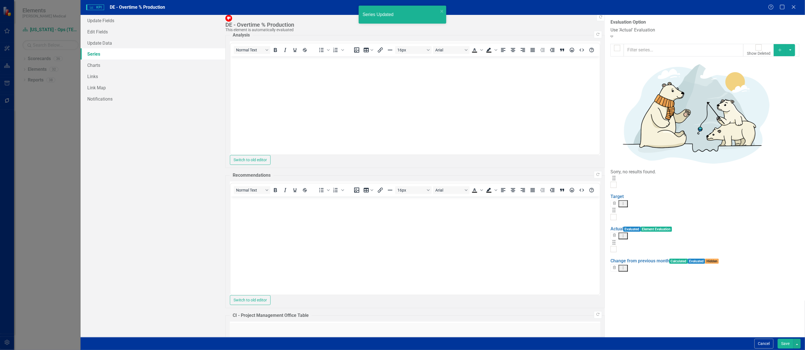
click at [783, 340] on button "Save" at bounding box center [785, 343] width 16 height 10
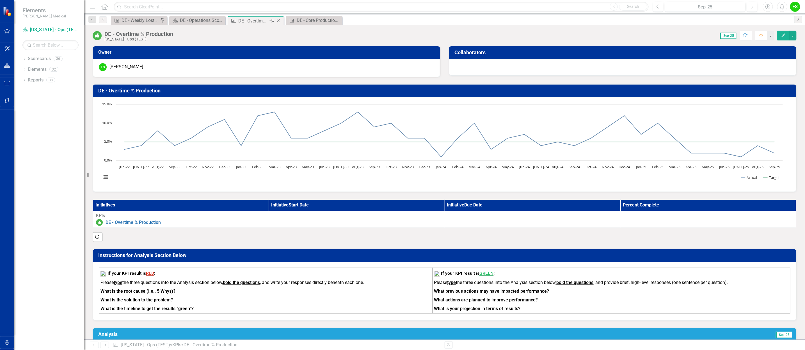
click at [280, 19] on icon "Close" at bounding box center [279, 21] width 6 height 4
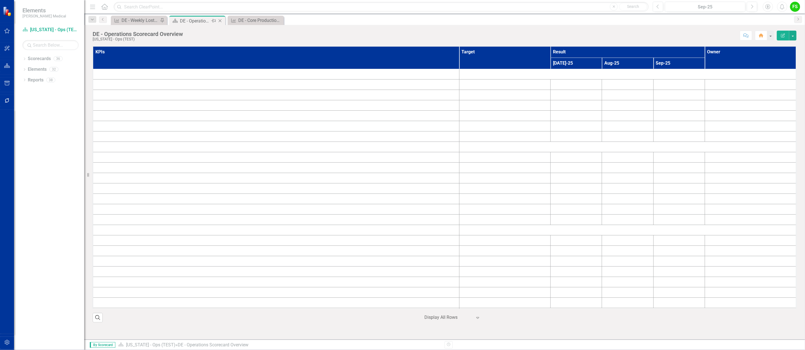
click at [210, 18] on div "Pin" at bounding box center [213, 20] width 7 height 7
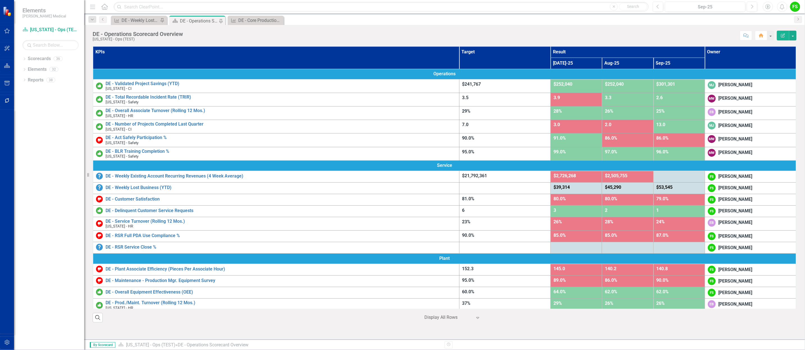
click at [797, 109] on div "KPIs Target Result Owner Jul-25 Aug-25 Sep-25 Operations DE - Validated Project…" at bounding box center [444, 180] width 712 height 283
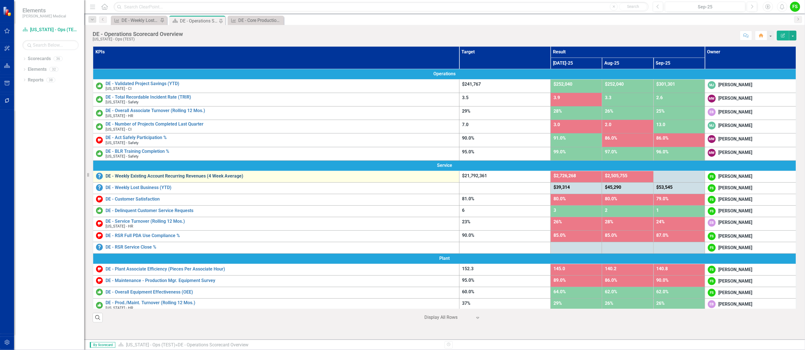
click at [177, 175] on link "DE - Weekly Existing Account Recurring Revenues (4 Week Average)" at bounding box center [280, 175] width 351 height 5
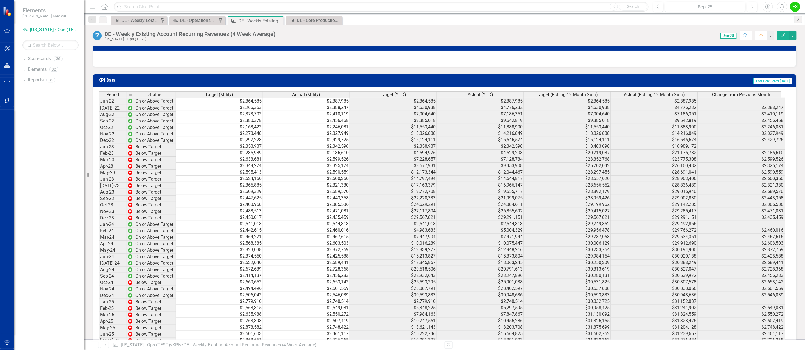
scroll to position [545, 0]
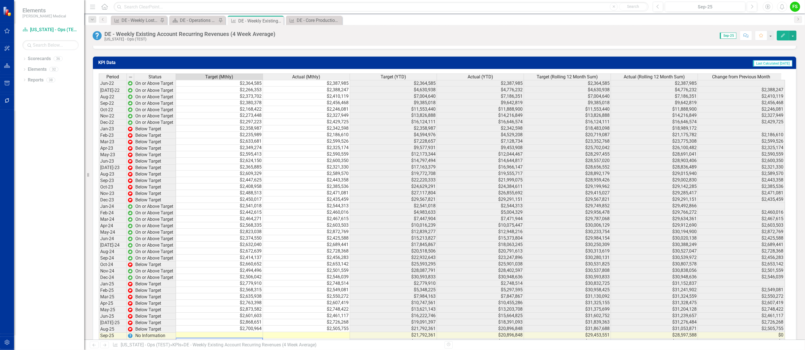
click at [249, 332] on td at bounding box center [219, 335] width 87 height 6
click at [247, 332] on td at bounding box center [219, 335] width 87 height 6
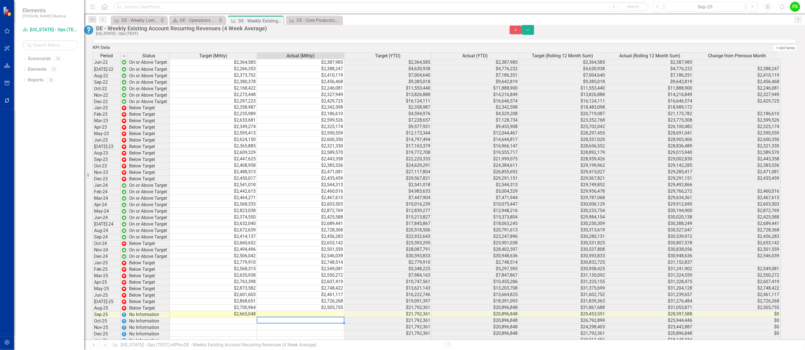
click at [313, 317] on td at bounding box center [300, 314] width 87 height 6
type textarea "2488496"
click at [409, 311] on td "$21,792,361" at bounding box center [387, 307] width 87 height 6
click at [534, 31] on button "Save" at bounding box center [528, 30] width 12 height 10
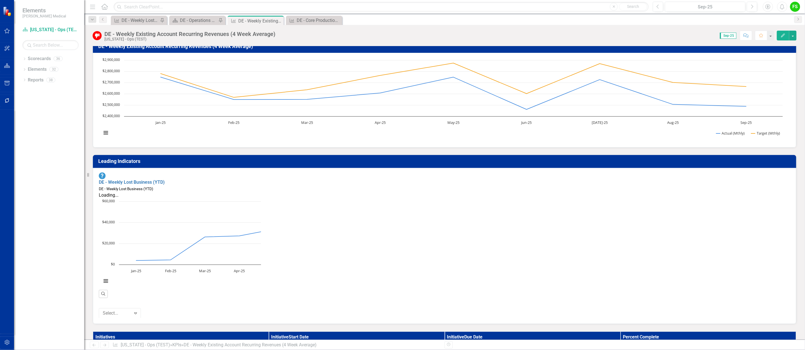
scroll to position [0, 0]
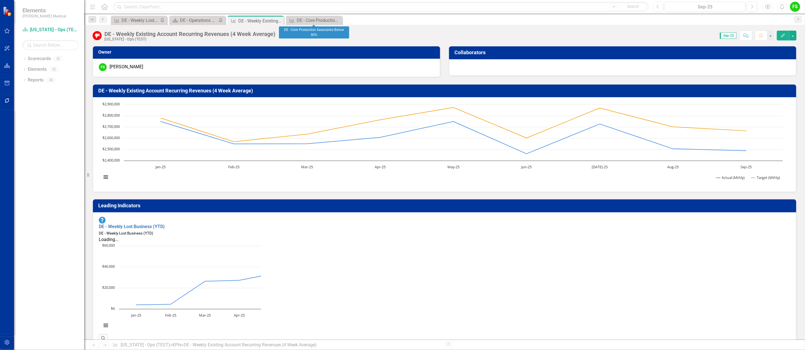
drag, startPoint x: 340, startPoint y: 19, endPoint x: 324, endPoint y: 26, distance: 17.0
click at [0, 0] on div "Close" at bounding box center [0, 0] width 0 height 0
click at [280, 19] on icon "Close" at bounding box center [279, 21] width 6 height 4
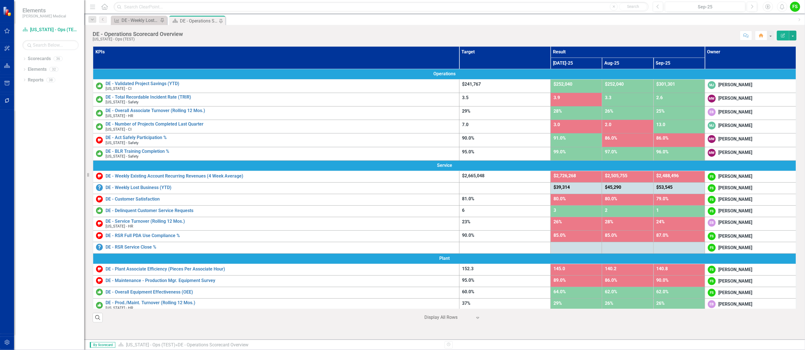
scroll to position [63, 0]
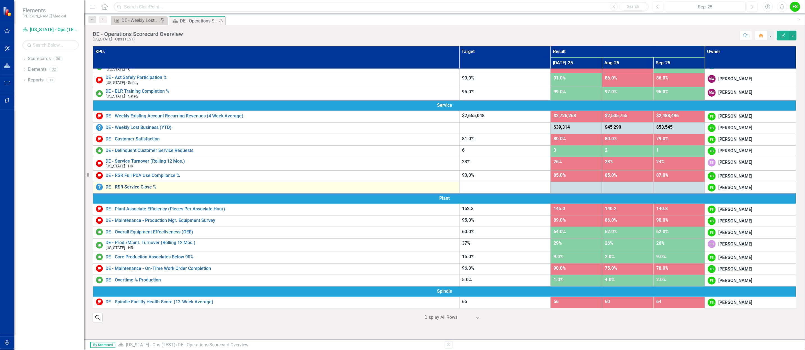
click at [141, 185] on link "DE - RSR Service Close %" at bounding box center [280, 186] width 351 height 5
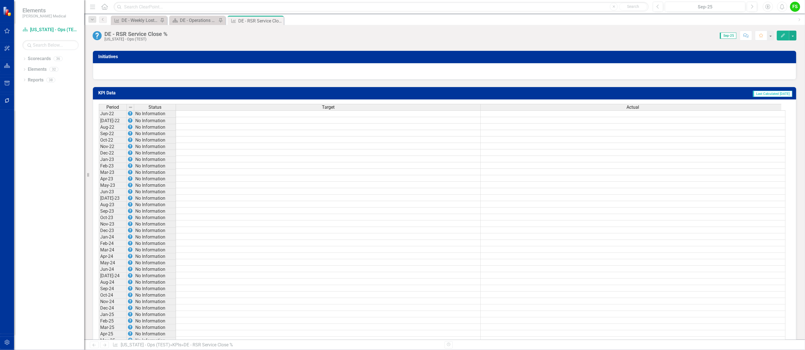
scroll to position [336, 0]
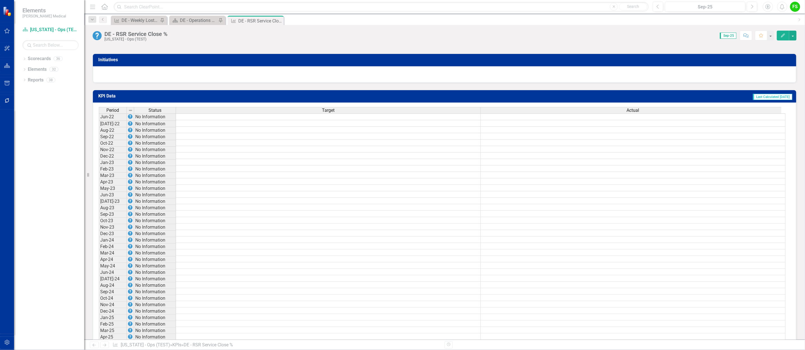
click at [445, 116] on td at bounding box center [328, 116] width 305 height 7
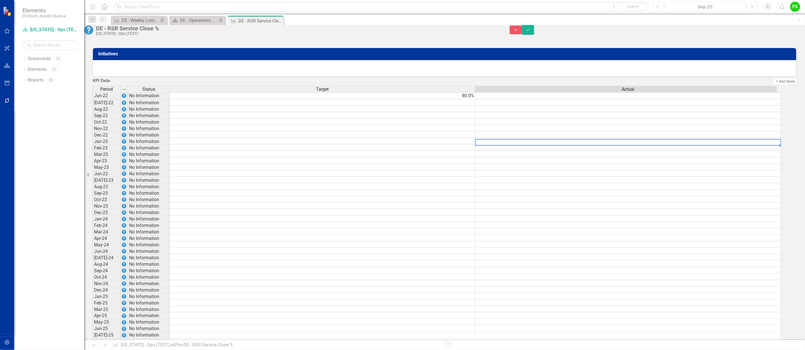
click at [490, 144] on td at bounding box center [628, 141] width 306 height 6
click at [470, 99] on td "80.0%" at bounding box center [323, 95] width 306 height 7
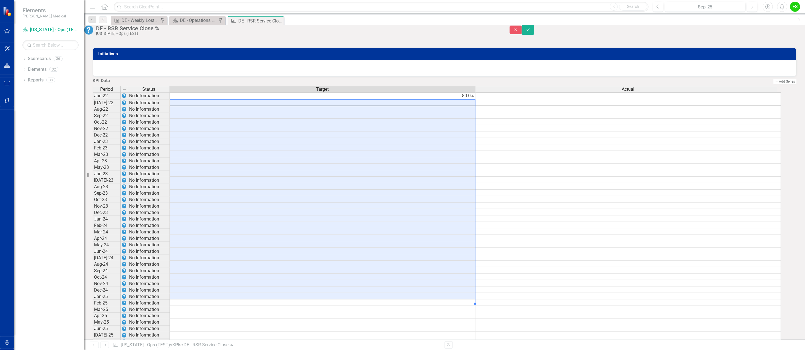
drag, startPoint x: 458, startPoint y: 125, endPoint x: 459, endPoint y: 324, distance: 198.9
click at [459, 324] on tbody "Jun-22 No Information 80.0% Jul-22 No Information Aug-22 No Information Sep-22 …" at bounding box center [437, 269] width 688 height 355
drag, startPoint x: 477, startPoint y: 334, endPoint x: 598, endPoint y: 288, distance: 130.0
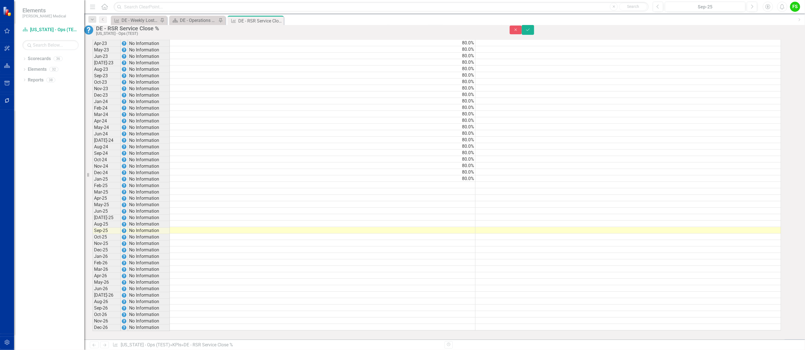
scroll to position [485, 0]
click at [467, 175] on td "80.0%" at bounding box center [323, 178] width 306 height 6
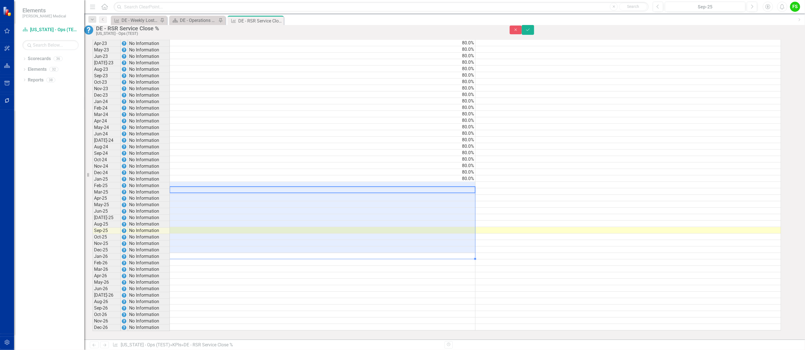
drag, startPoint x: 467, startPoint y: 178, endPoint x: 467, endPoint y: 243, distance: 65.4
click at [467, 243] on tbody "Jun-22 No Information 80.0% Jul-22 No Information 80.0% Aug-22 No Information 8…" at bounding box center [437, 152] width 688 height 355
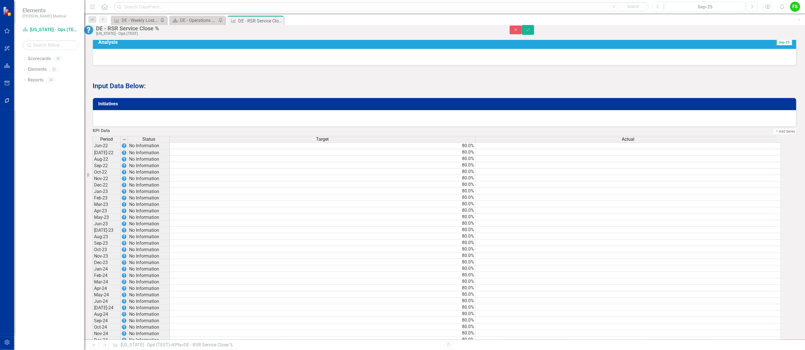
scroll to position [319, 0]
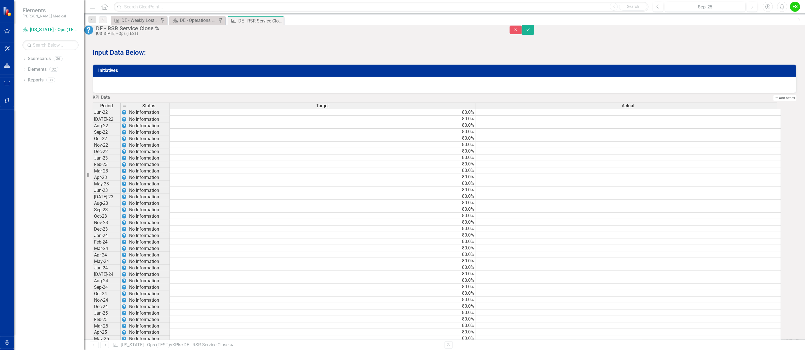
click at [755, 116] on td at bounding box center [628, 112] width 306 height 7
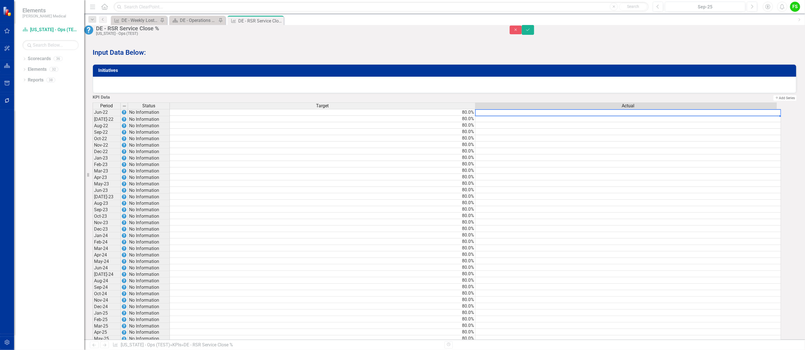
click at [93, 230] on div "Period Status Target Actual Jun-22 No Information 80.0% Jul-22 No Information 8…" at bounding box center [93, 283] width 0 height 362
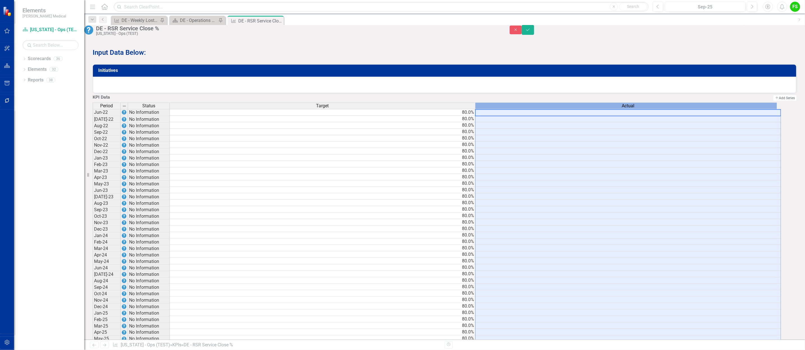
scroll to position [0, 4]
click at [764, 109] on div "Actual" at bounding box center [627, 106] width 305 height 6
type textarea "80"
click at [759, 141] on td at bounding box center [628, 138] width 306 height 6
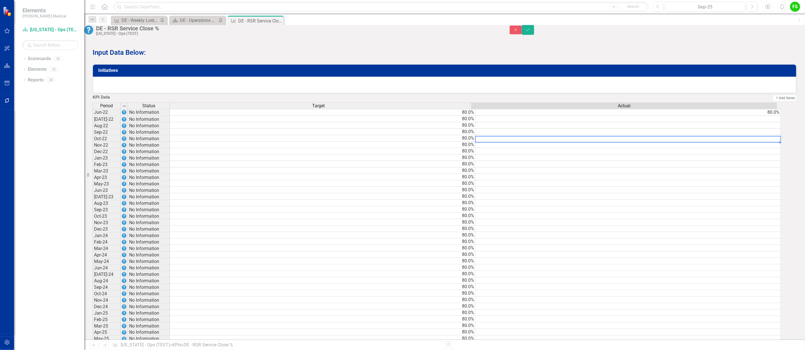
click at [771, 116] on td "80.0%" at bounding box center [628, 112] width 306 height 7
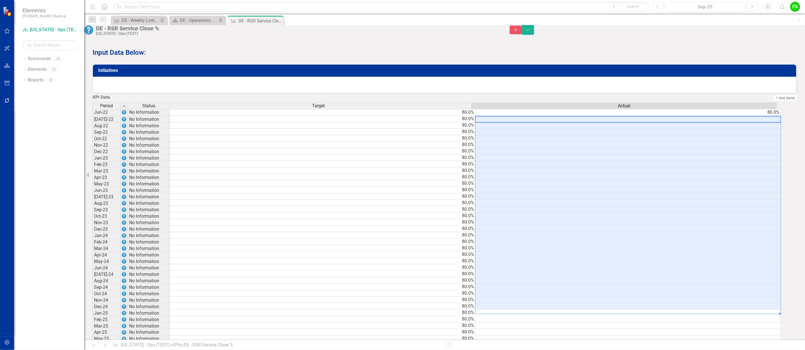
drag, startPoint x: 758, startPoint y: 139, endPoint x: 770, endPoint y: 329, distance: 190.4
click at [770, 329] on tbody "Jun-22 No Information 80.0% 80.0% Jul-22 No Information 80.0% Aug-22 No Informa…" at bounding box center [437, 286] width 688 height 355
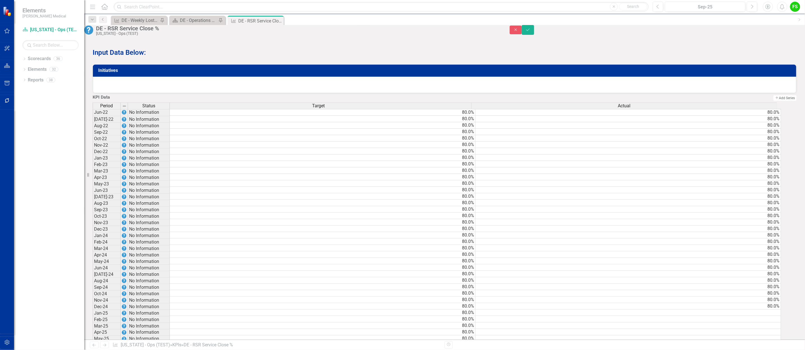
scroll to position [485, 0]
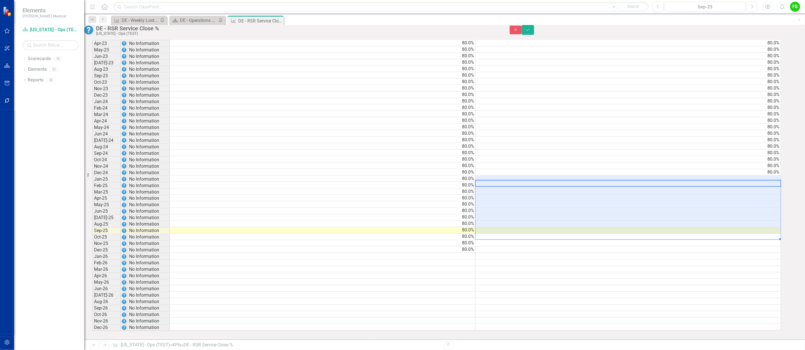
drag, startPoint x: 760, startPoint y: 173, endPoint x: 769, endPoint y: 223, distance: 50.7
click at [769, 223] on tbody "Jun-22 No Information 80.0% 80.0% Jul-22 No Information 80.0% 80.0% Aug-22 No I…" at bounding box center [437, 152] width 688 height 355
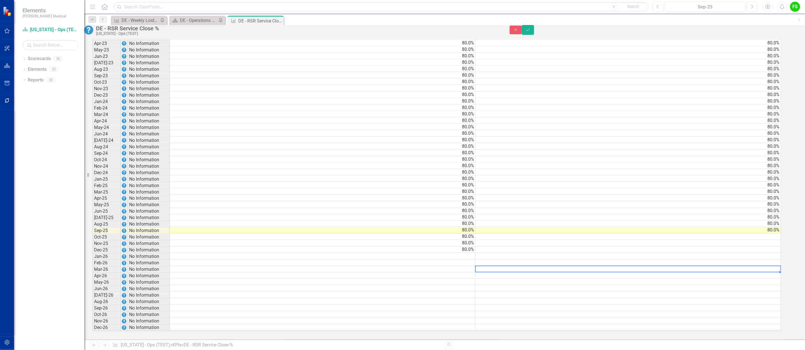
click at [93, 262] on div "Period Status Target Actual Jun-22 No Information 80.0% 80.0% Jul-22 No Informa…" at bounding box center [93, 150] width 0 height 362
click at [534, 28] on button "Save" at bounding box center [528, 30] width 12 height 10
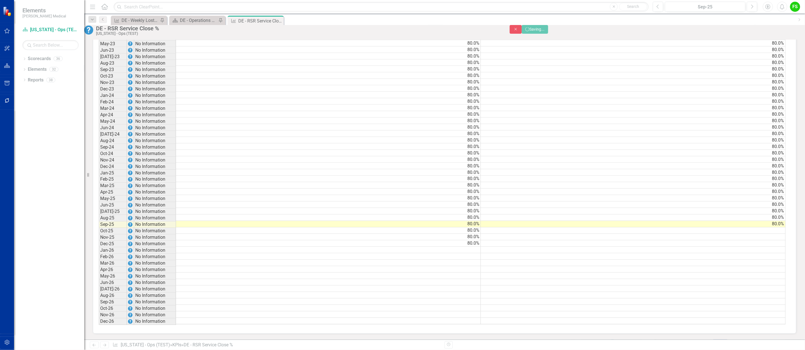
scroll to position [0, 0]
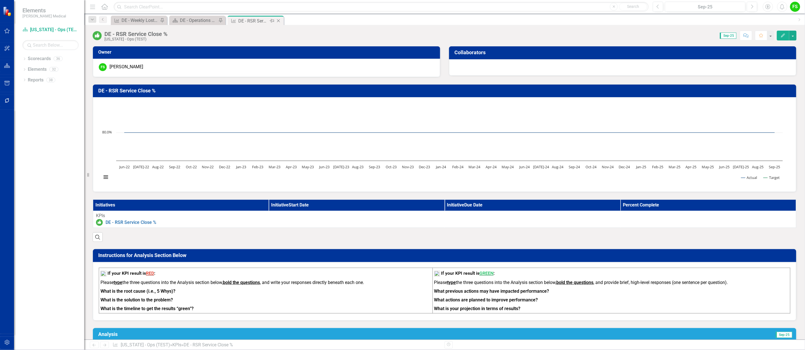
click at [279, 20] on icon "Close" at bounding box center [279, 21] width 6 height 4
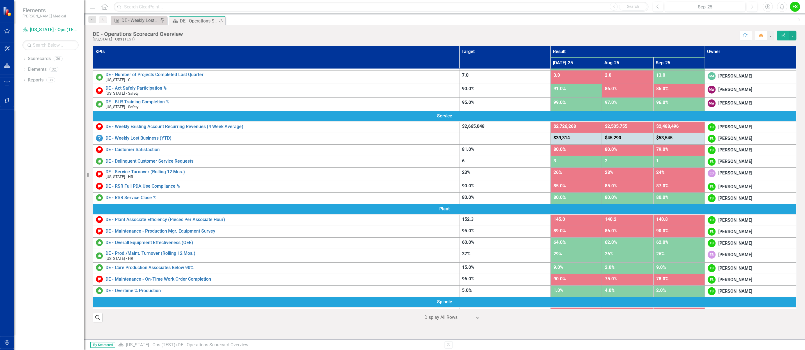
scroll to position [63, 0]
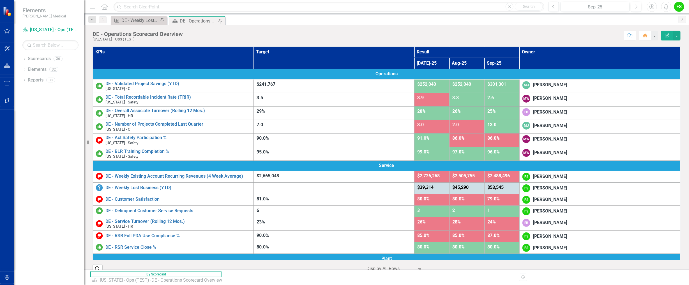
click at [506, 85] on span "$301,301" at bounding box center [497, 83] width 19 height 5
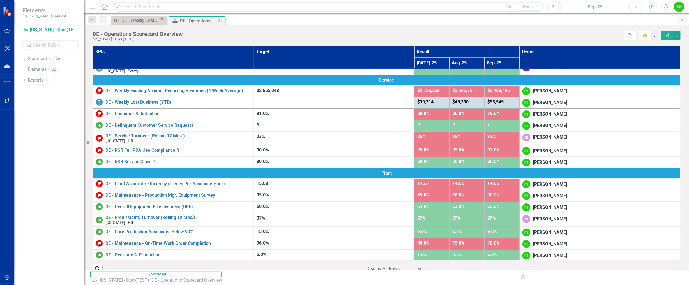
scroll to position [110, 0]
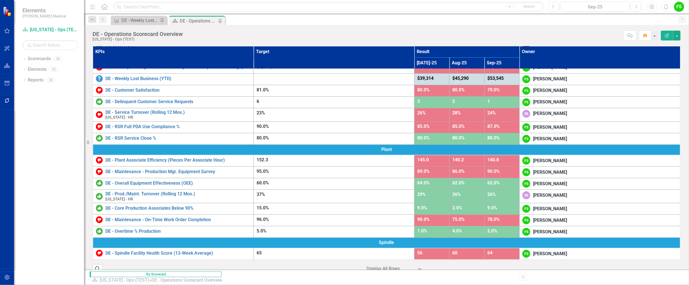
drag, startPoint x: 673, startPoint y: 171, endPoint x: 675, endPoint y: 138, distance: 32.9
click at [675, 138] on div "KPIs Target Result Owner Jul-25 Aug-25 Sep-25 Operations DE - Validated Project…" at bounding box center [387, 153] width 588 height 214
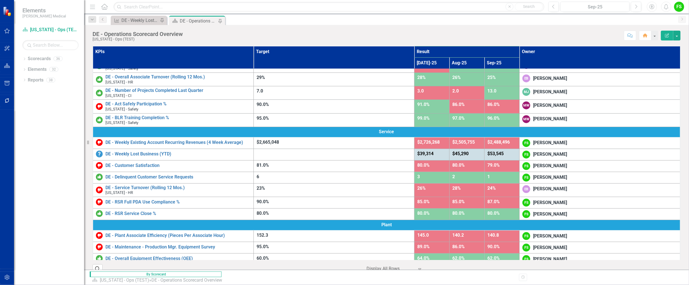
scroll to position [0, 0]
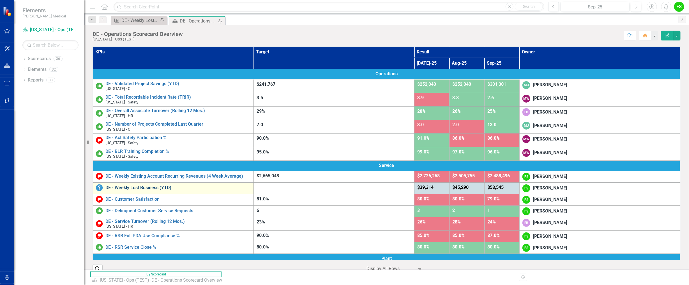
click at [140, 186] on link "DE - Weekly Lost Business (YTD)" at bounding box center [177, 187] width 145 height 5
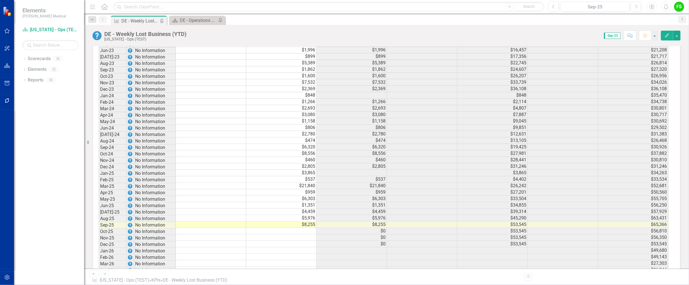
scroll to position [639, 0]
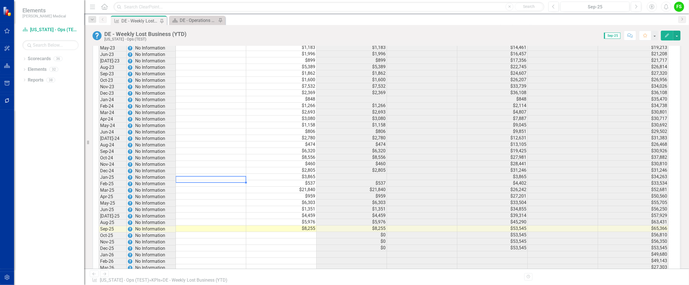
click at [234, 180] on td at bounding box center [211, 177] width 70 height 6
click at [215, 180] on td at bounding box center [211, 177] width 70 height 6
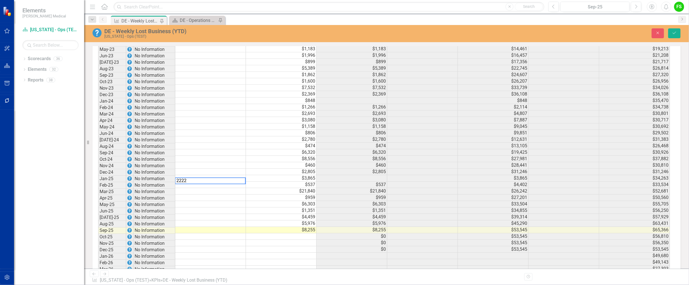
scroll to position [640, 0]
type textarea "2222"
click at [233, 187] on td at bounding box center [210, 183] width 71 height 6
click at [232, 187] on td at bounding box center [210, 183] width 71 height 6
type textarea "2470"
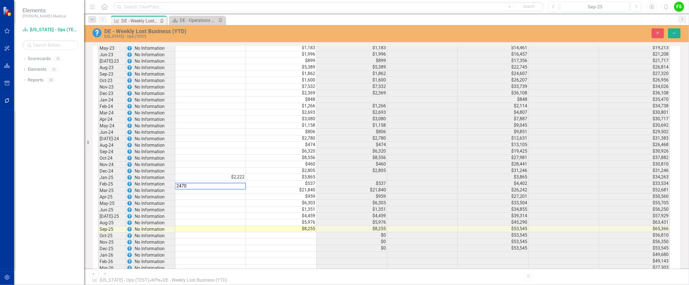
click at [229, 193] on td at bounding box center [210, 190] width 71 height 6
drag, startPoint x: 219, startPoint y: 199, endPoint x: 231, endPoint y: 197, distance: 12.5
click at [219, 193] on td at bounding box center [210, 190] width 71 height 6
click at [232, 193] on td at bounding box center [210, 190] width 71 height 6
click at [233, 193] on td at bounding box center [210, 190] width 71 height 6
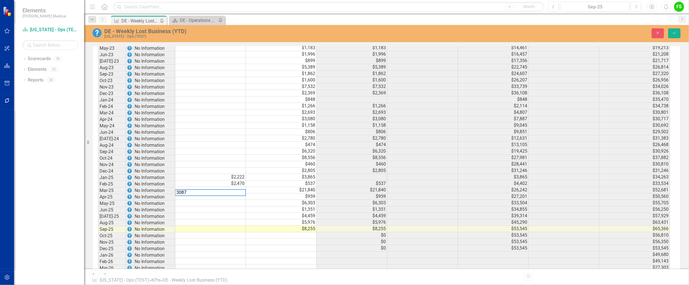
type textarea "3087"
click at [231, 200] on td at bounding box center [210, 196] width 71 height 6
drag, startPoint x: 218, startPoint y: 202, endPoint x: 226, endPoint y: 205, distance: 9.1
click at [218, 200] on td at bounding box center [210, 196] width 71 height 6
click at [227, 200] on td at bounding box center [210, 196] width 71 height 6
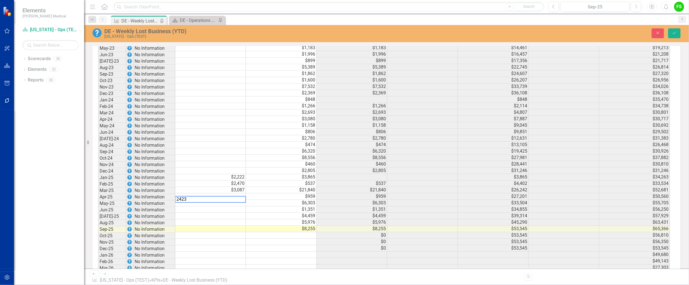
type textarea "2423"
click at [233, 206] on td at bounding box center [210, 203] width 71 height 6
click at [232, 206] on td at bounding box center [210, 203] width 71 height 6
type textarea "3028"
click at [231, 213] on td at bounding box center [210, 209] width 71 height 6
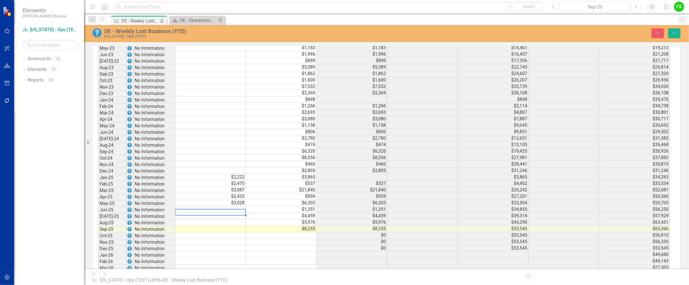
click at [228, 213] on td at bounding box center [210, 209] width 71 height 6
type textarea "2423"
click at [233, 219] on td at bounding box center [210, 216] width 71 height 6
click at [228, 219] on td at bounding box center [210, 216] width 71 height 6
type textarea "2376"
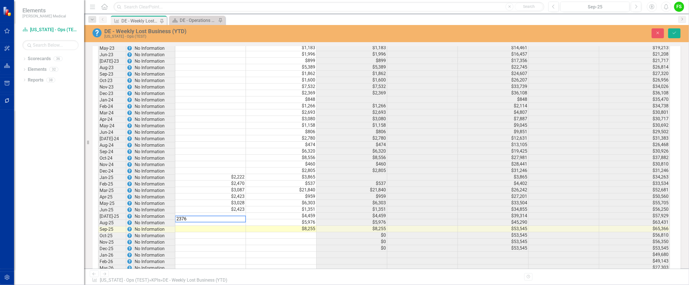
click at [238, 226] on td at bounding box center [210, 222] width 71 height 6
click at [232, 226] on td at bounding box center [210, 222] width 71 height 6
type textarea "2970"
click at [233, 232] on td at bounding box center [210, 229] width 71 height 6
click at [236, 232] on td at bounding box center [210, 229] width 71 height 6
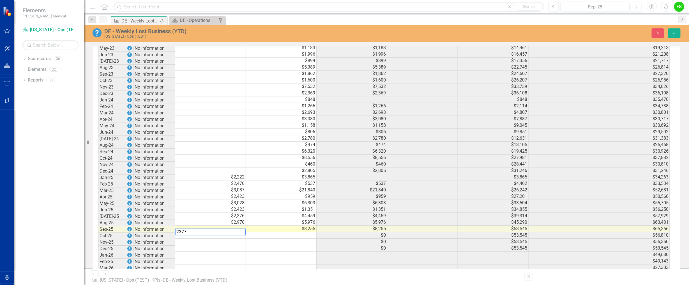
type textarea "2377"
click at [234, 238] on td at bounding box center [210, 235] width 71 height 6
click at [238, 180] on td "$2,222" at bounding box center [210, 177] width 71 height 6
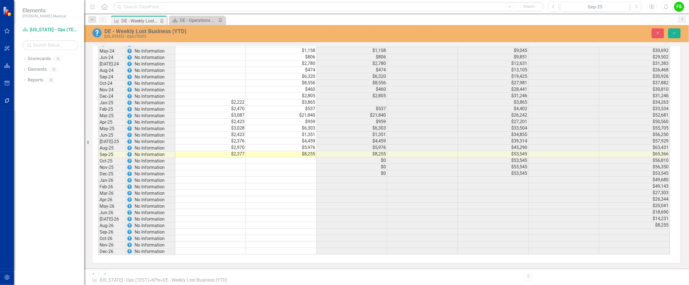
scroll to position [692, 0]
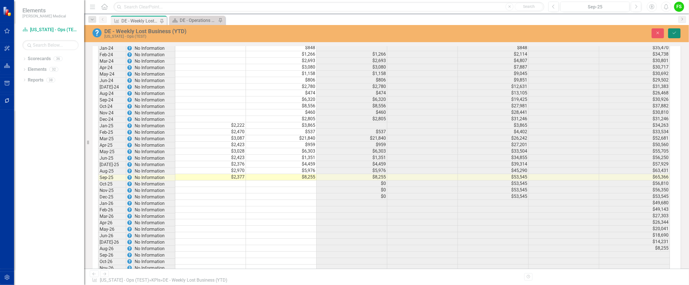
click at [673, 31] on icon "Save" at bounding box center [674, 33] width 5 height 4
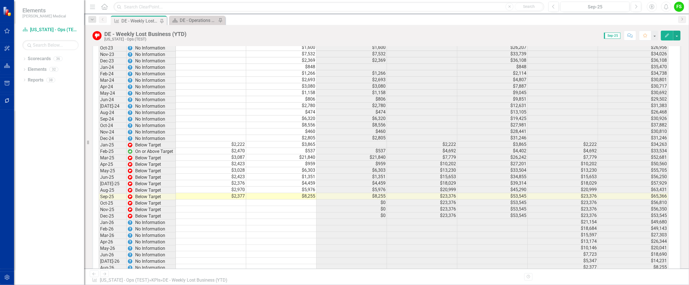
scroll to position [685, 0]
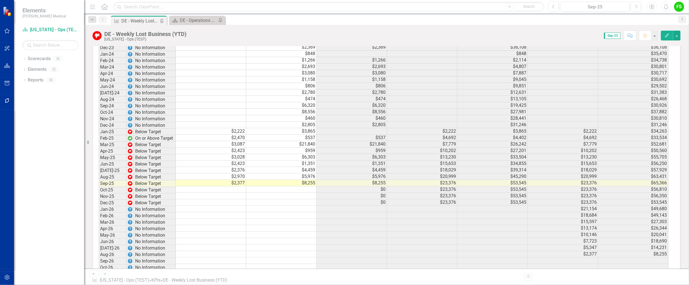
click at [237, 192] on td at bounding box center [211, 189] width 70 height 6
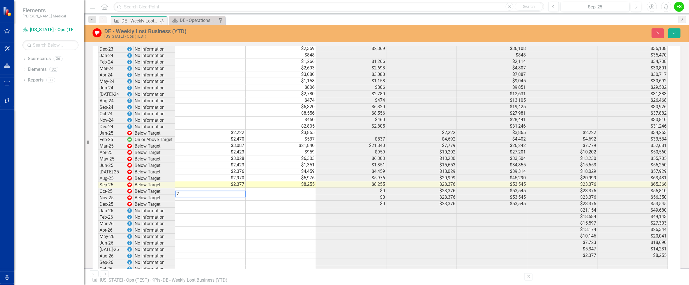
scroll to position [686, 0]
type textarea "2912"
click at [228, 199] on td at bounding box center [210, 196] width 71 height 6
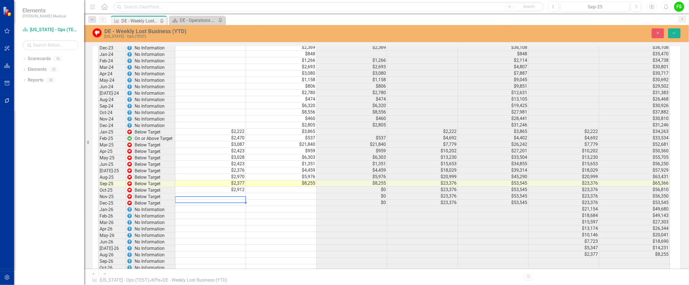
click at [235, 199] on td at bounding box center [210, 196] width 71 height 6
type textarea "2329"
click at [231, 206] on td at bounding box center [210, 202] width 71 height 6
click at [235, 206] on td at bounding box center [210, 202] width 71 height 6
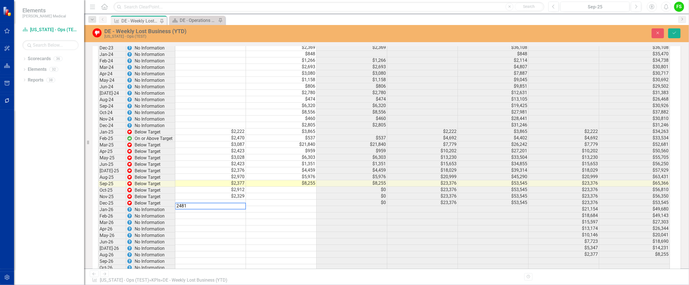
type textarea "2481"
click at [98, 214] on div "Period Status Target (Monthly) Actual (Monthly) Change from Previous Month Targ…" at bounding box center [98, 102] width 0 height 362
click at [677, 30] on button "Save" at bounding box center [675, 33] width 12 height 10
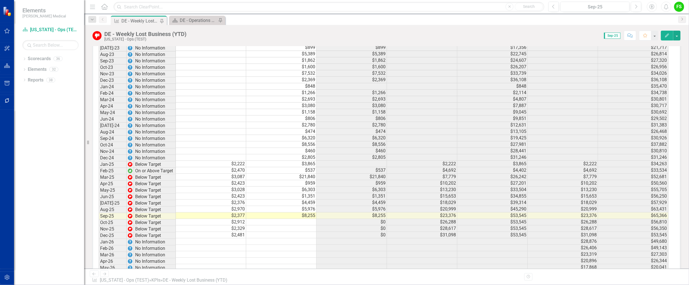
scroll to position [655, 0]
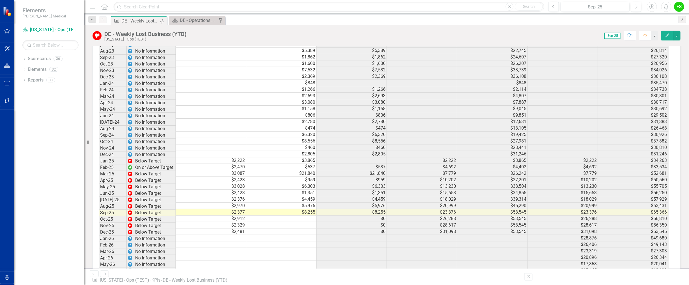
click at [671, 35] on button "Edit" at bounding box center [667, 36] width 12 height 10
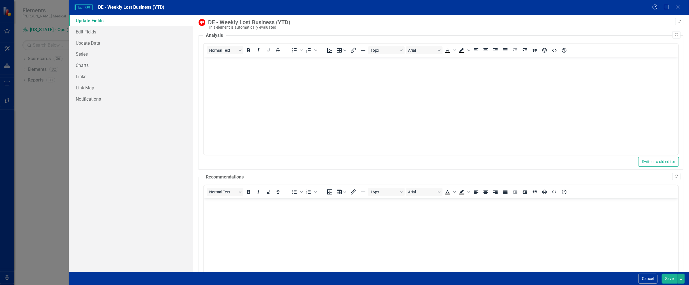
scroll to position [0, 0]
click at [678, 5] on icon "Close" at bounding box center [678, 6] width 7 height 5
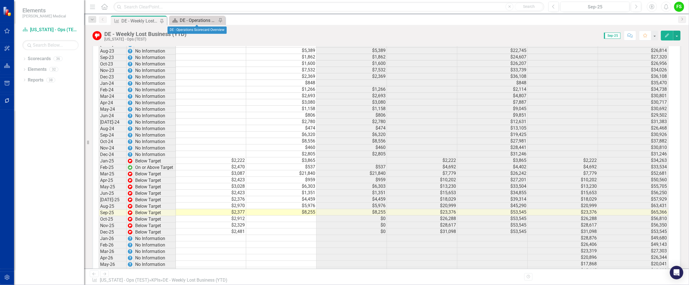
click at [201, 18] on div "DE - Operations Scorecard Overview" at bounding box center [198, 20] width 37 height 7
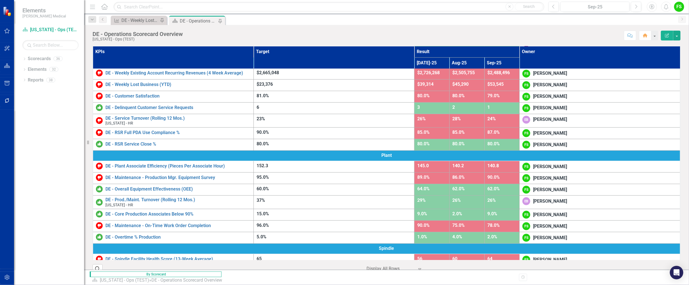
scroll to position [110, 0]
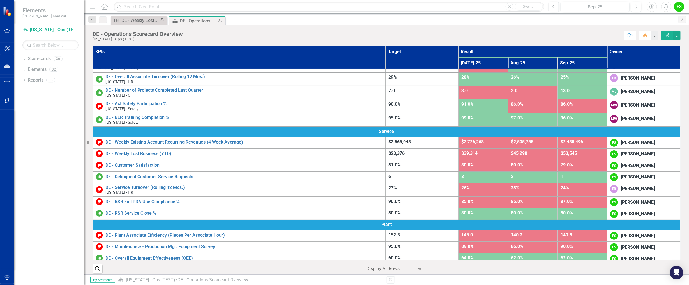
scroll to position [35, 0]
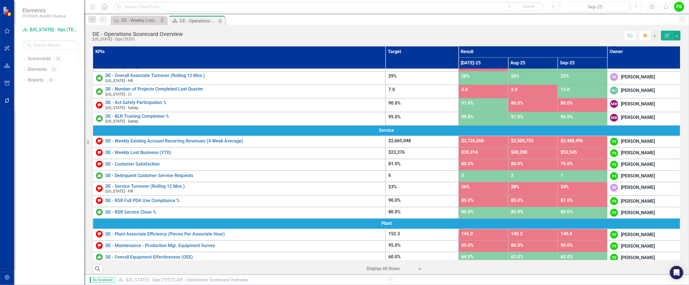
click at [668, 35] on icon "Edit Report" at bounding box center [667, 35] width 5 height 4
